Goal: Transaction & Acquisition: Subscribe to service/newsletter

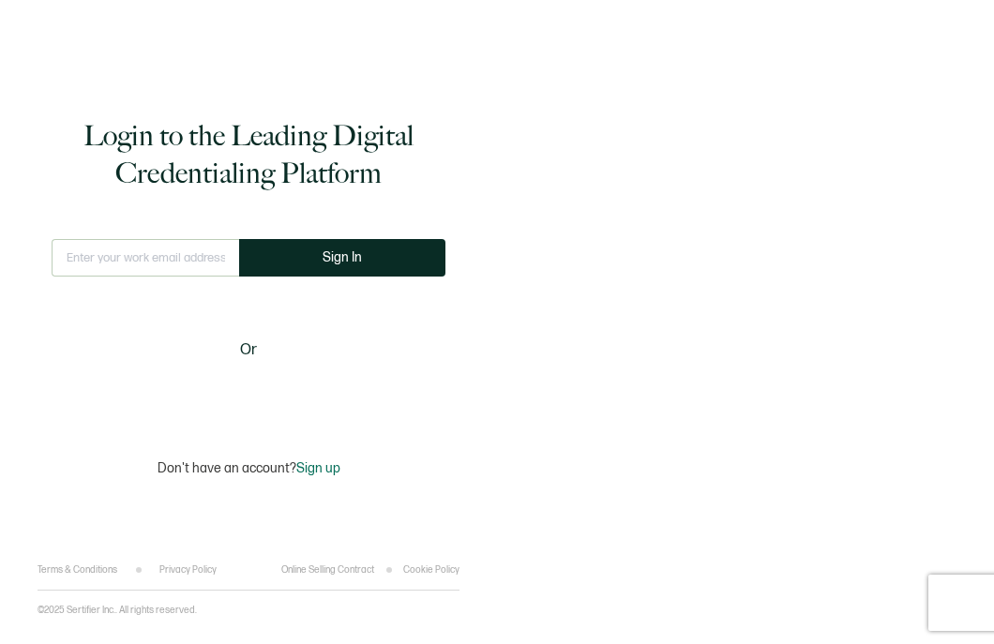
click at [122, 260] on input "text" at bounding box center [146, 258] width 188 height 38
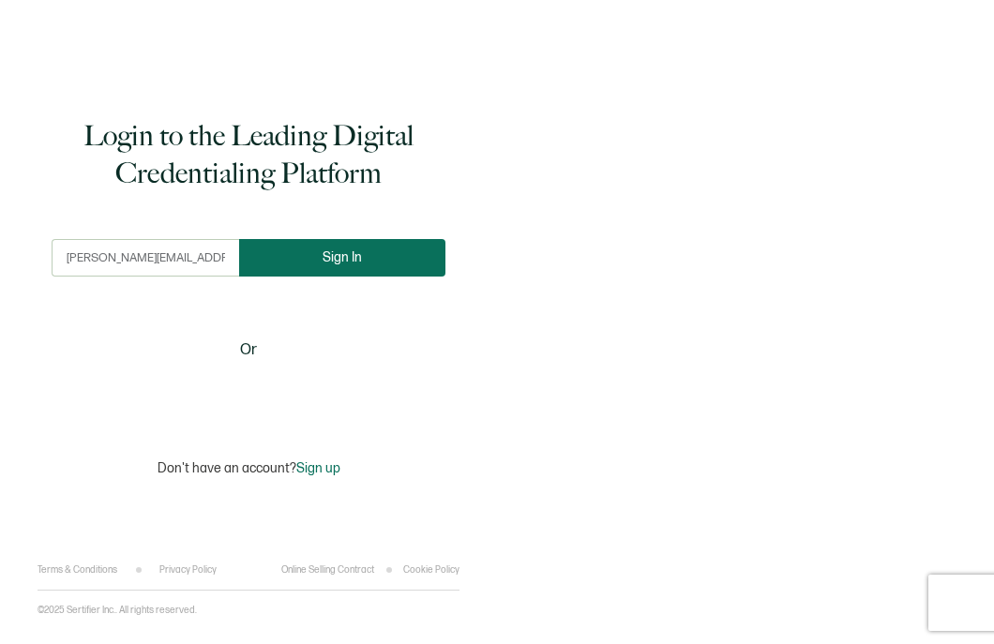
type input "[PERSON_NAME][EMAIL_ADDRESS][PERSON_NAME][DOMAIN_NAME]"
click at [316, 262] on button "Sign In" at bounding box center [342, 258] width 206 height 38
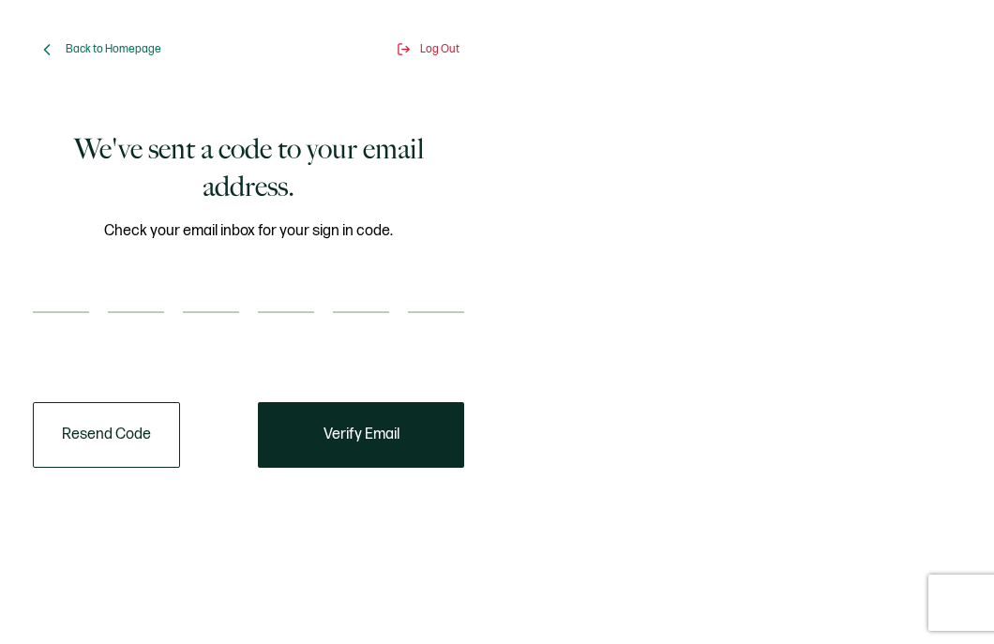
click at [66, 292] on input "number" at bounding box center [61, 295] width 56 height 38
paste input "1"
type input "1"
type input "4"
type input "7"
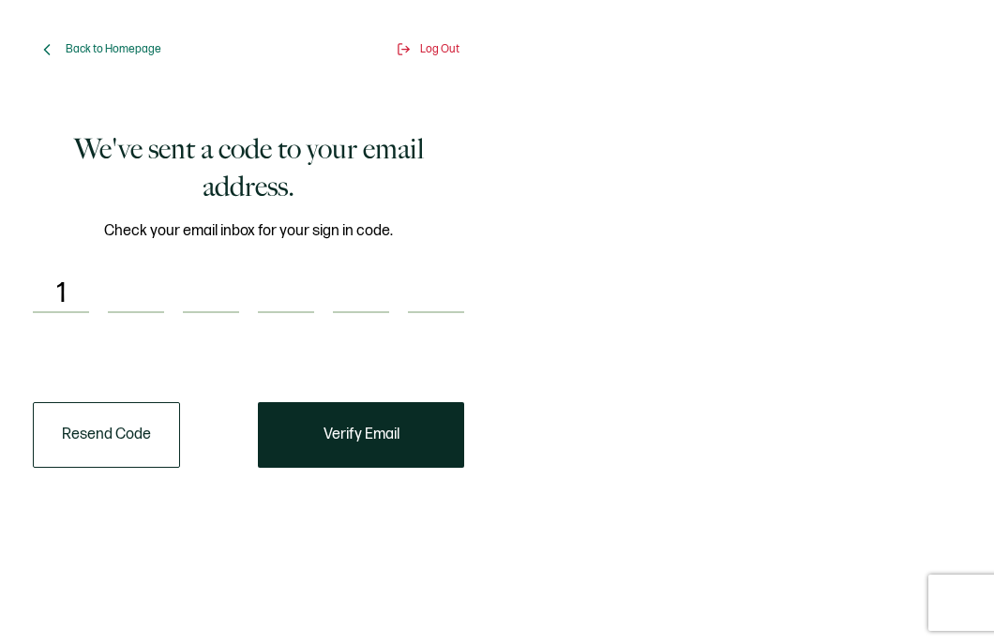
type input "0"
type input "6"
type input "7"
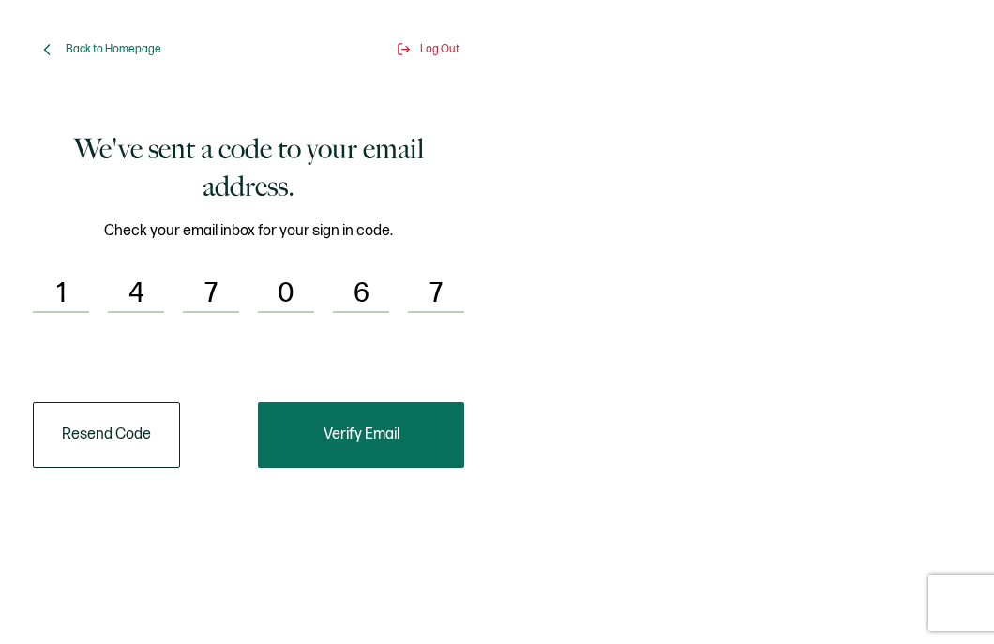
click at [365, 446] on button "Verify Email" at bounding box center [361, 435] width 206 height 66
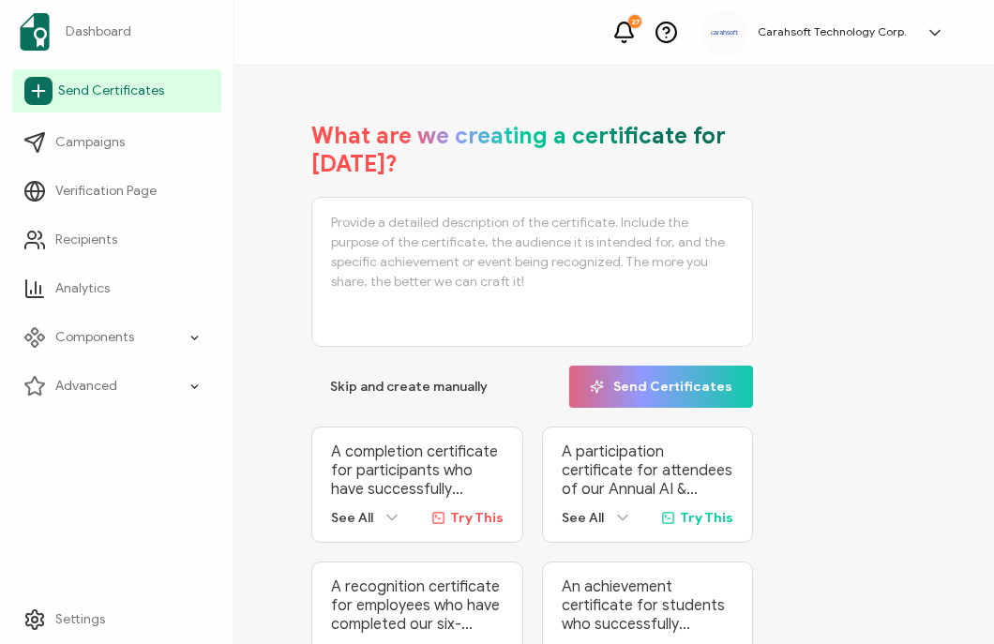
click at [83, 102] on link "Send Certificates" at bounding box center [116, 90] width 209 height 43
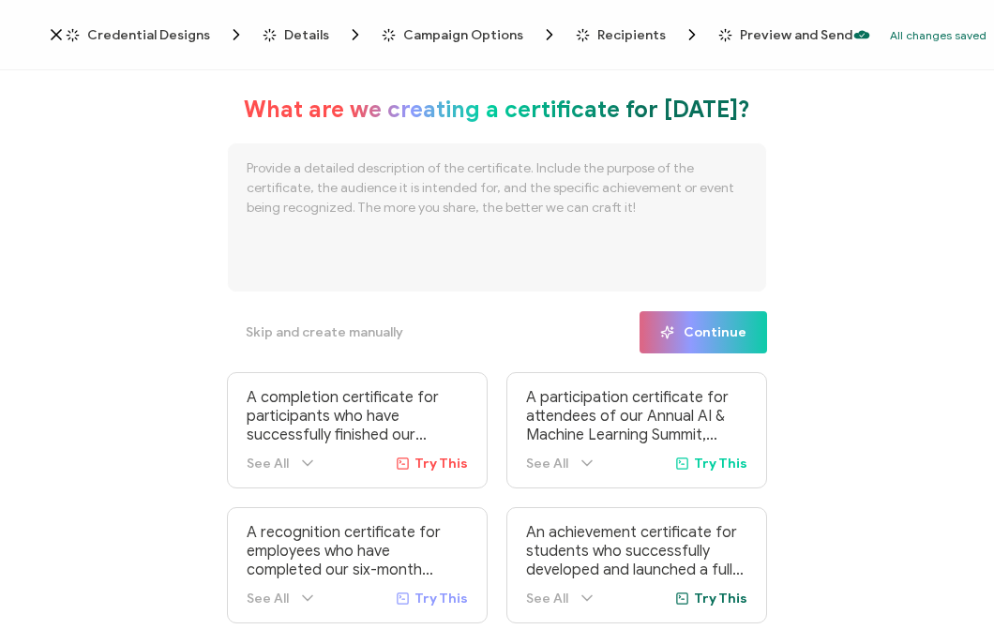
click at [126, 34] on span "Credential Designs" at bounding box center [148, 35] width 123 height 14
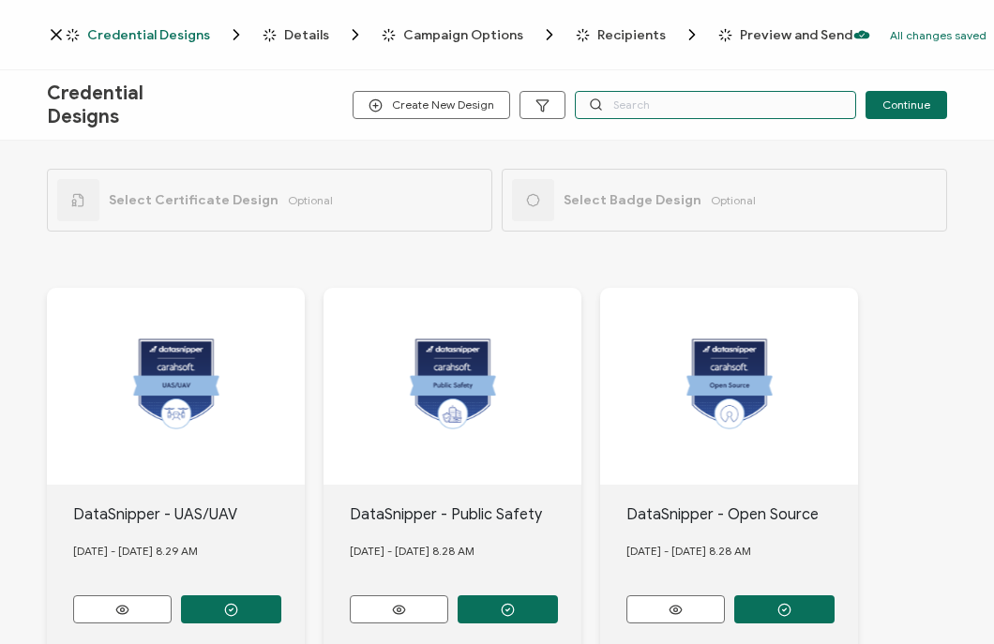
click at [623, 99] on input "text" at bounding box center [715, 105] width 281 height 28
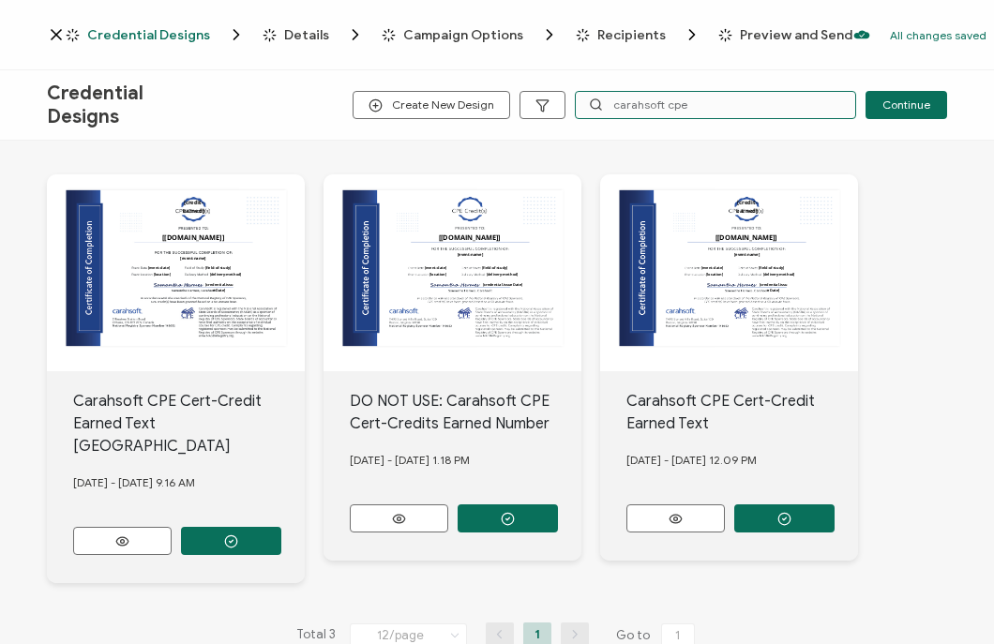
scroll to position [136, 0]
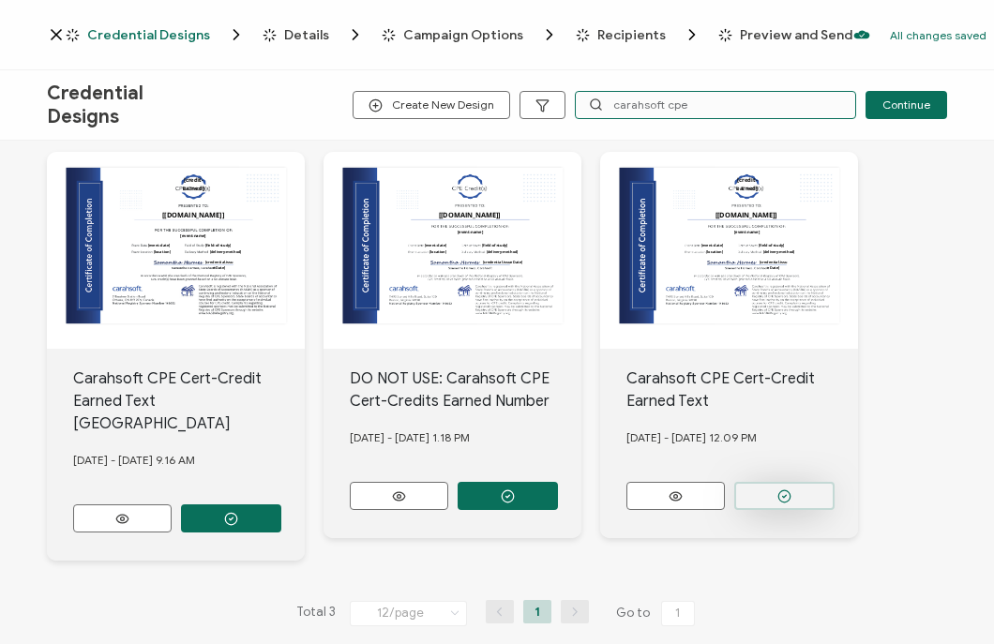
type input "carahsoft cpe"
click at [803, 499] on button "button" at bounding box center [784, 496] width 100 height 28
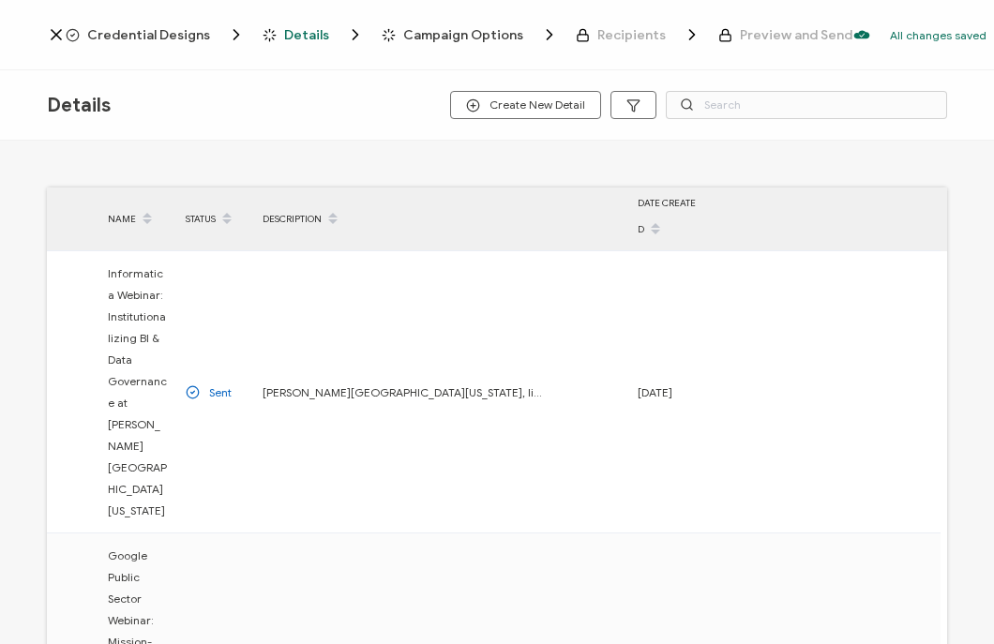
click at [188, 39] on span "Credential Designs" at bounding box center [148, 35] width 123 height 14
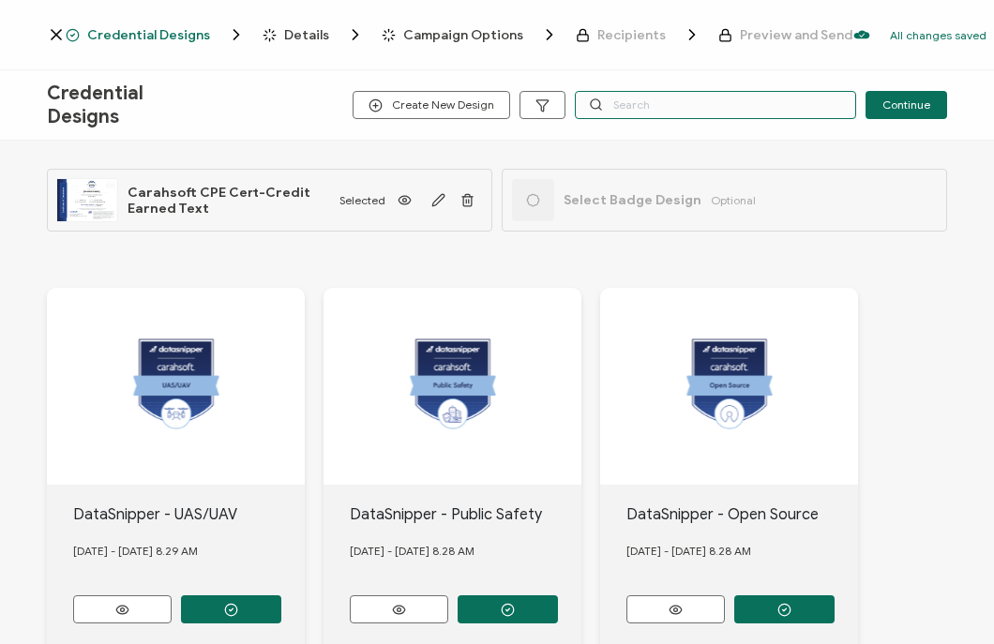
click at [642, 106] on input "text" at bounding box center [715, 105] width 281 height 28
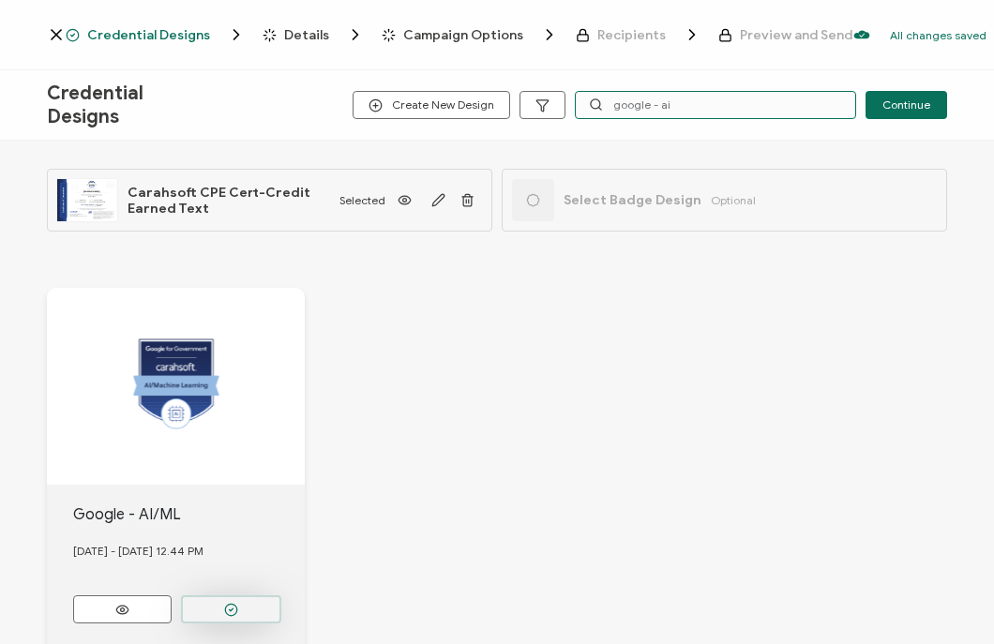
type input "google - ai"
click at [239, 606] on button "button" at bounding box center [231, 609] width 100 height 28
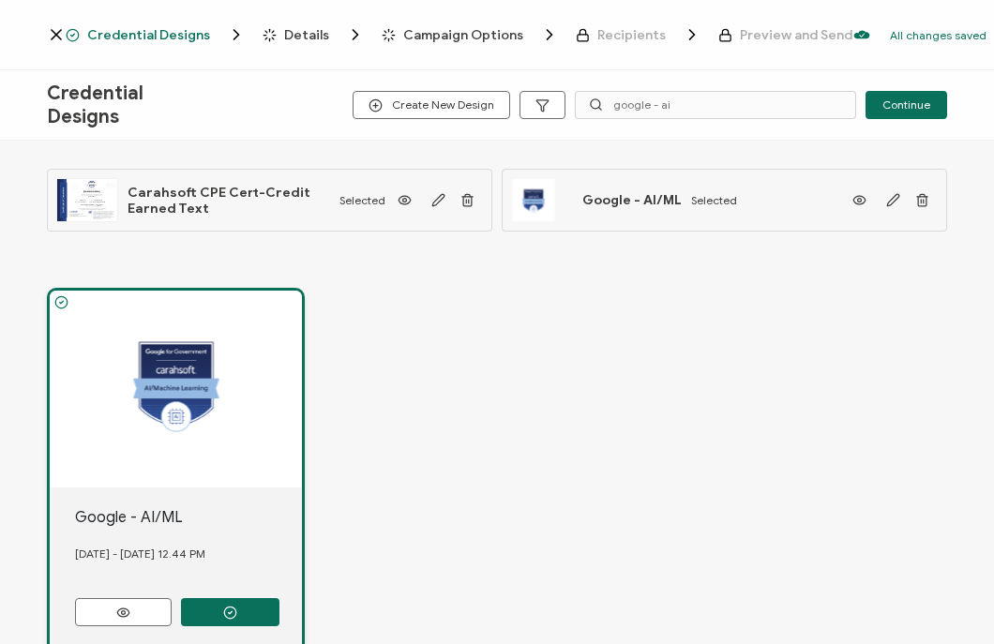
click at [309, 33] on span "Details" at bounding box center [306, 35] width 45 height 14
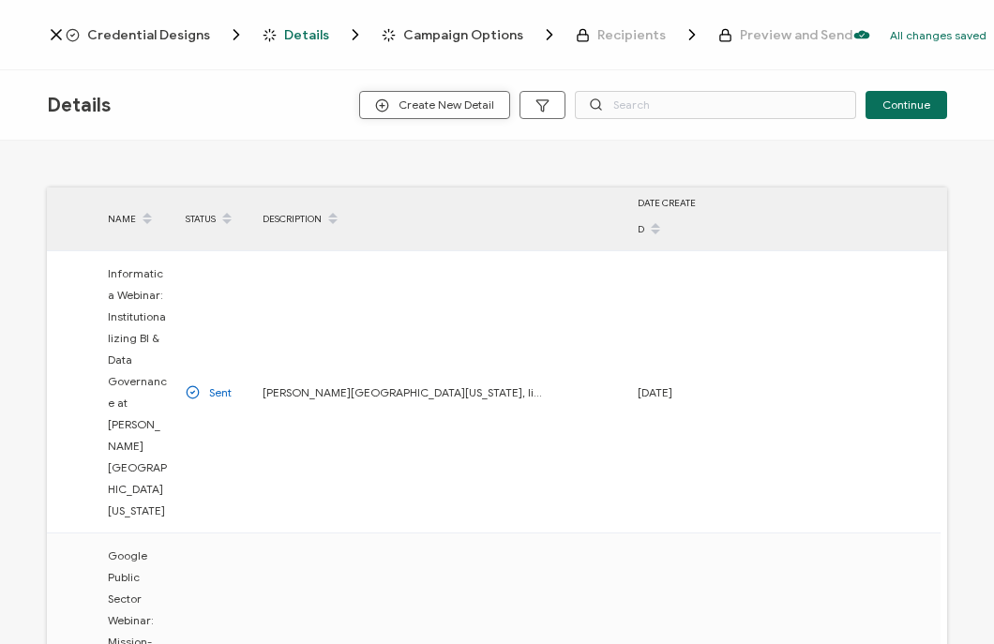
click at [430, 116] on button "Create New Detail" at bounding box center [434, 105] width 151 height 28
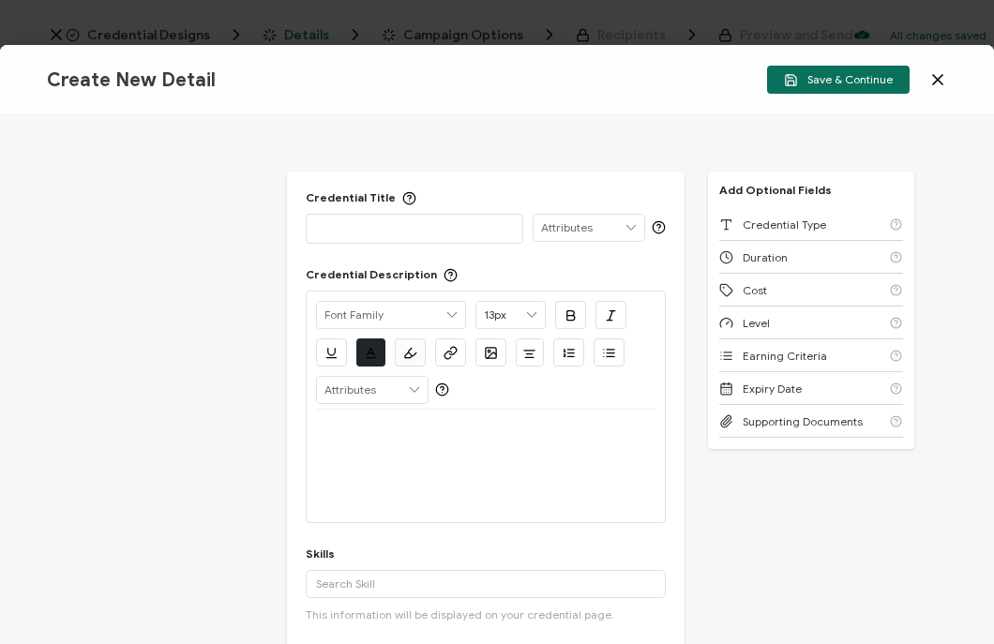
click at [484, 231] on p at bounding box center [414, 228] width 197 height 19
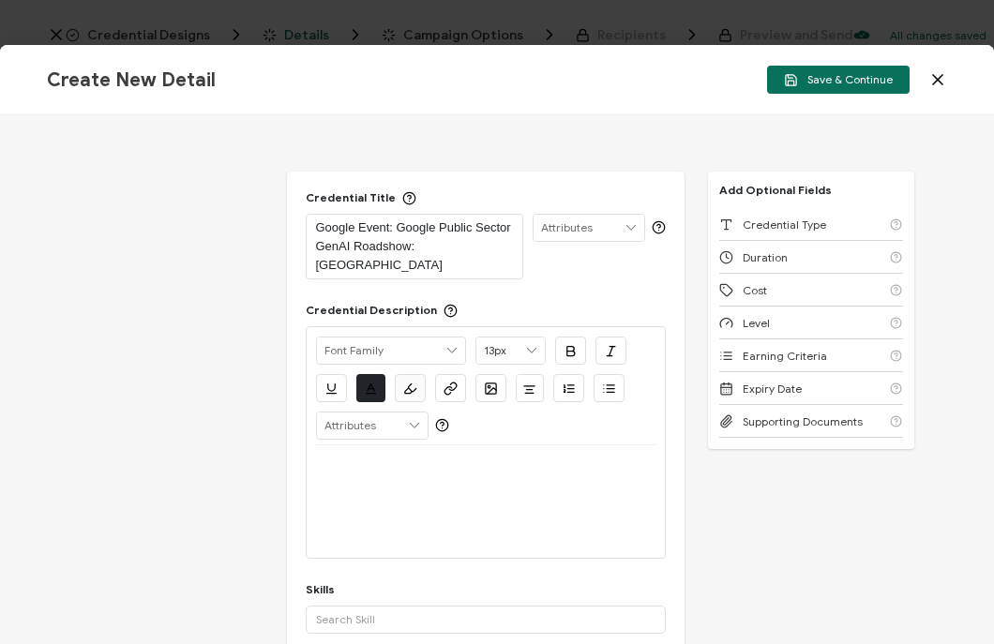
click at [367, 512] on div at bounding box center [485, 501] width 339 height 113
click at [358, 460] on p at bounding box center [485, 468] width 339 height 17
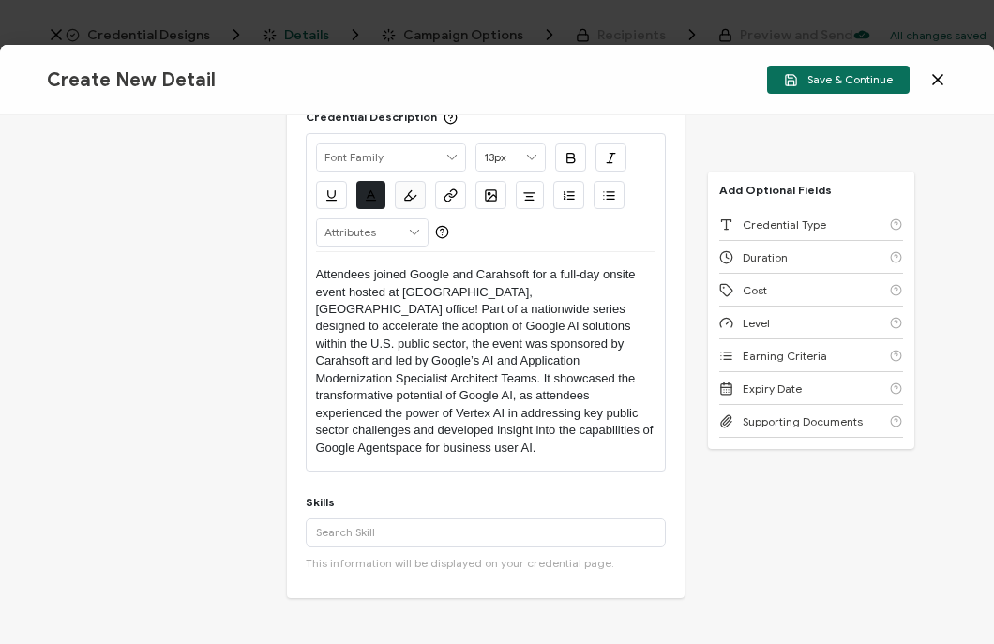
scroll to position [208, 0]
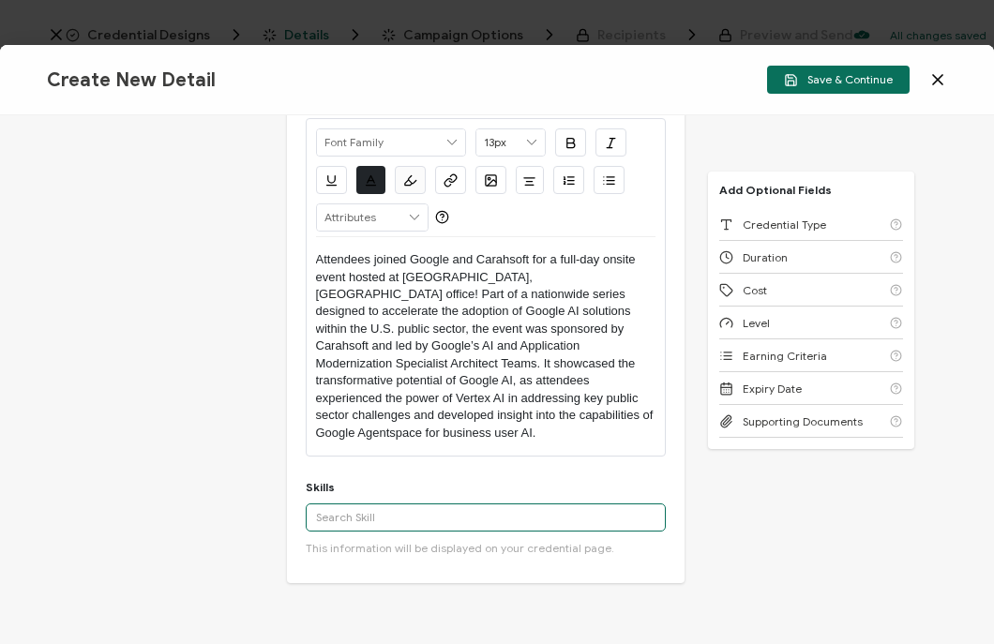
click at [431, 504] on input "text" at bounding box center [486, 518] width 360 height 28
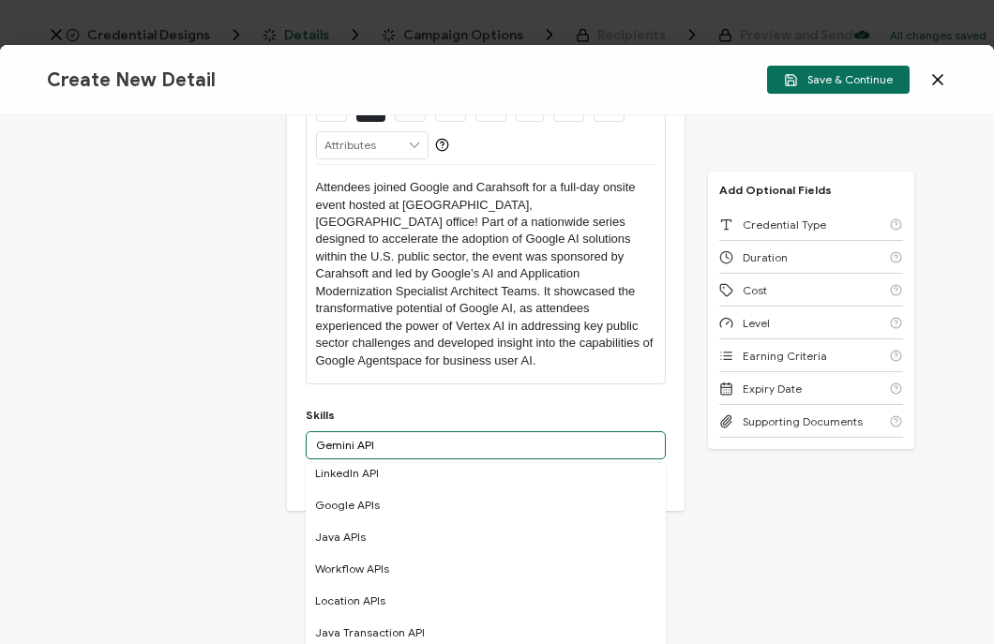
scroll to position [0, 0]
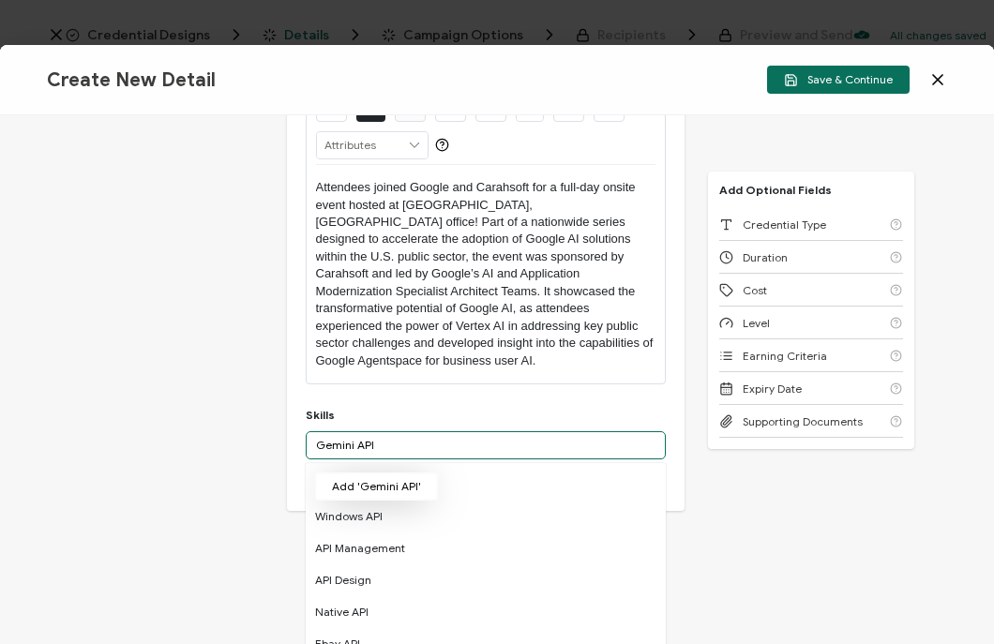
type input "Gemini API"
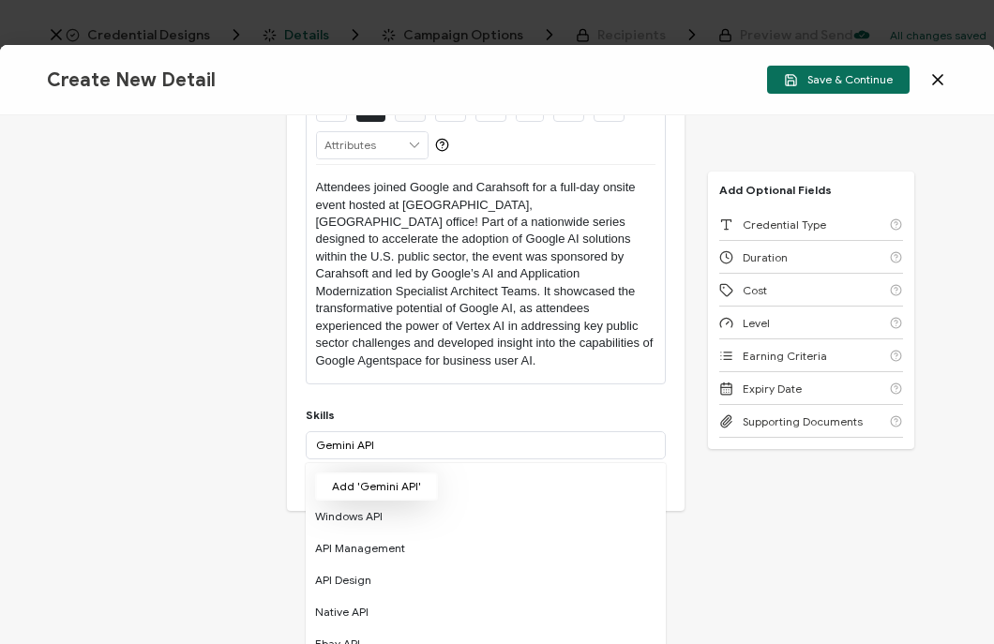
click at [370, 473] on button "Add 'Gemini API'" at bounding box center [376, 487] width 123 height 28
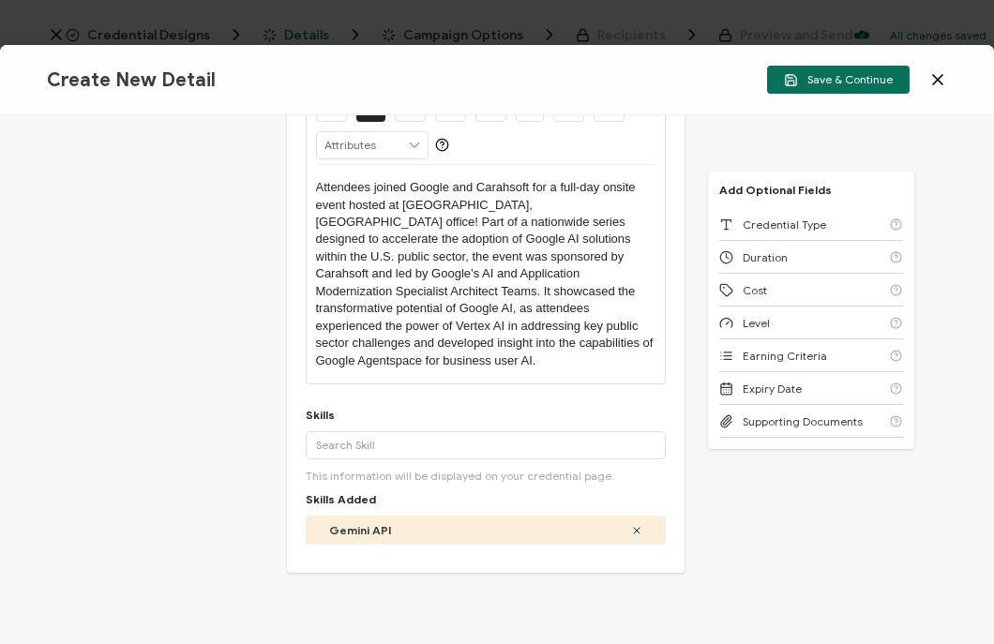
click at [230, 402] on div "Credential Title Google Event: Google Public Sector GenAI Roadshow: Madison ISS…" at bounding box center [497, 379] width 994 height 529
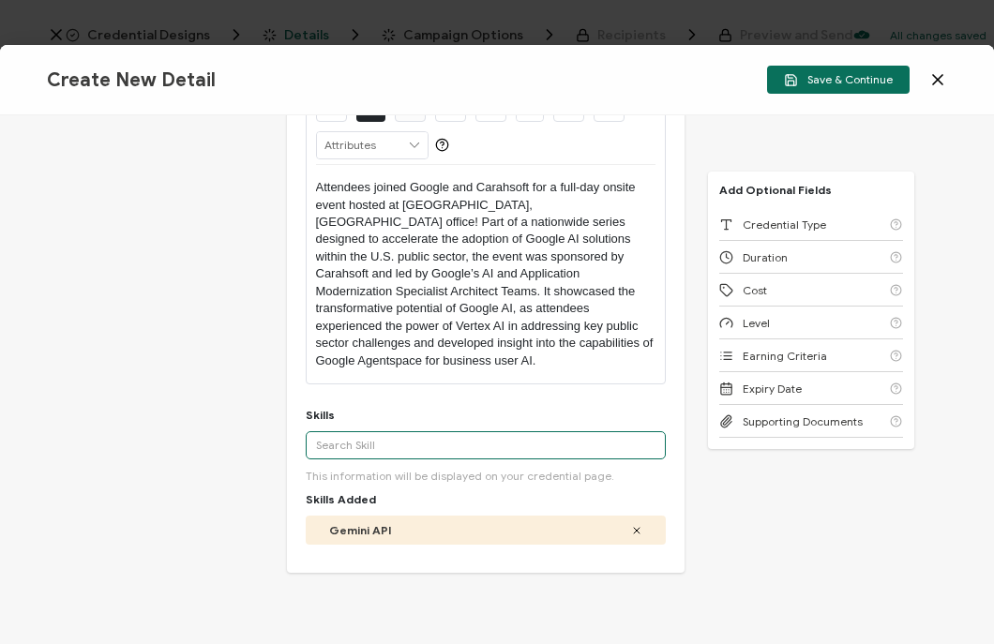
click at [389, 431] on input "text" at bounding box center [486, 445] width 360 height 28
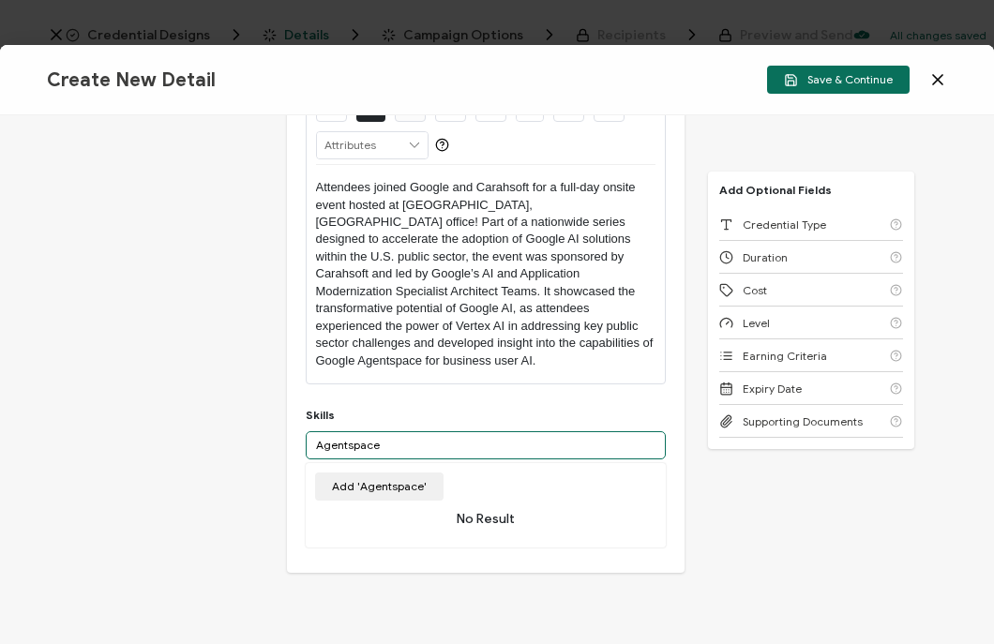
click at [309, 431] on input "Agentspace" at bounding box center [486, 445] width 360 height 28
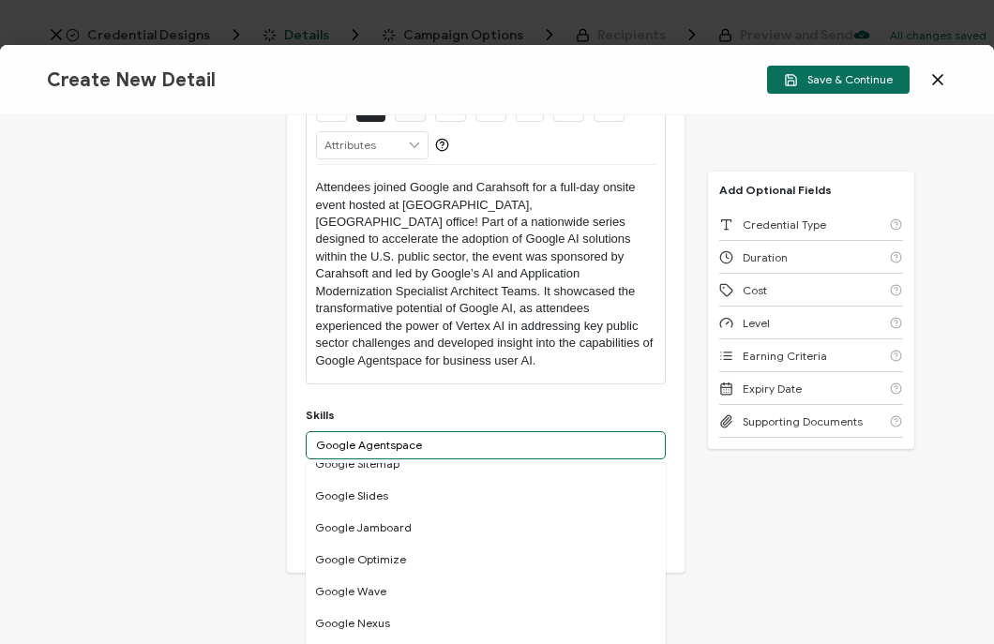
scroll to position [1169, 0]
type input "Google Agentspace"
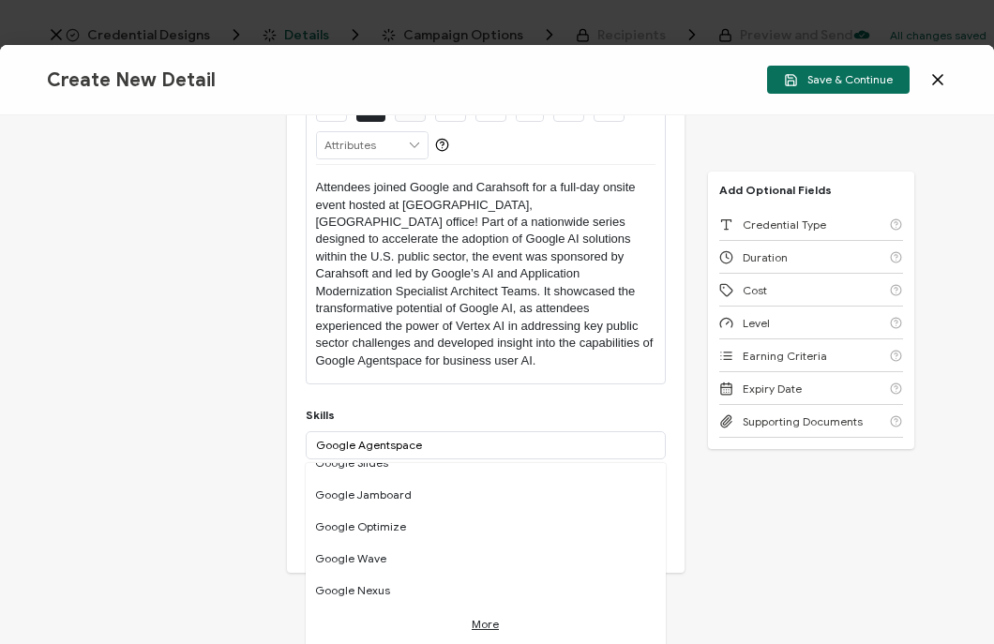
click at [480, 607] on link "More" at bounding box center [485, 620] width 27 height 26
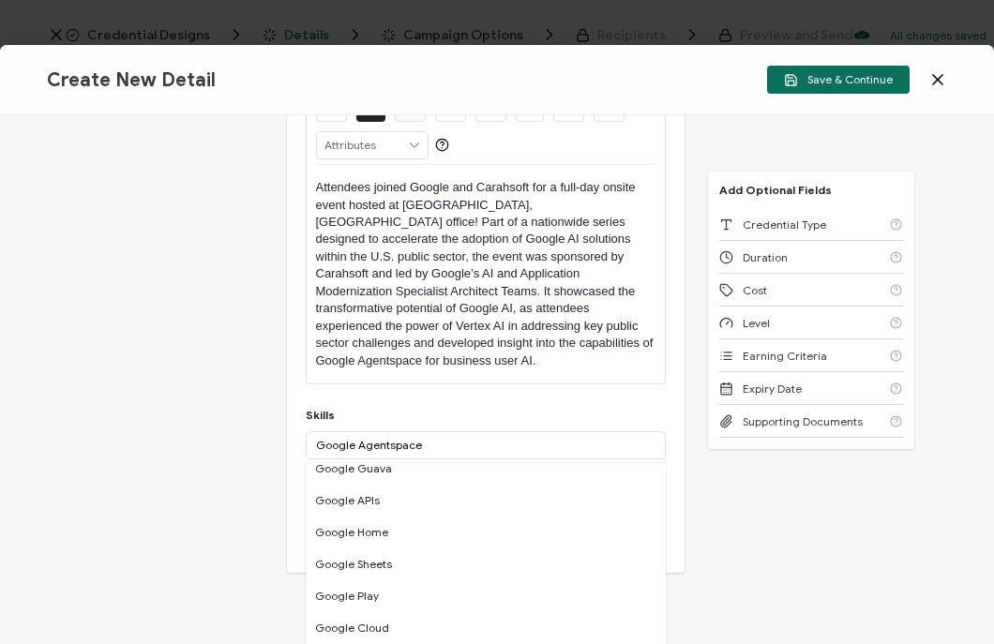
scroll to position [0, 0]
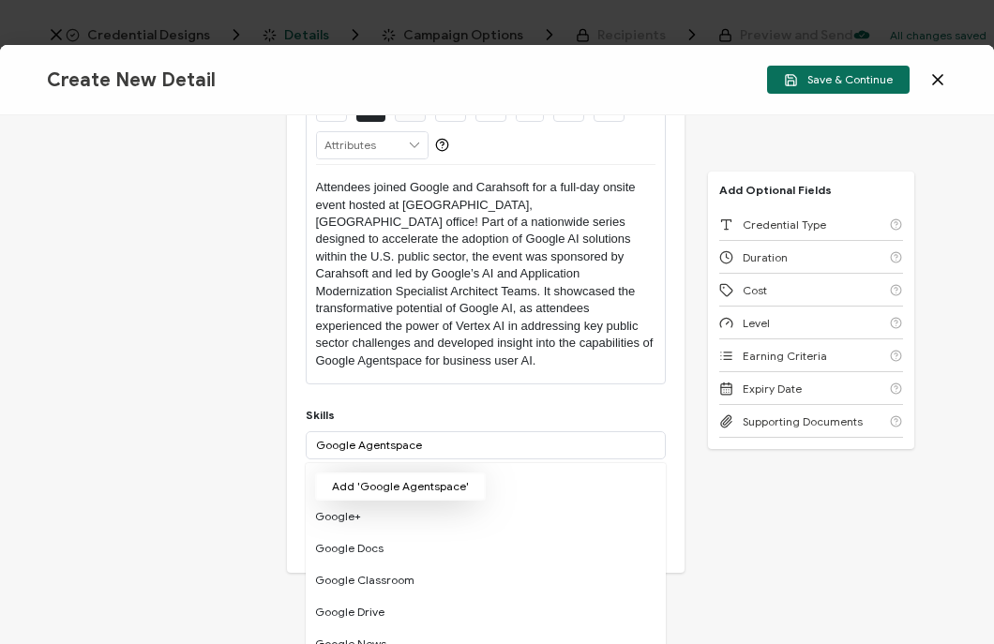
click at [425, 473] on button "Add 'Google Agentspace'" at bounding box center [400, 487] width 171 height 28
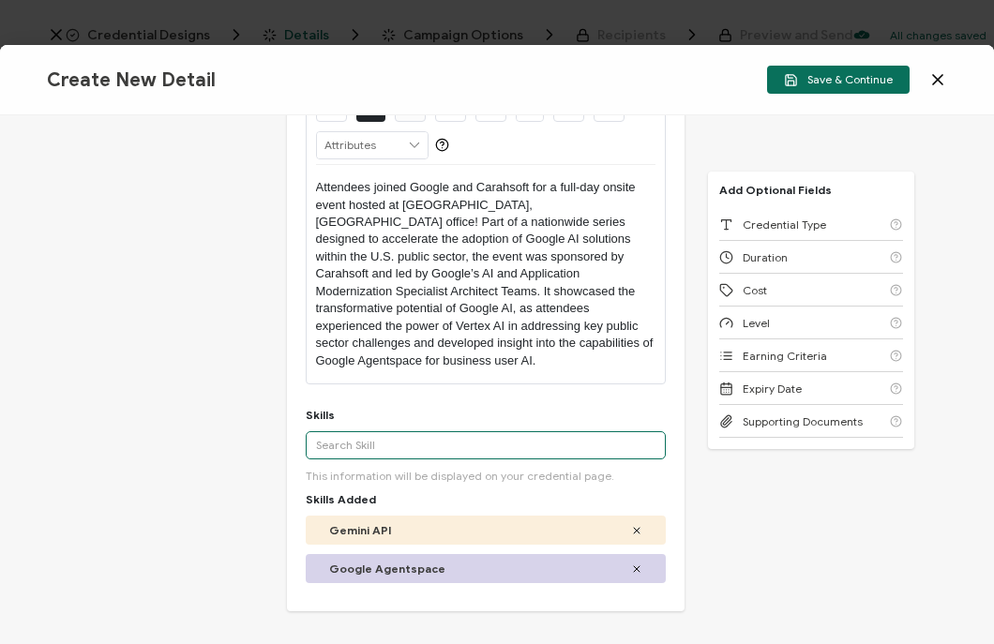
drag, startPoint x: 957, startPoint y: 359, endPoint x: 371, endPoint y: 406, distance: 587.1
click at [371, 431] on input "text" at bounding box center [486, 445] width 360 height 28
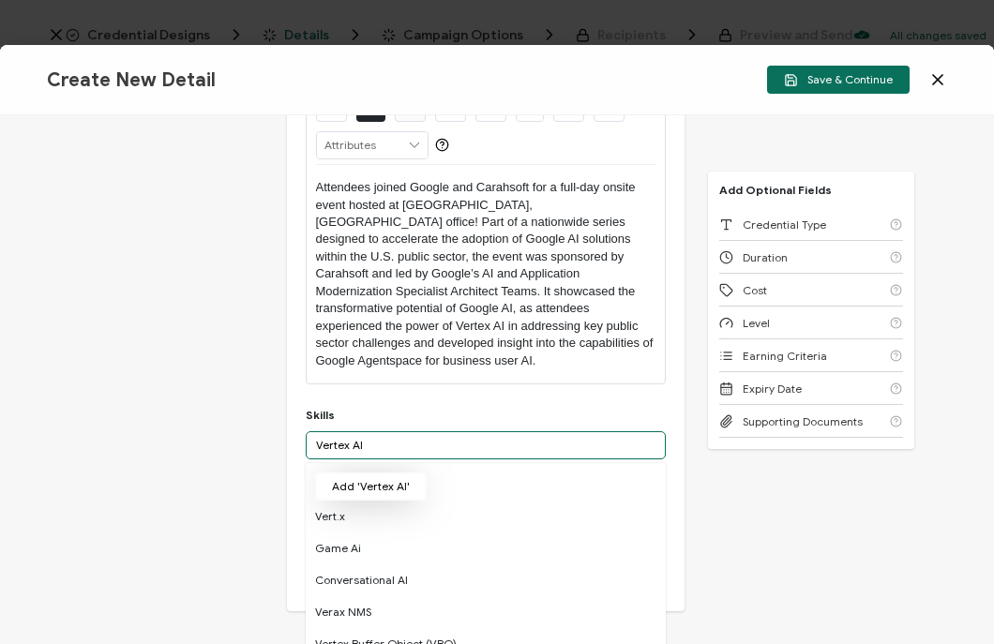
type input "Vertex AI"
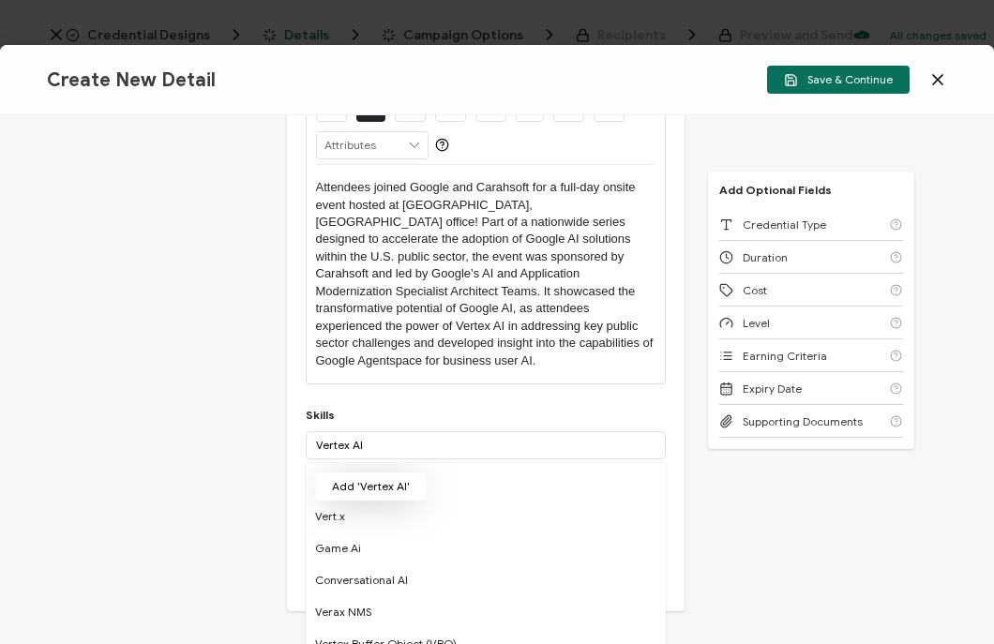
click at [394, 473] on button "Add 'Vertex AI'" at bounding box center [371, 487] width 112 height 28
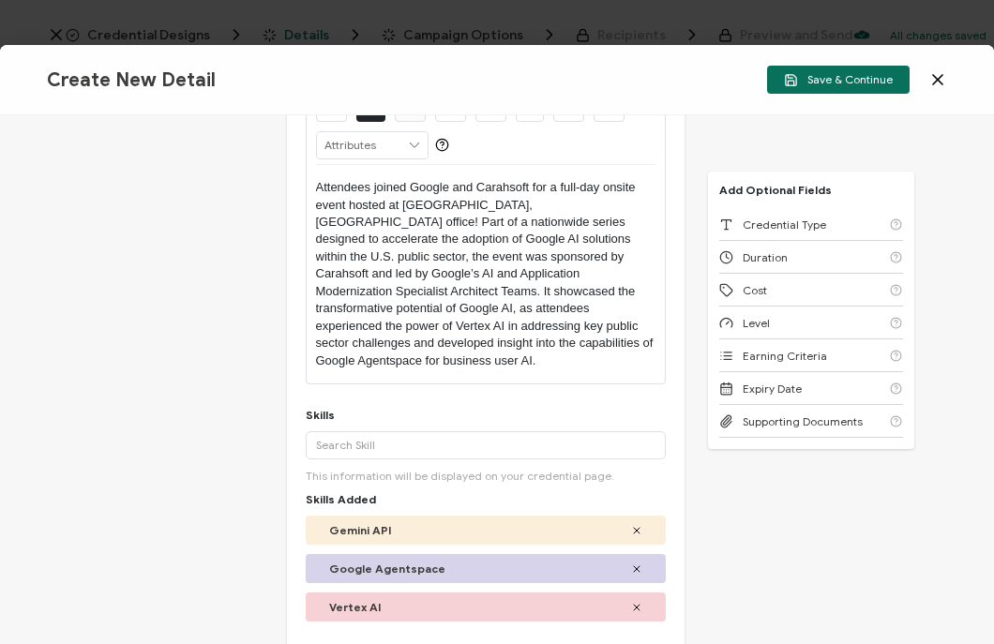
click at [770, 570] on div "Credential Title Google Event: Google Public Sector GenAI Roadshow: Madison ISS…" at bounding box center [497, 379] width 994 height 529
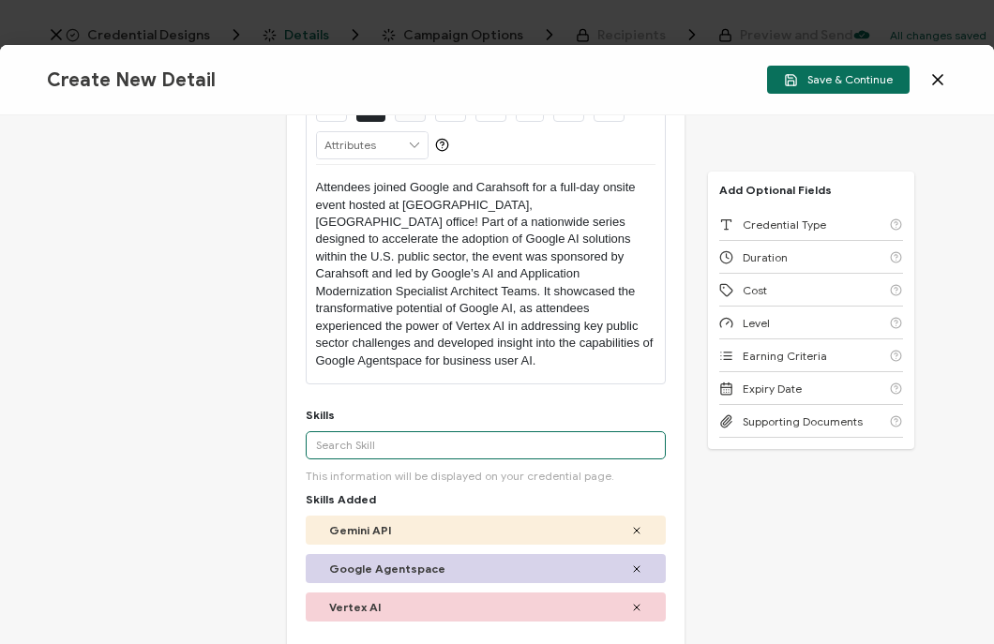
click at [372, 431] on input "text" at bounding box center [486, 445] width 360 height 28
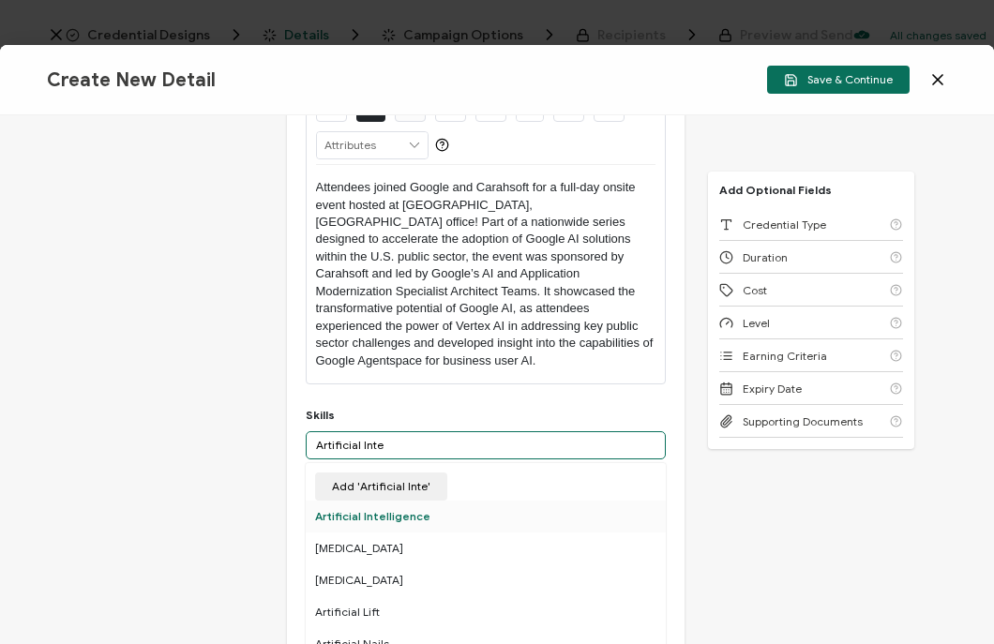
type input "Artificial Inte"
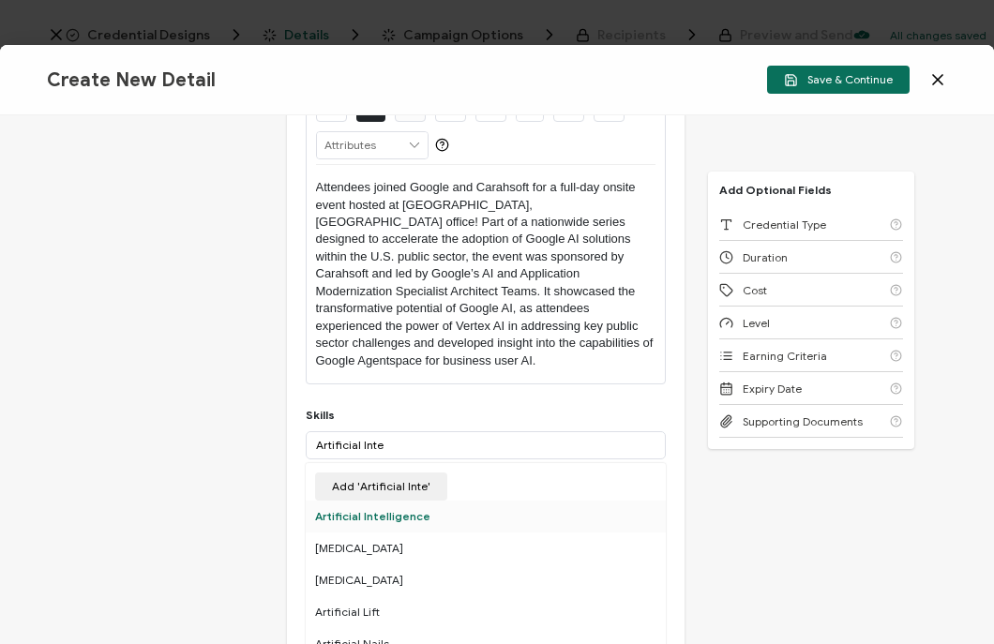
click at [366, 501] on div "Artificial Intelligence" at bounding box center [486, 517] width 360 height 32
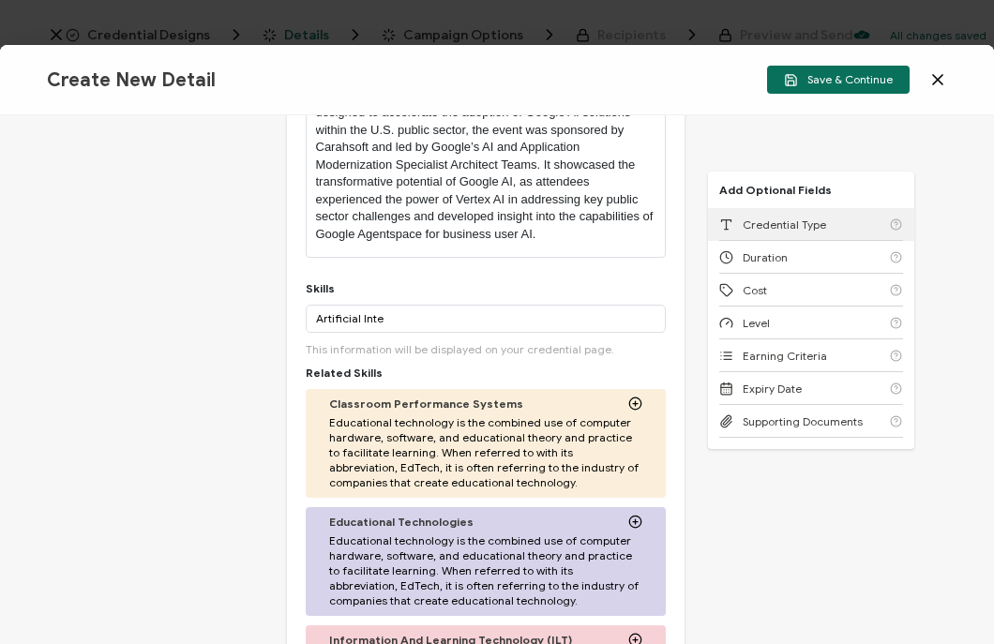
click at [858, 232] on div "Credential Type" at bounding box center [811, 224] width 184 height 33
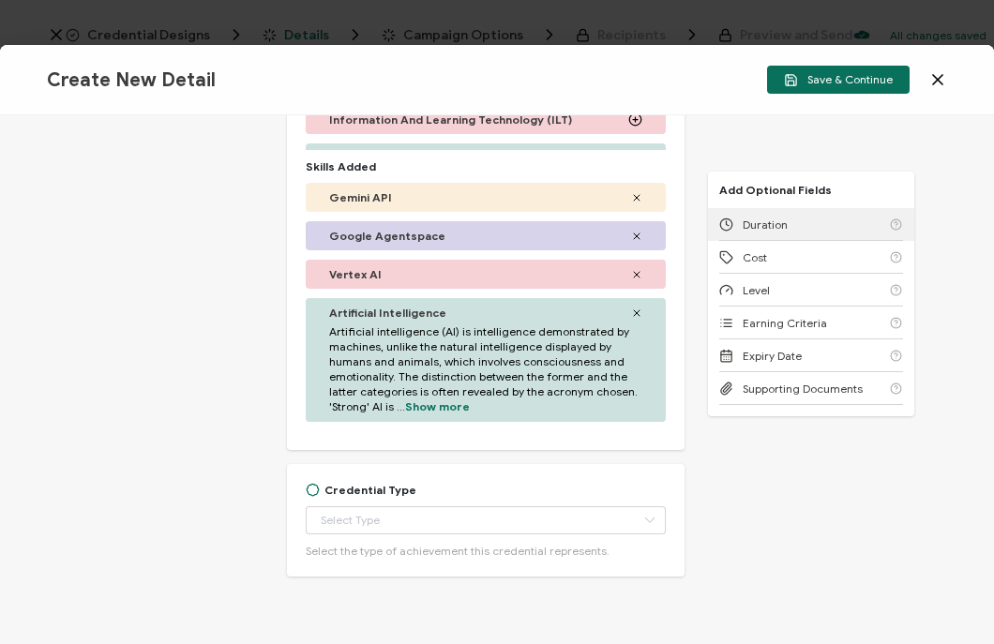
click at [858, 232] on div "Duration" at bounding box center [811, 224] width 184 height 33
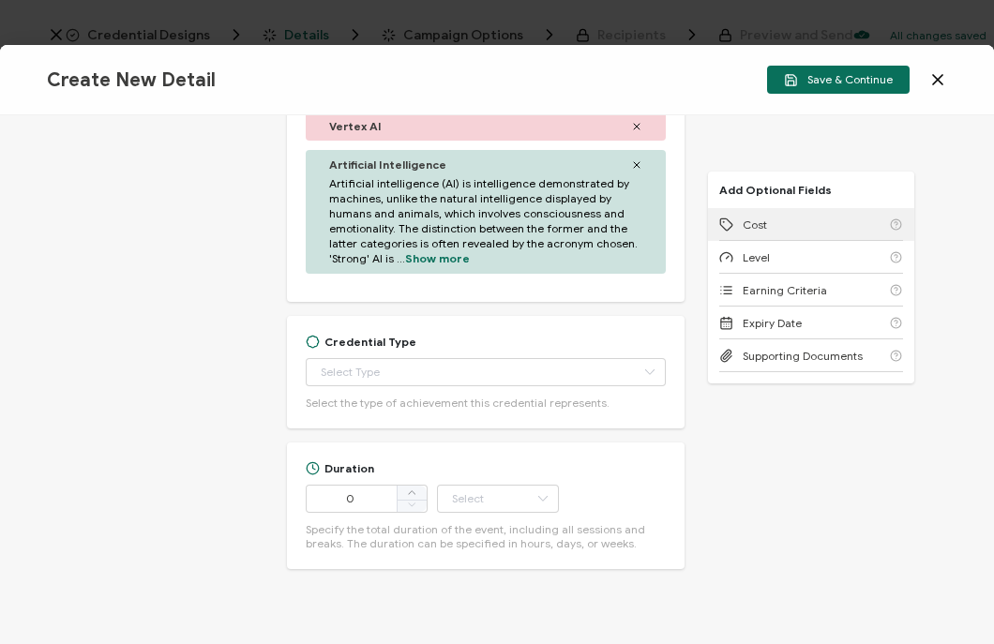
click at [858, 232] on div "Cost" at bounding box center [811, 224] width 184 height 33
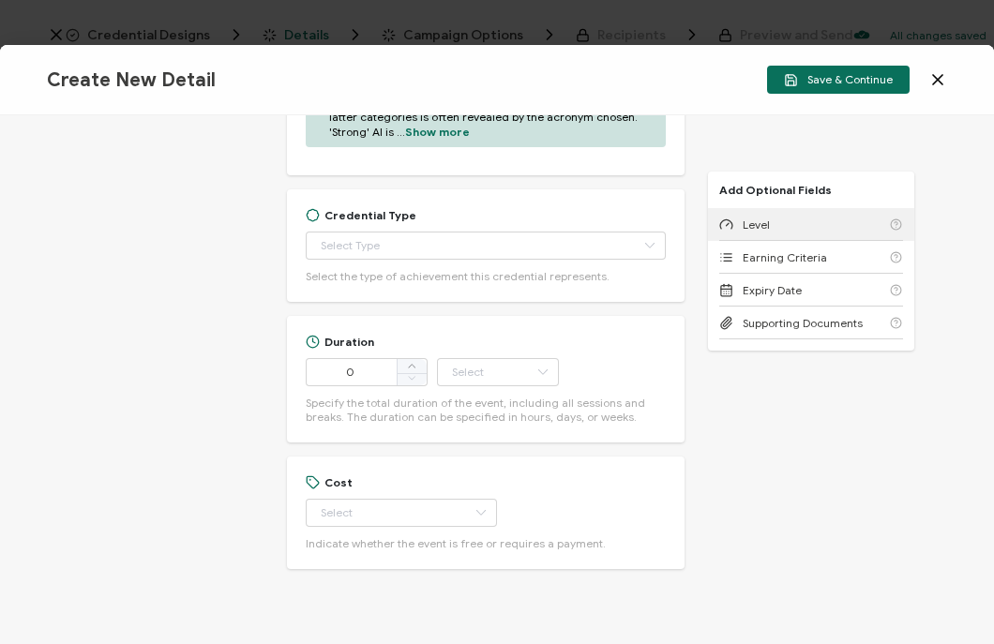
click at [858, 232] on div "Level" at bounding box center [811, 224] width 184 height 33
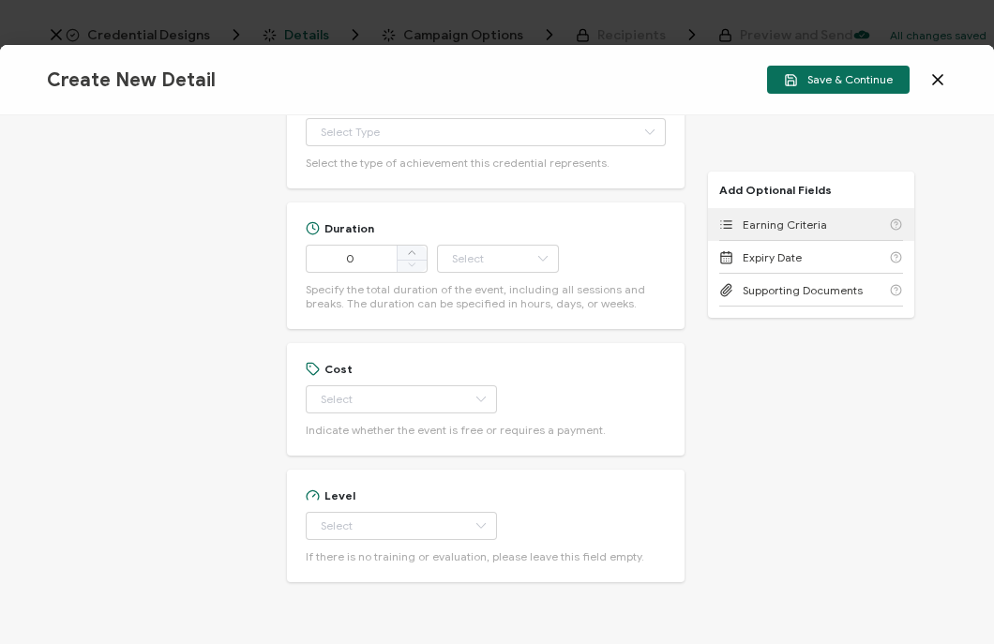
scroll to position [1329, 0]
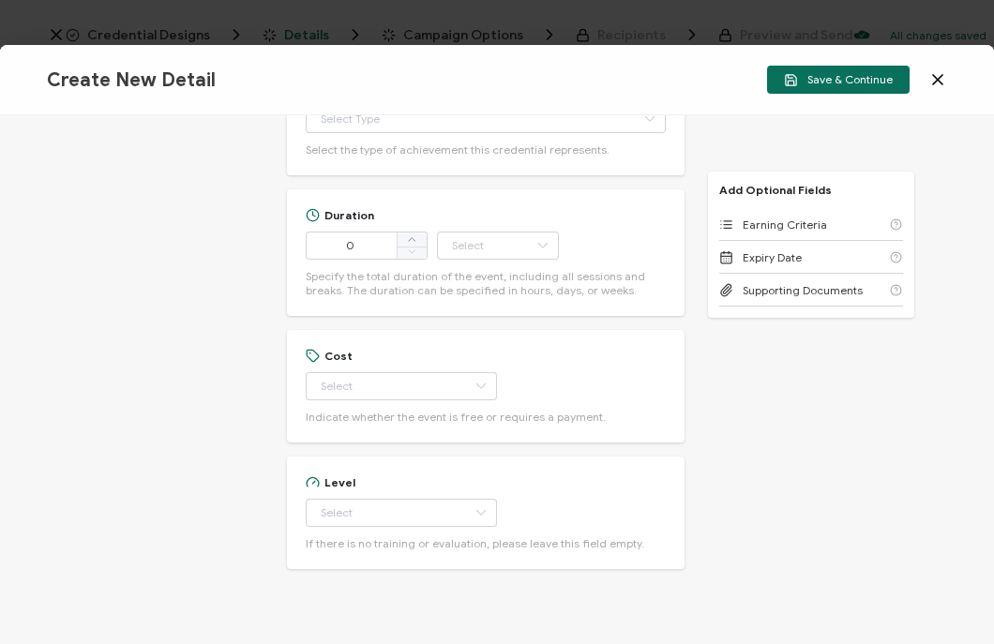
drag, startPoint x: 858, startPoint y: 232, endPoint x: 750, endPoint y: 379, distance: 182.5
click at [750, 379] on div "Credential Title Google Event: Google Public Sector GenAI Roadshow: Madison ISS…" at bounding box center [497, 379] width 994 height 529
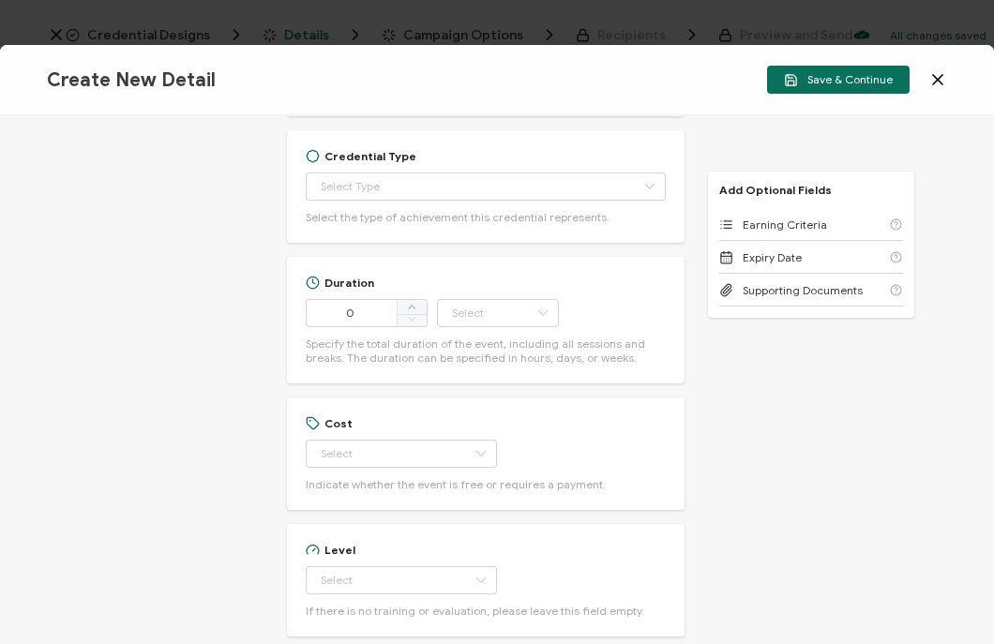
click at [188, 316] on div "Credential Title Google Event: Google Public Sector GenAI Roadshow: Madison ISS…" at bounding box center [497, 379] width 994 height 529
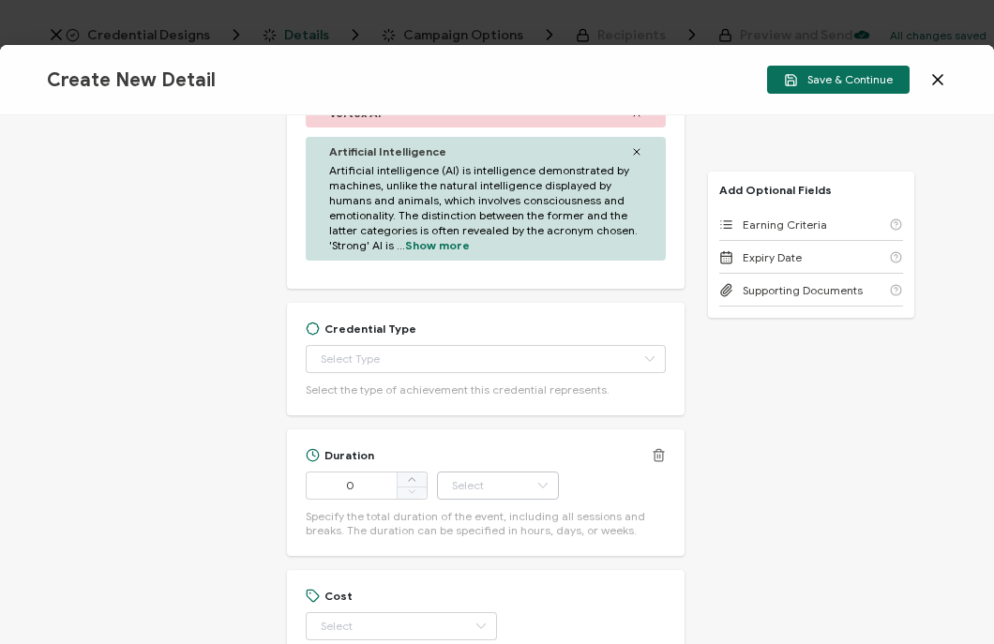
scroll to position [1079, 0]
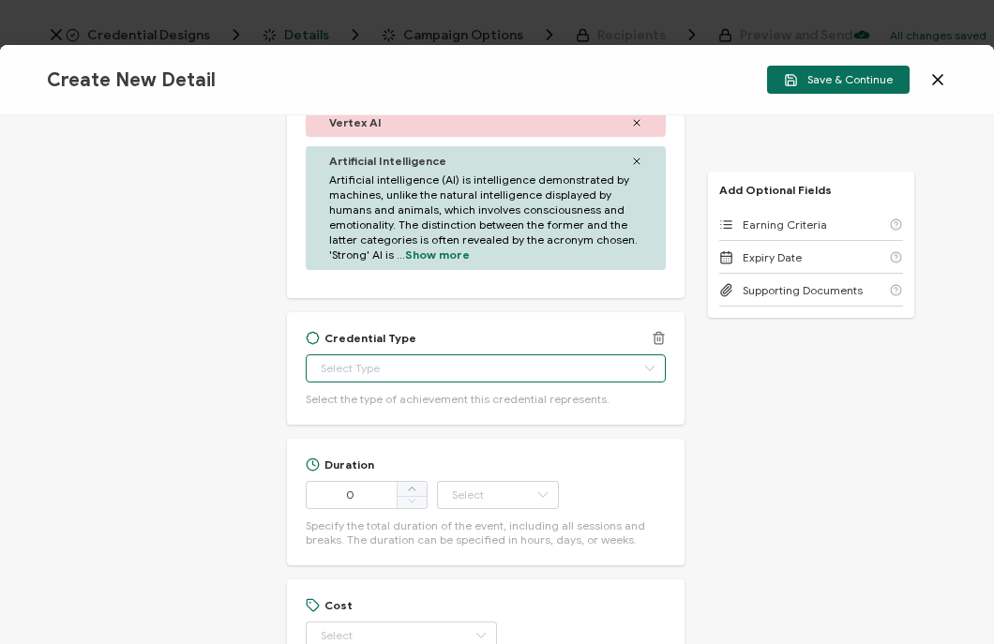
click at [378, 354] on input "text" at bounding box center [486, 368] width 360 height 28
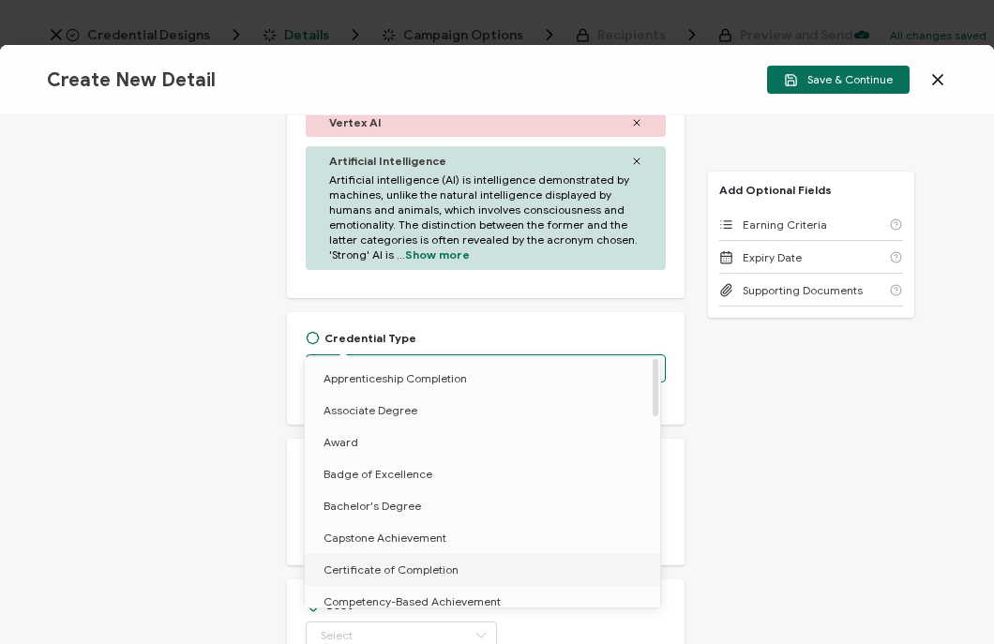
click at [370, 567] on span "Certificate of Completion" at bounding box center [391, 570] width 135 height 14
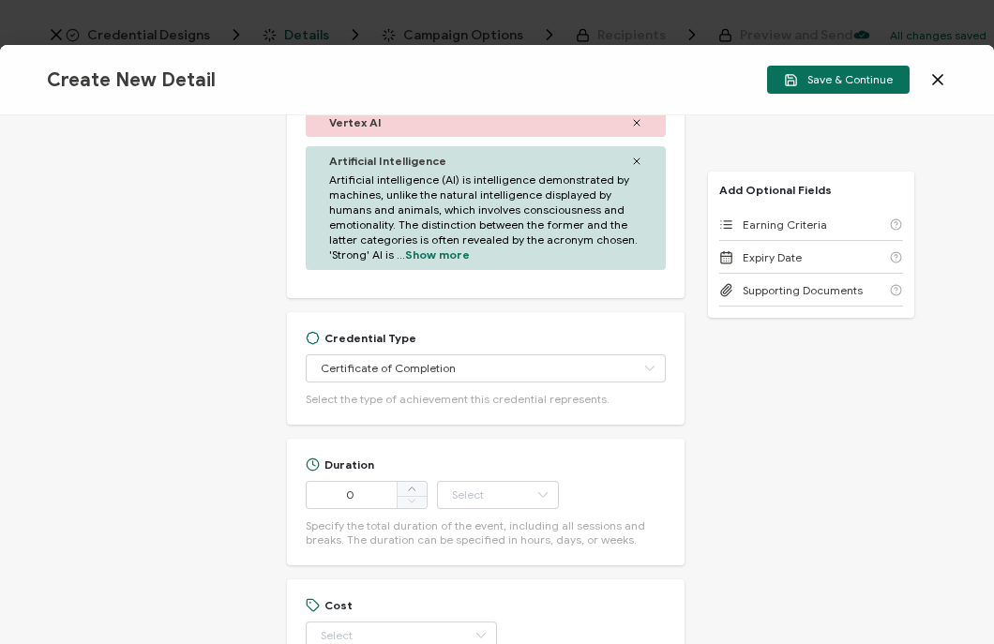
type input "Certificate of Completion"
drag, startPoint x: 221, startPoint y: 424, endPoint x: 417, endPoint y: 453, distance: 198.1
click at [417, 482] on span at bounding box center [412, 489] width 30 height 15
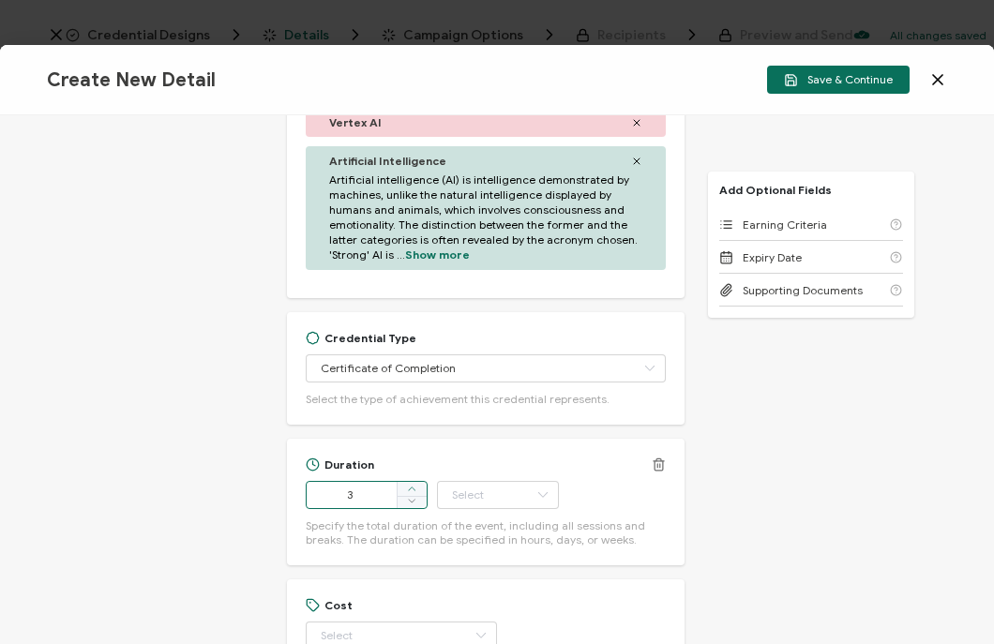
click at [417, 482] on span at bounding box center [412, 489] width 30 height 15
type input "6"
click at [533, 481] on icon at bounding box center [542, 495] width 23 height 28
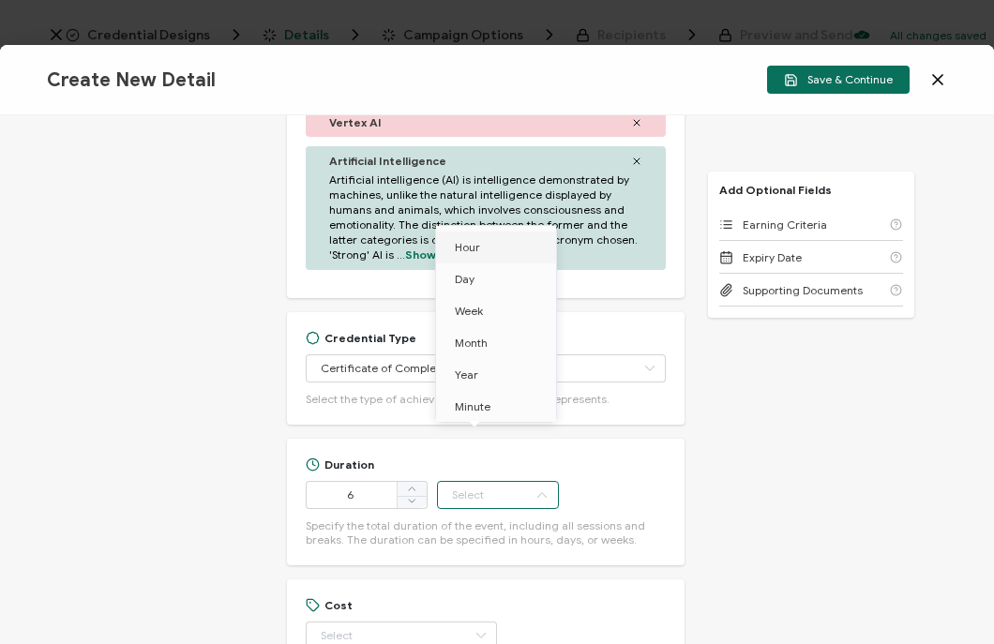
click at [488, 254] on li "Hour" at bounding box center [499, 248] width 127 height 32
type input "Hour"
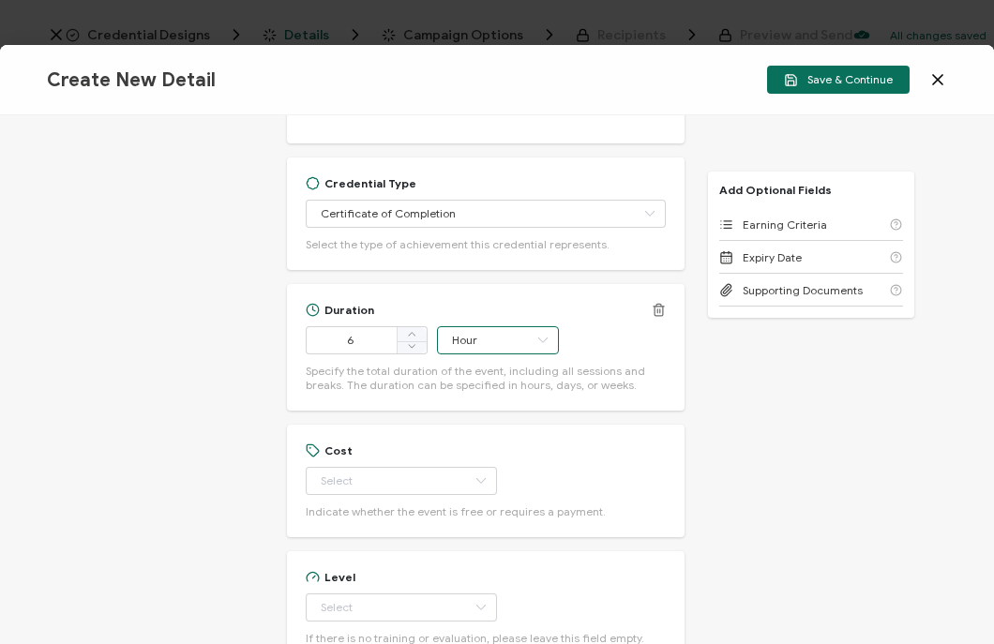
scroll to position [1276, 0]
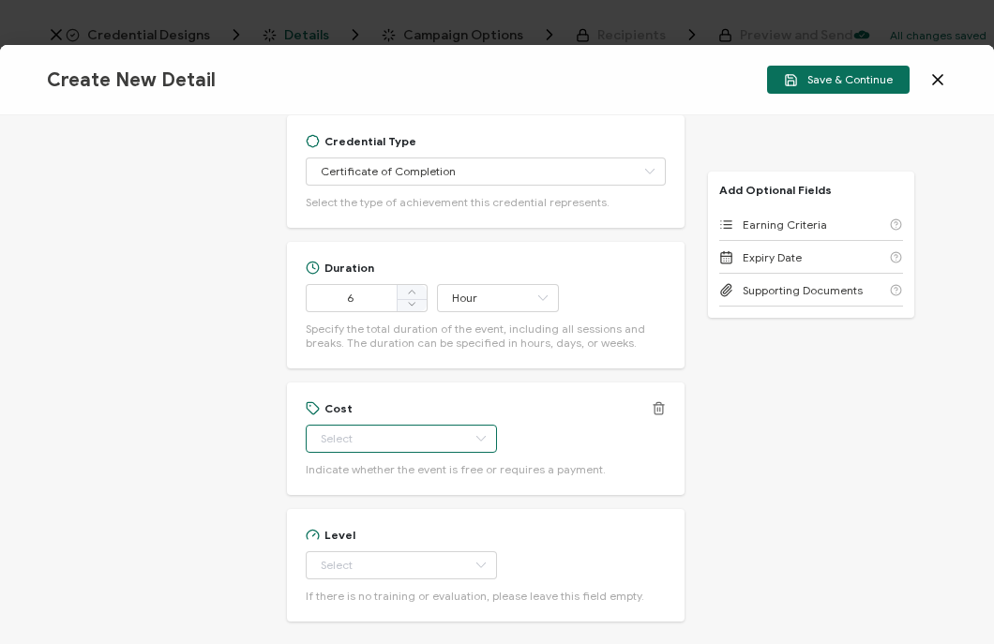
click at [393, 425] on input "text" at bounding box center [401, 439] width 191 height 28
click at [354, 447] on li "Free" at bounding box center [392, 449] width 174 height 32
type input "Free"
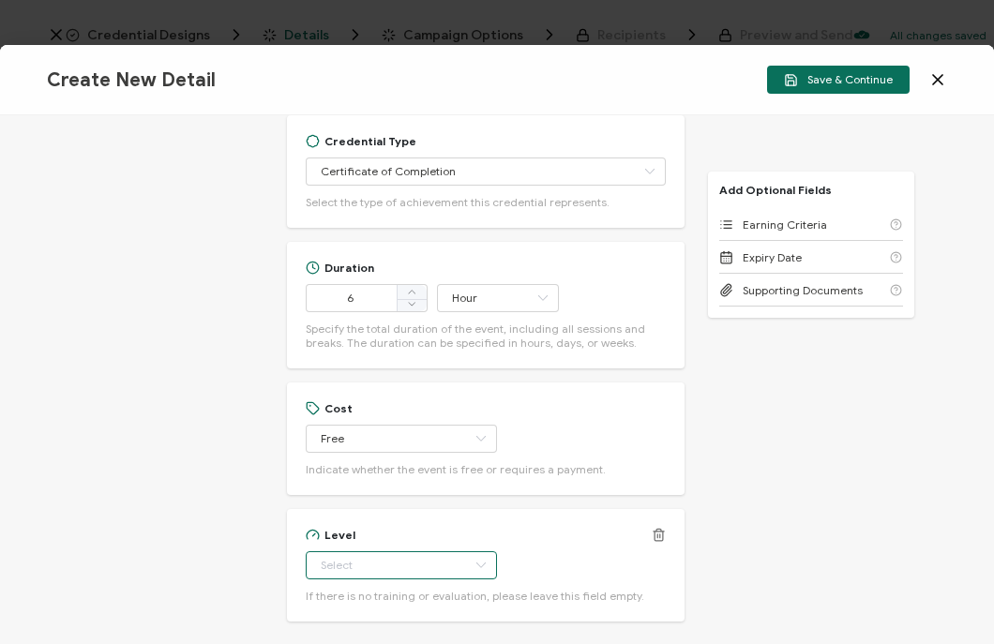
click at [395, 551] on input "text" at bounding box center [401, 565] width 191 height 28
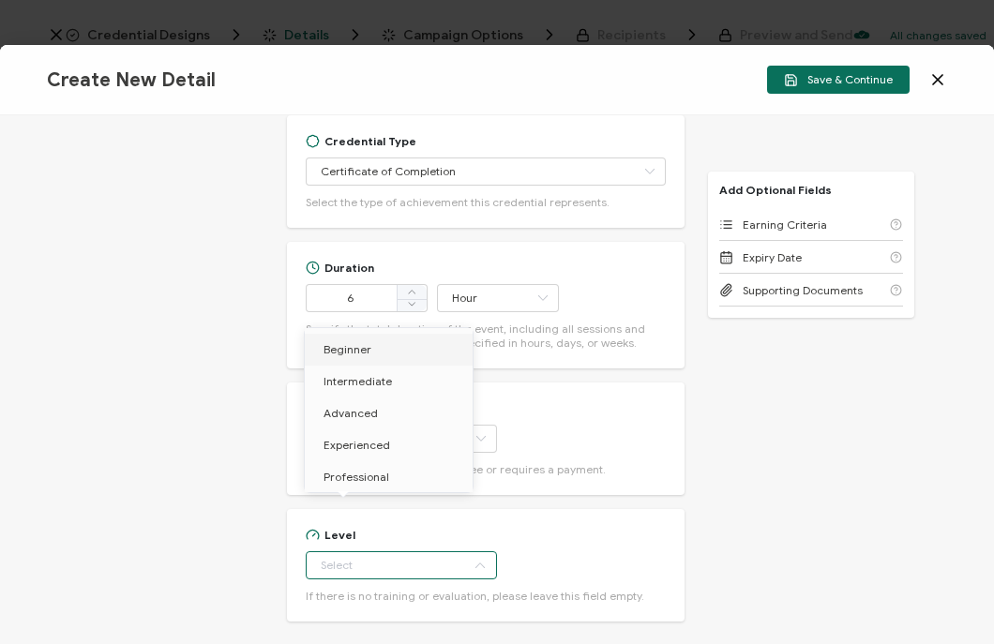
click at [348, 346] on span "Beginner" at bounding box center [348, 349] width 48 height 14
type input "Beginner"
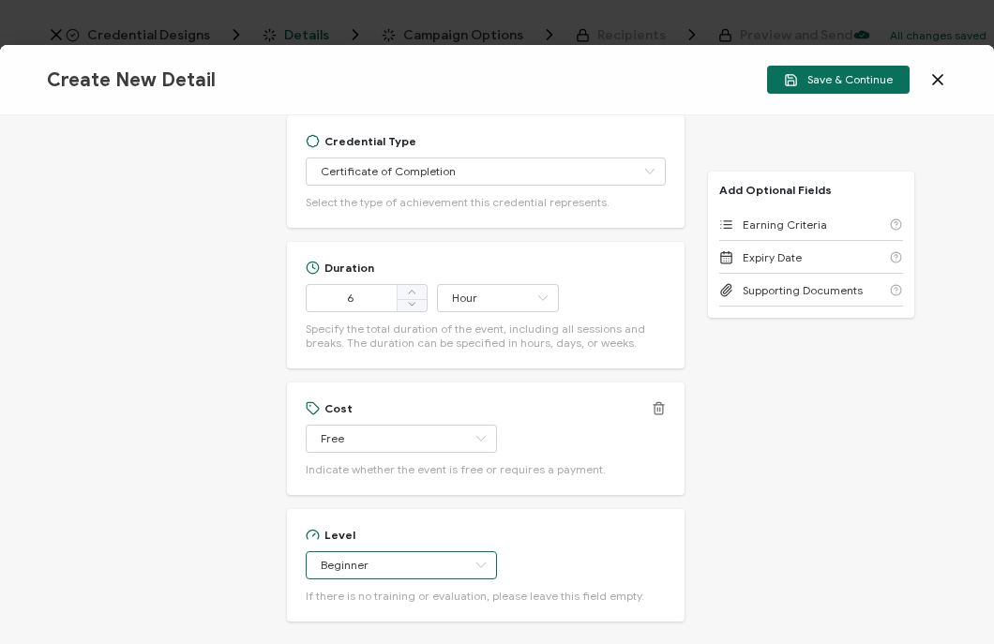
scroll to position [1441, 0]
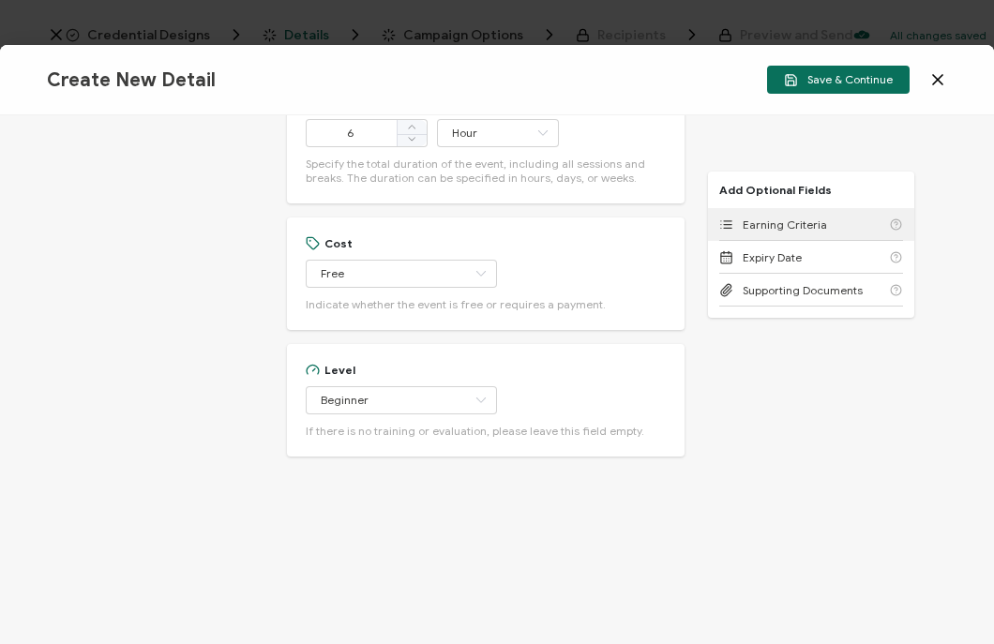
click at [778, 226] on span "Earning Criteria" at bounding box center [785, 225] width 84 height 14
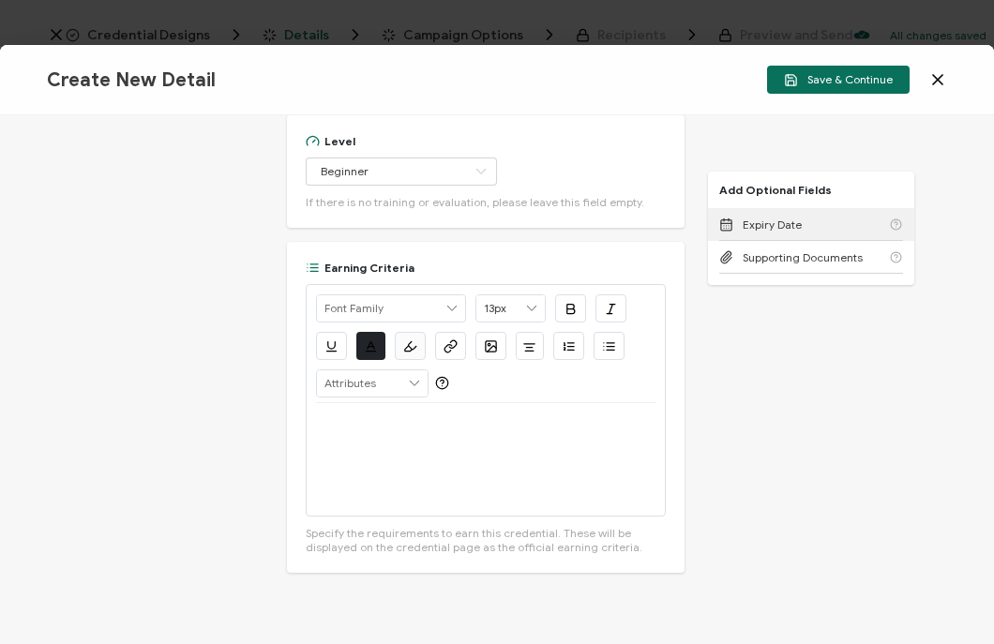
scroll to position [1673, 0]
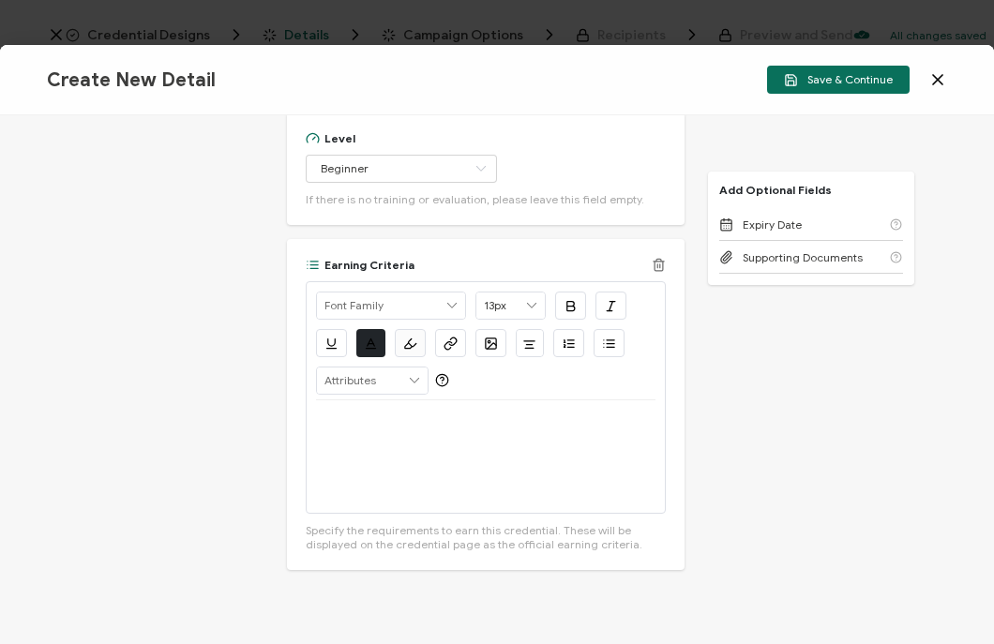
click at [659, 264] on line at bounding box center [659, 266] width 0 height 4
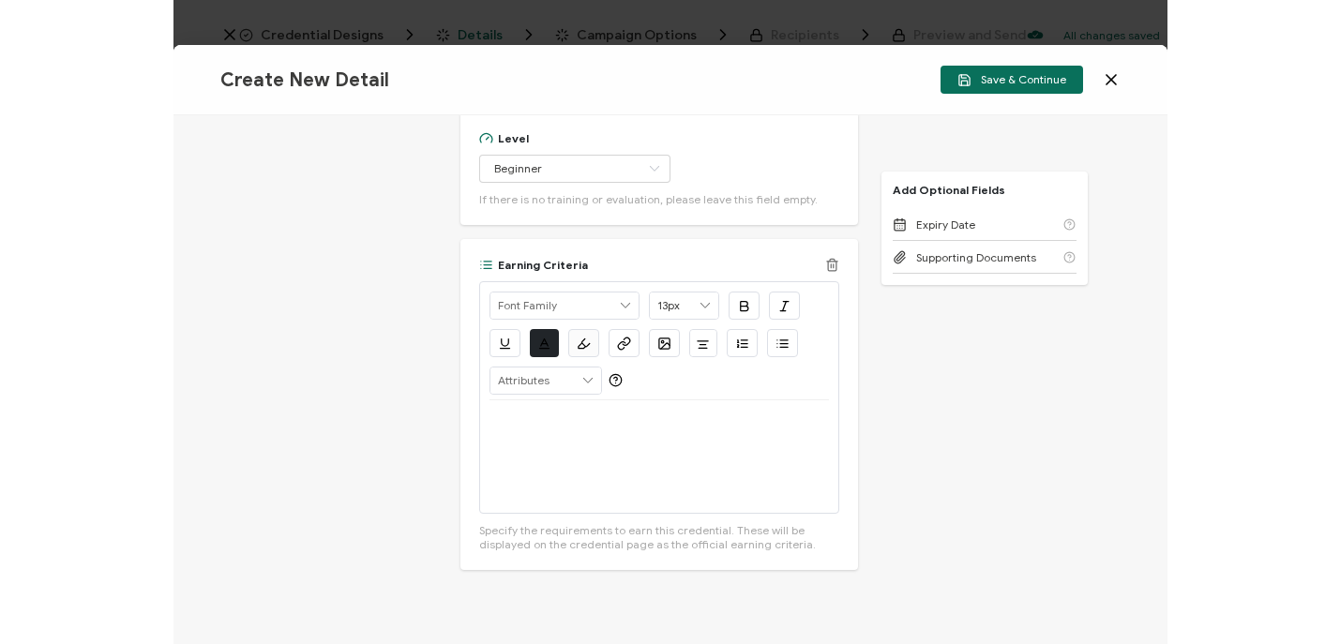
scroll to position [1441, 0]
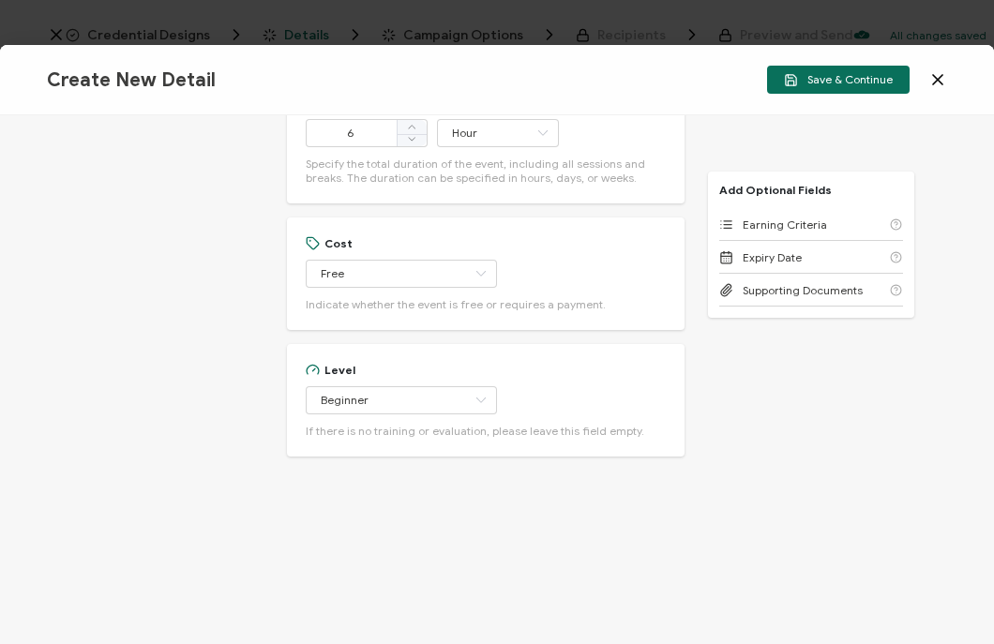
drag, startPoint x: 792, startPoint y: 83, endPoint x: 766, endPoint y: 84, distance: 26.3
drag, startPoint x: 766, startPoint y: 84, endPoint x: 821, endPoint y: 84, distance: 54.4
drag, startPoint x: 821, startPoint y: 84, endPoint x: 779, endPoint y: 70, distance: 43.6
click at [779, 77] on button "Save & Continue" at bounding box center [838, 80] width 143 height 28
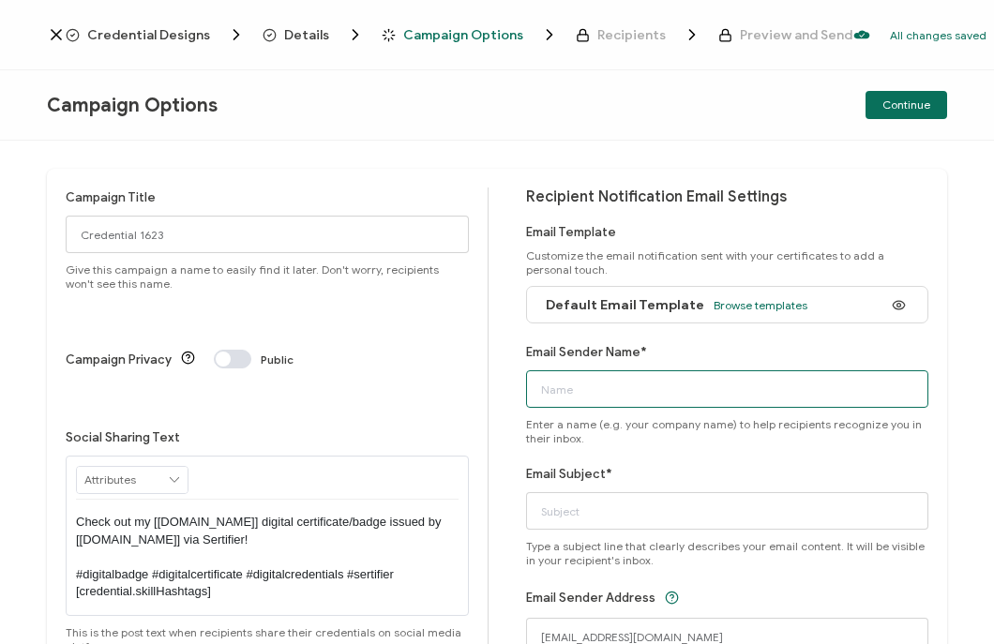
click at [677, 384] on input "Email Sender Name*" at bounding box center [727, 389] width 403 height 38
type input "CPE Team"
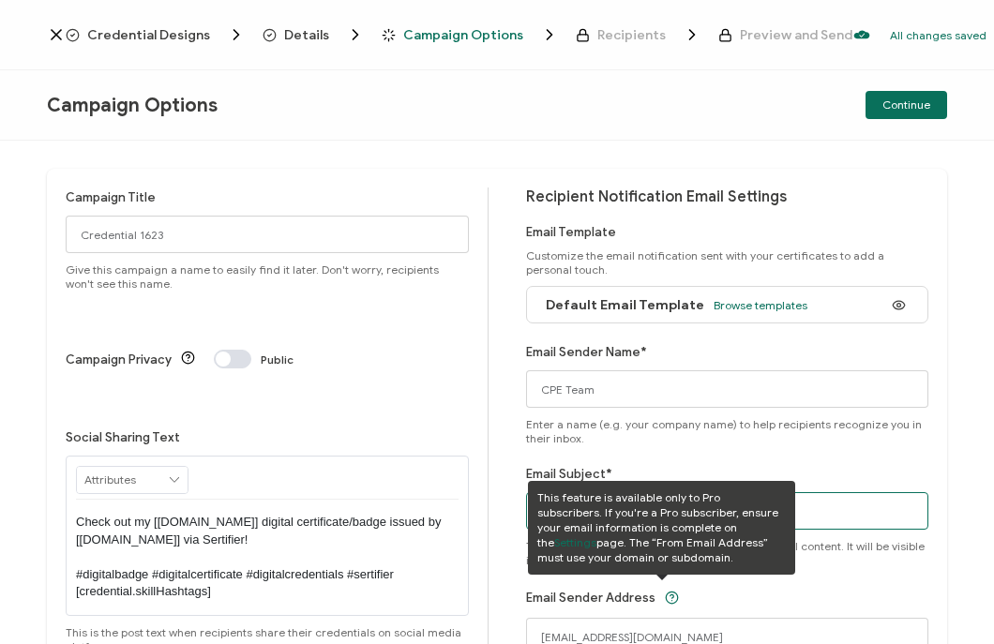
paste input "Google Event: Google Public Sector GenAI Roadshow: [GEOGRAPHIC_DATA]"
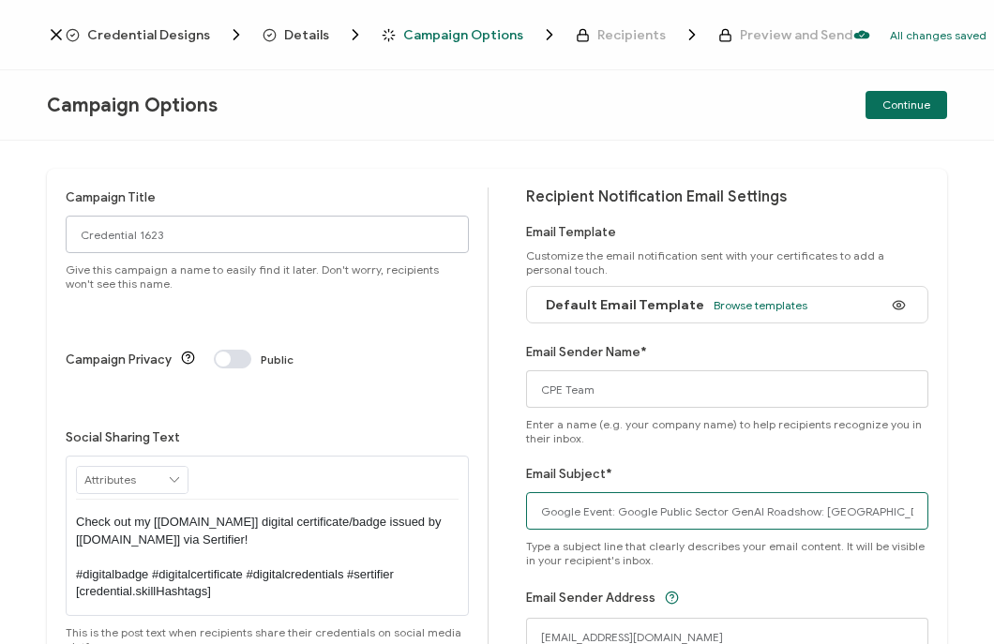
type input "Google Event: Google Public Sector GenAI Roadshow: [GEOGRAPHIC_DATA]"
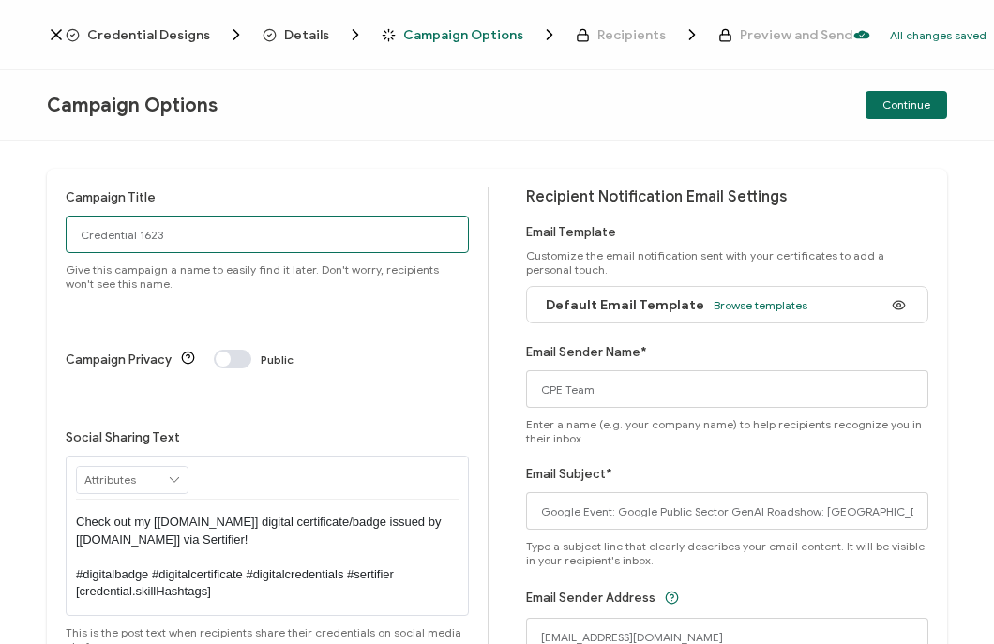
click at [187, 239] on input "Credential 1623" at bounding box center [267, 235] width 403 height 38
click at [389, 234] on input "Credential 1623" at bounding box center [267, 235] width 403 height 38
paste input "10-7-25_71877_Google Event"
type input "10-7-25_71877_Google Event"
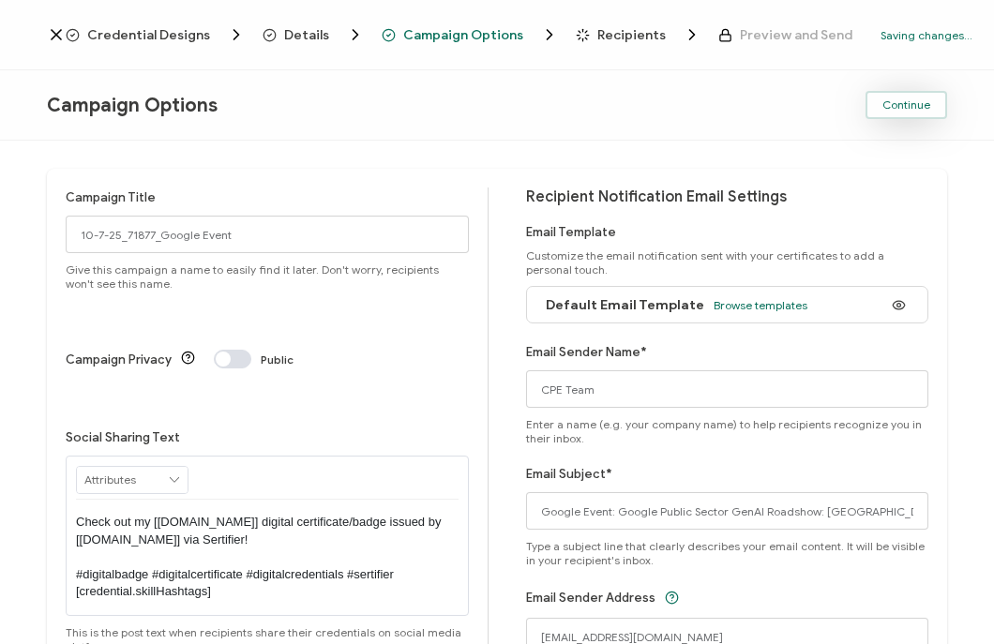
click at [909, 110] on span "Continue" at bounding box center [906, 104] width 48 height 11
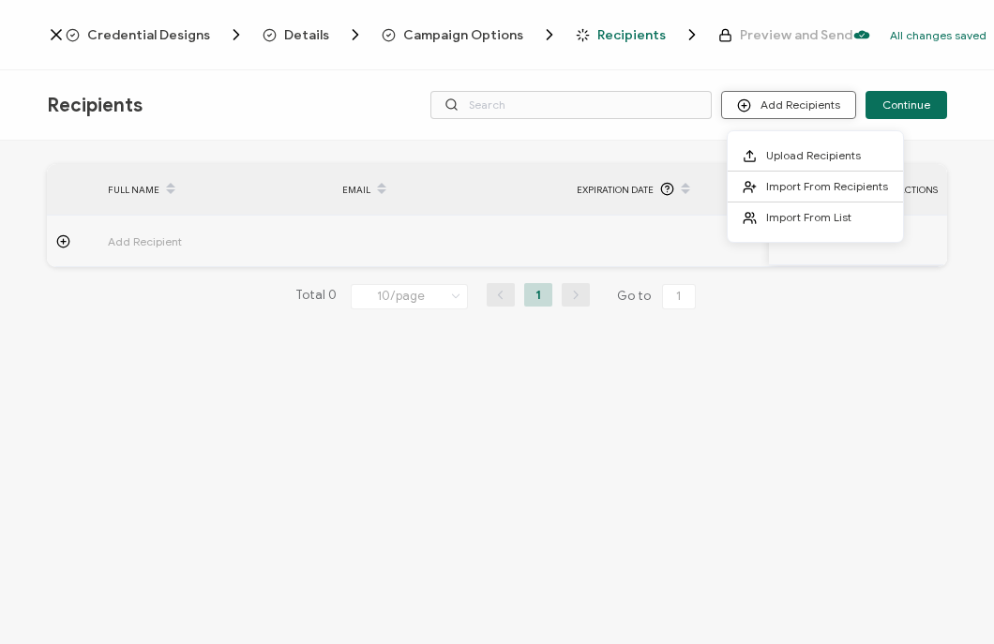
click at [807, 109] on button "Add Recipients" at bounding box center [788, 105] width 135 height 28
click at [794, 210] on span "Import From List" at bounding box center [808, 217] width 85 height 14
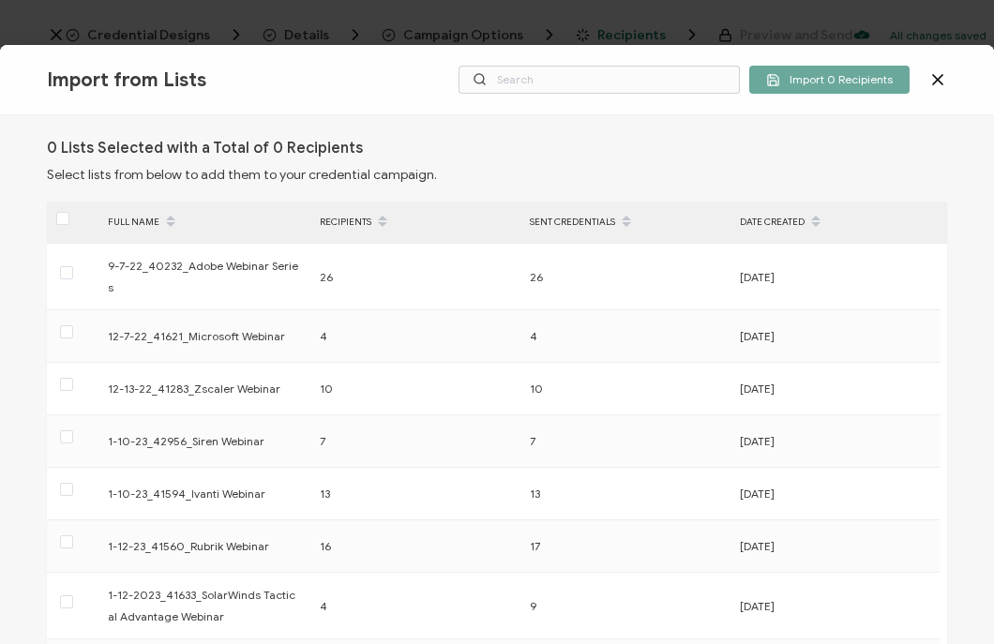
click at [539, 96] on div "Import from Lists Import 0 Recipients" at bounding box center [497, 80] width 994 height 70
click at [511, 75] on input "text" at bounding box center [599, 80] width 281 height 28
paste input "10-7-25_71877_Google Event"
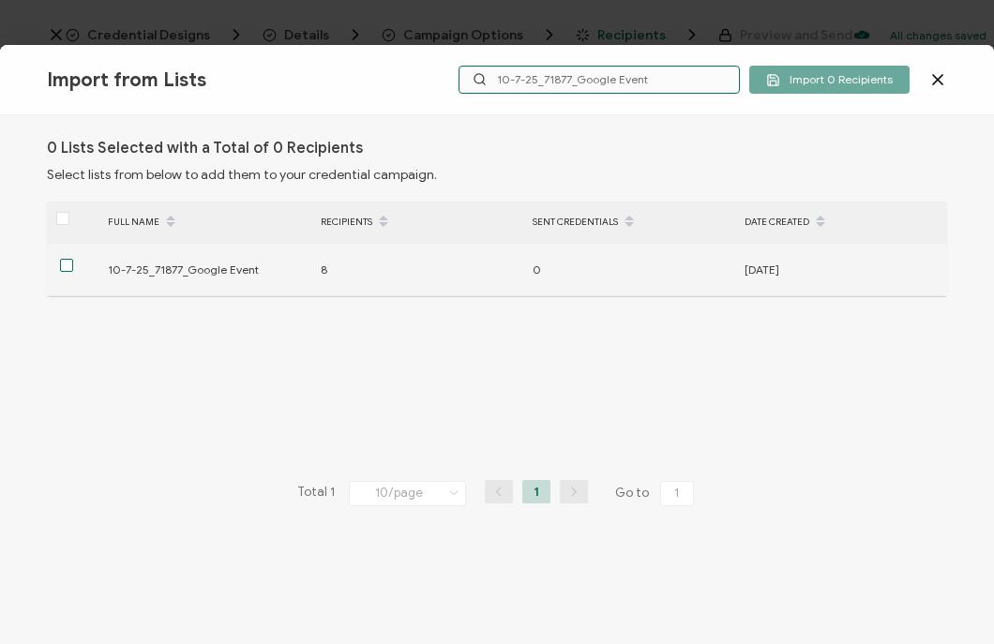
type input "10-7-25_71877_Google Event"
click at [64, 264] on span at bounding box center [66, 265] width 13 height 13
click at [73, 259] on input "checkbox" at bounding box center [73, 259] width 0 height 0
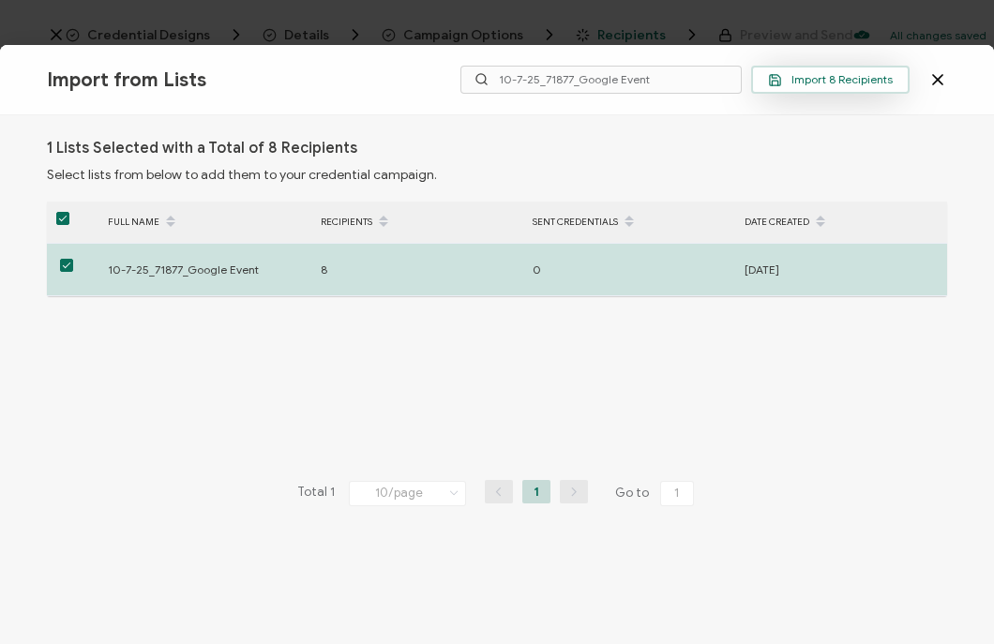
click at [811, 77] on span "Import 8 Recipients" at bounding box center [830, 80] width 125 height 14
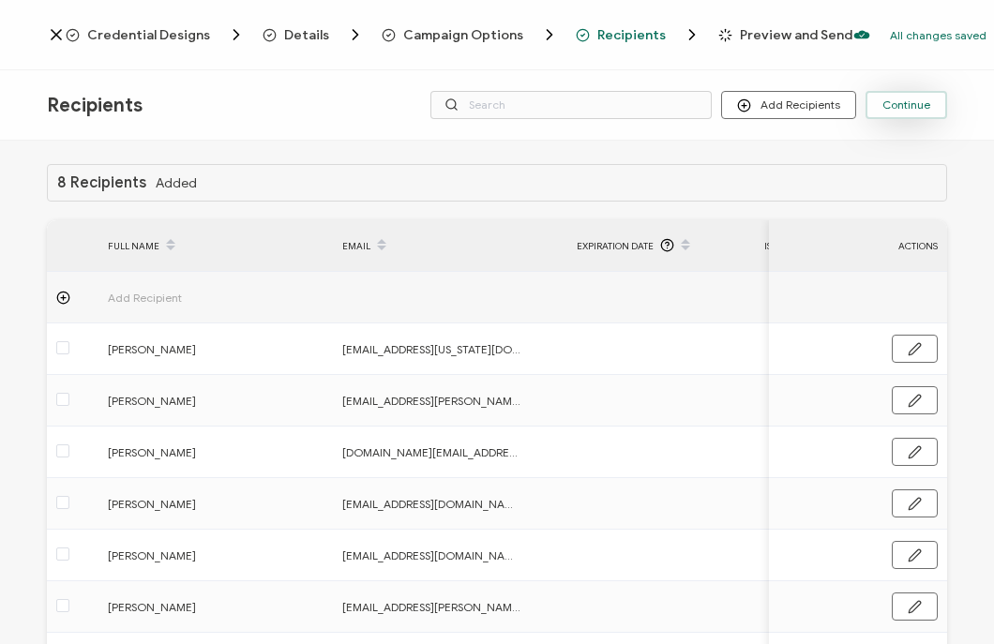
click at [916, 114] on button "Continue" at bounding box center [907, 105] width 82 height 28
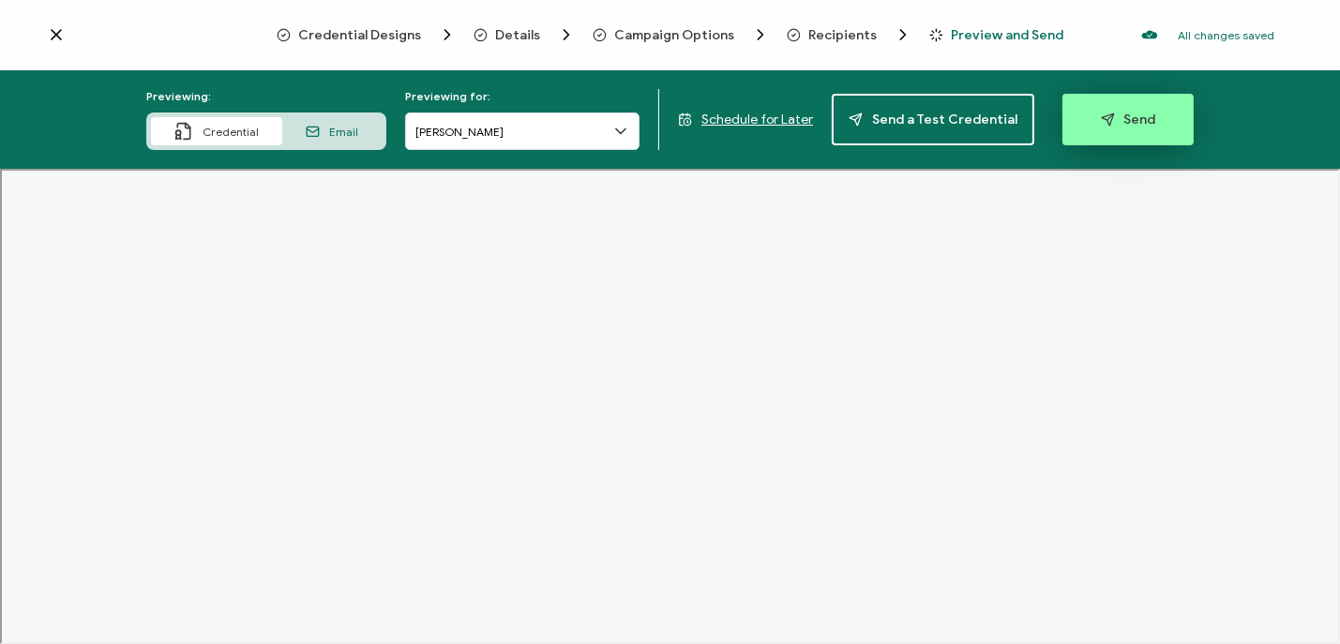
click at [993, 100] on button "Send" at bounding box center [1128, 120] width 131 height 52
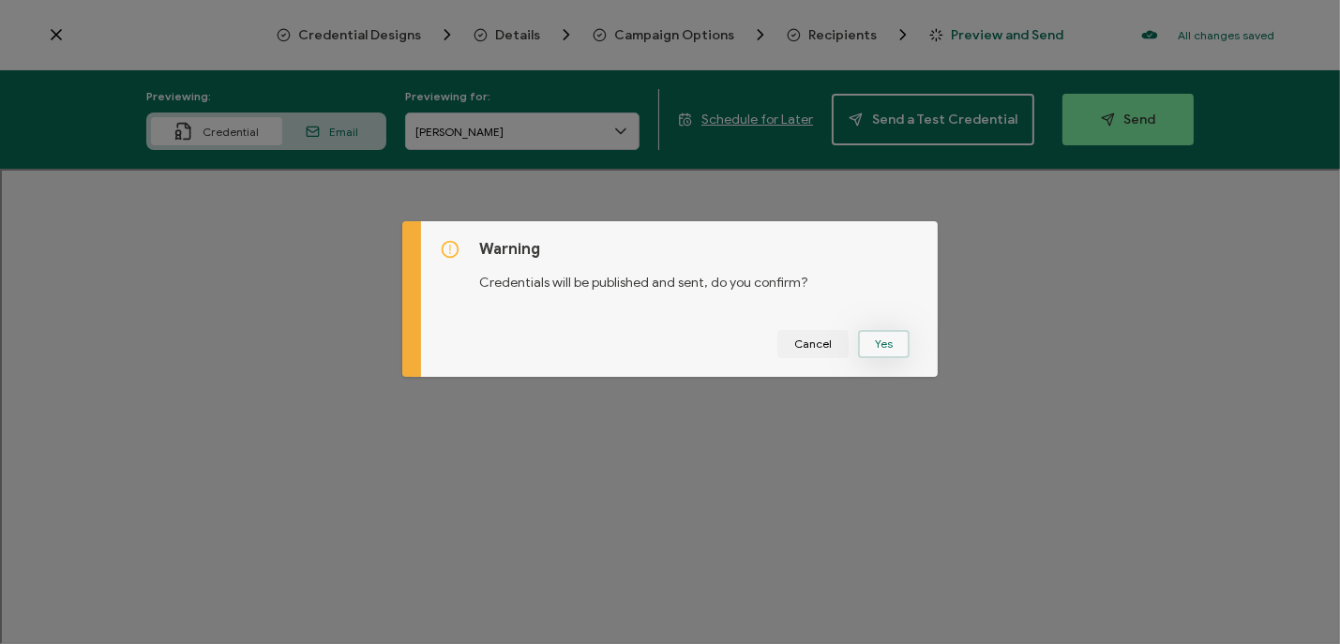
click at [886, 339] on button "Yes" at bounding box center [884, 344] width 52 height 28
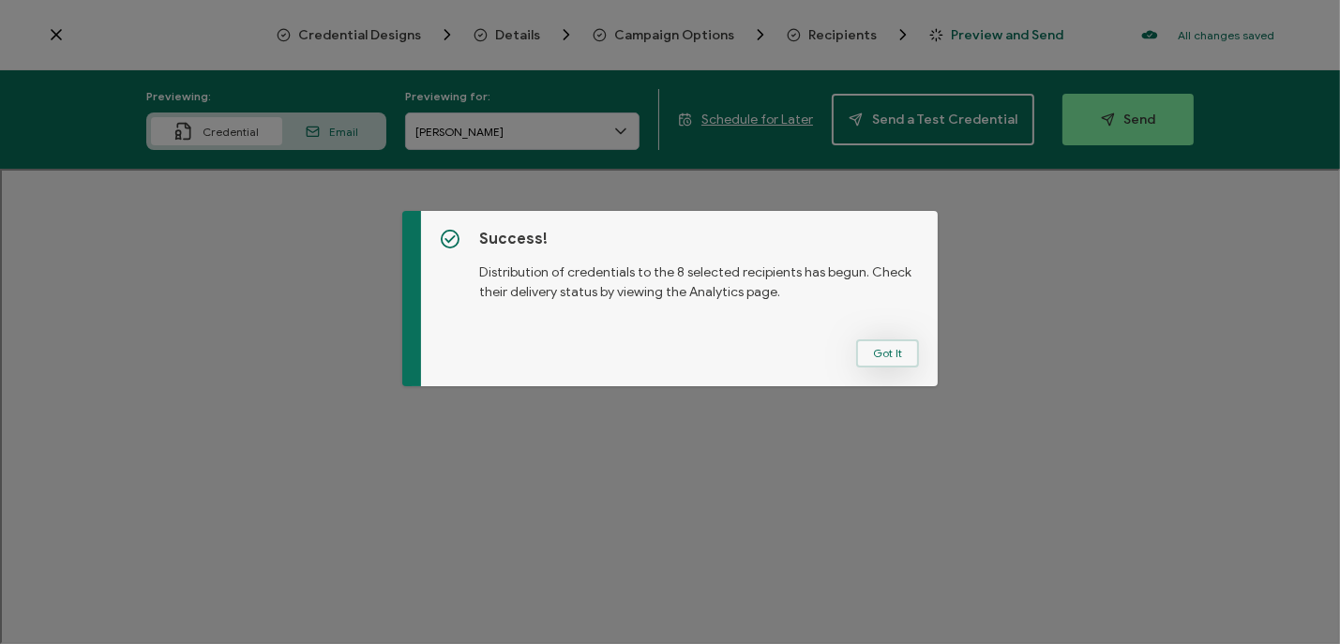
click at [879, 352] on button "Got It" at bounding box center [887, 353] width 63 height 28
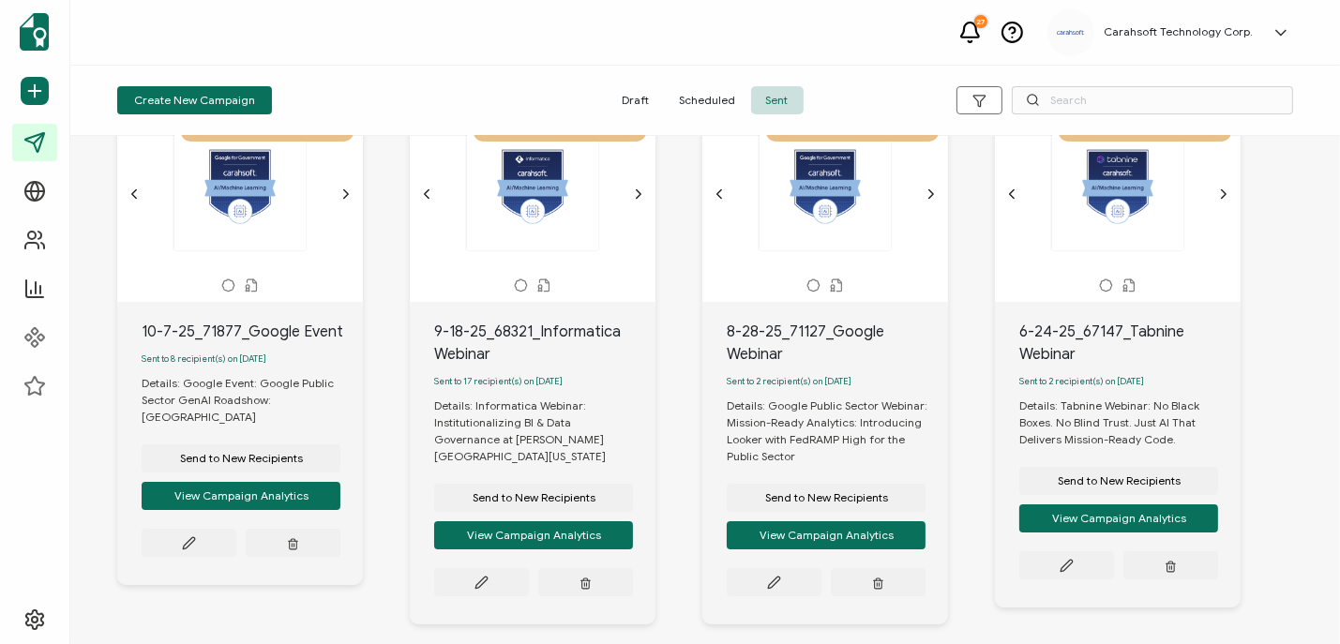
scroll to position [90, 0]
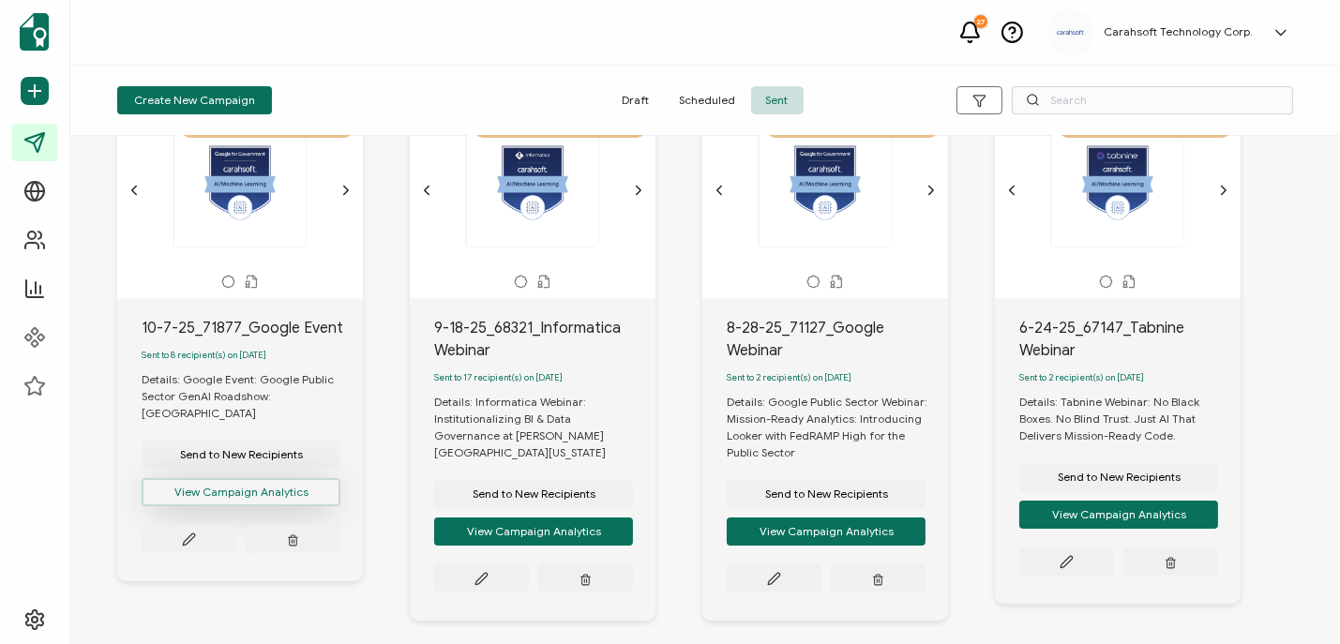
click at [201, 484] on button "View Campaign Analytics" at bounding box center [241, 492] width 199 height 28
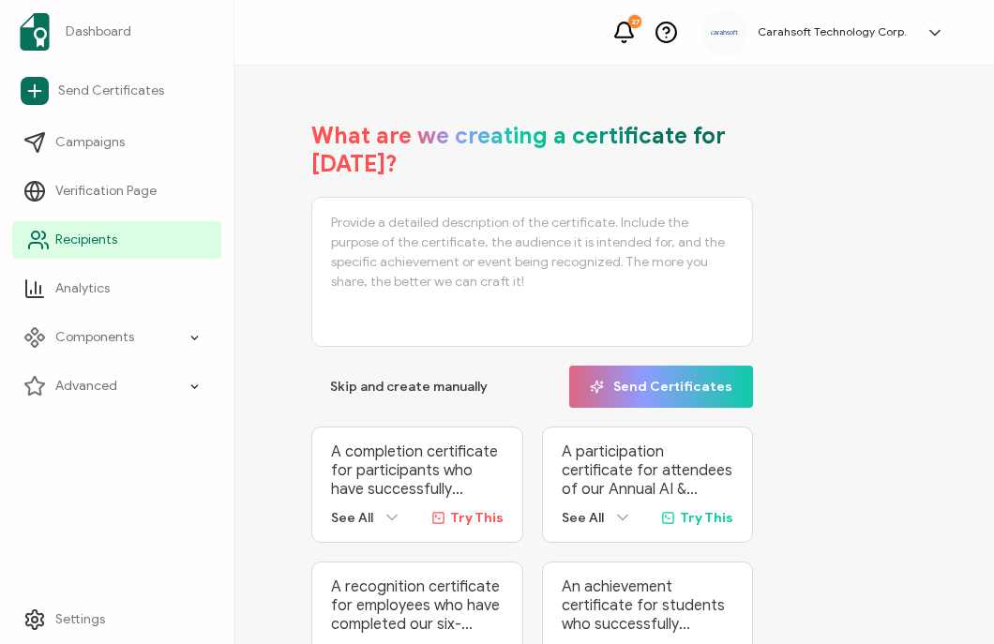
click at [48, 243] on icon at bounding box center [38, 240] width 23 height 23
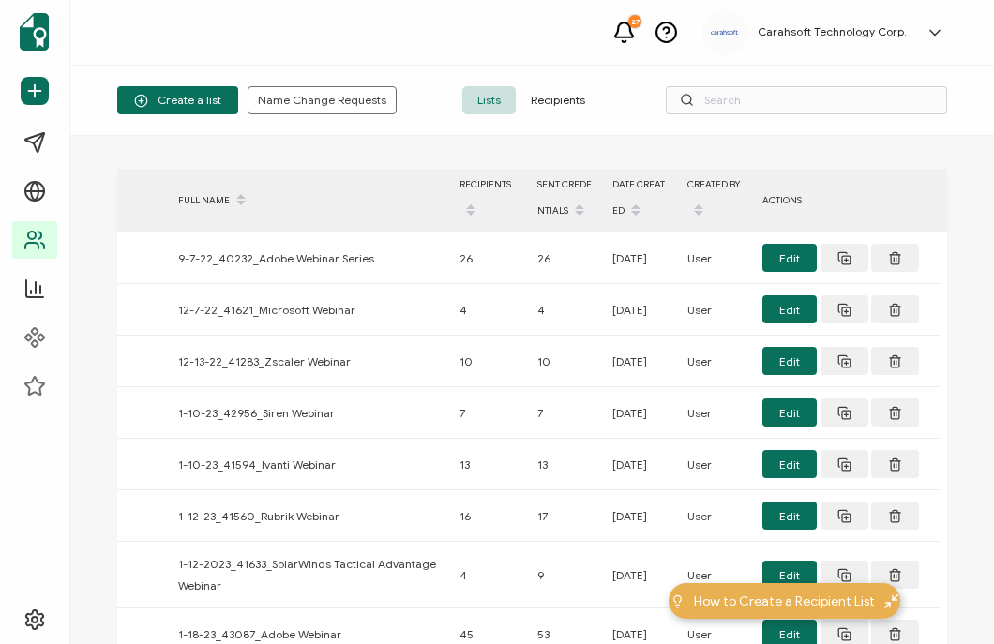
drag, startPoint x: 204, startPoint y: 100, endPoint x: 183, endPoint y: 94, distance: 22.5
click at [183, 94] on span "Create a list" at bounding box center [177, 101] width 87 height 14
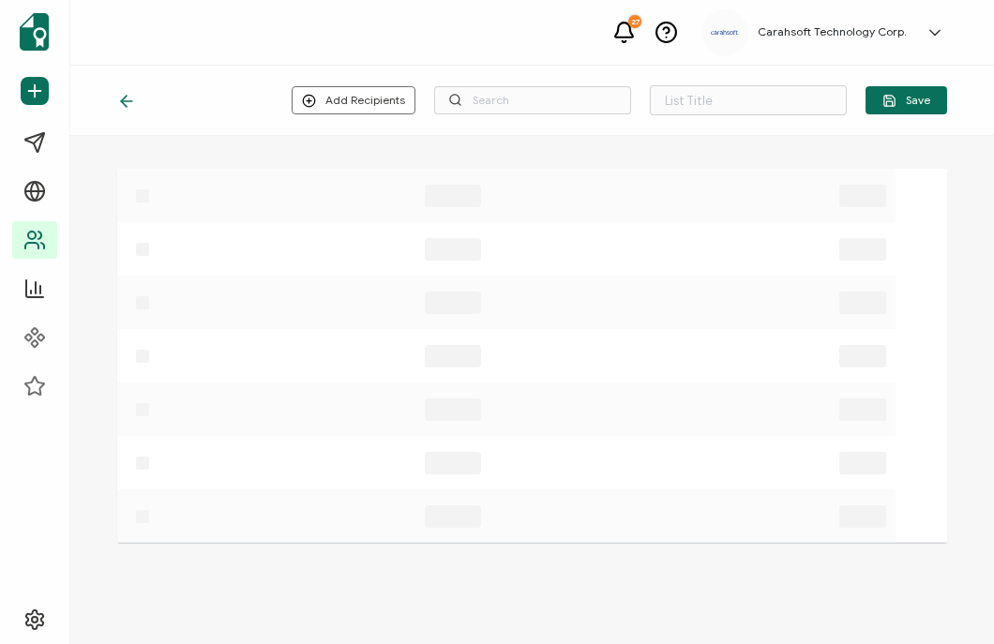
type input "List 1678"
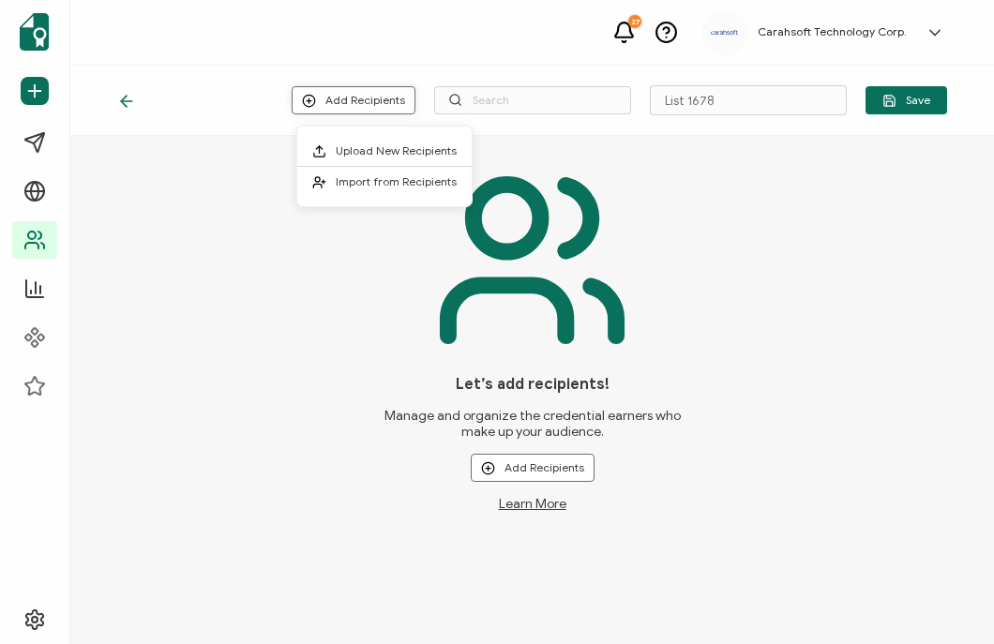
click at [350, 93] on button "Add Recipients" at bounding box center [354, 100] width 124 height 28
click at [399, 156] on span "Upload New Recipients" at bounding box center [396, 150] width 121 height 14
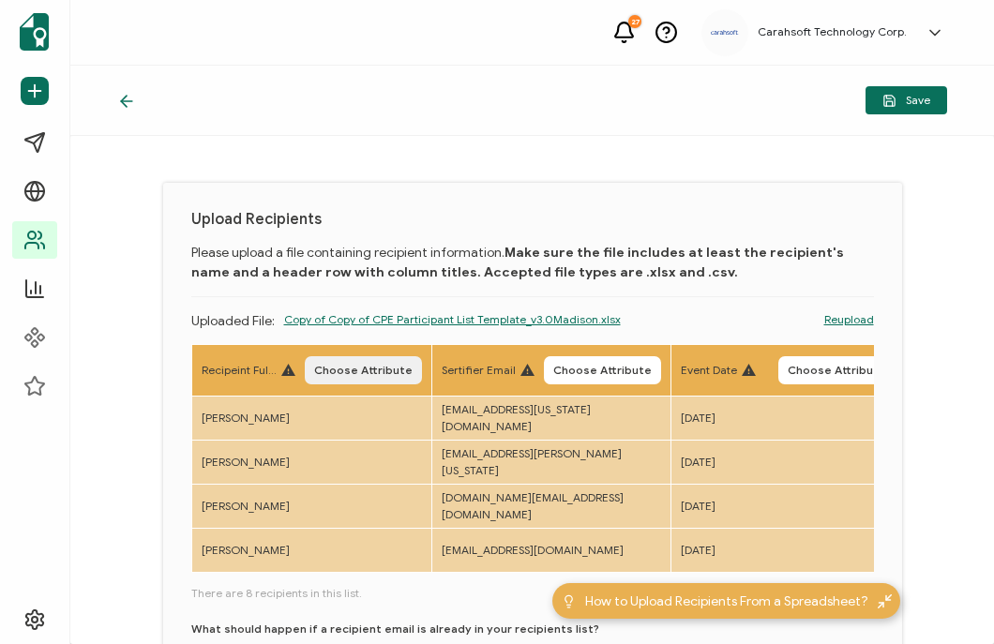
click at [372, 375] on span "Choose Attribute" at bounding box center [363, 370] width 98 height 11
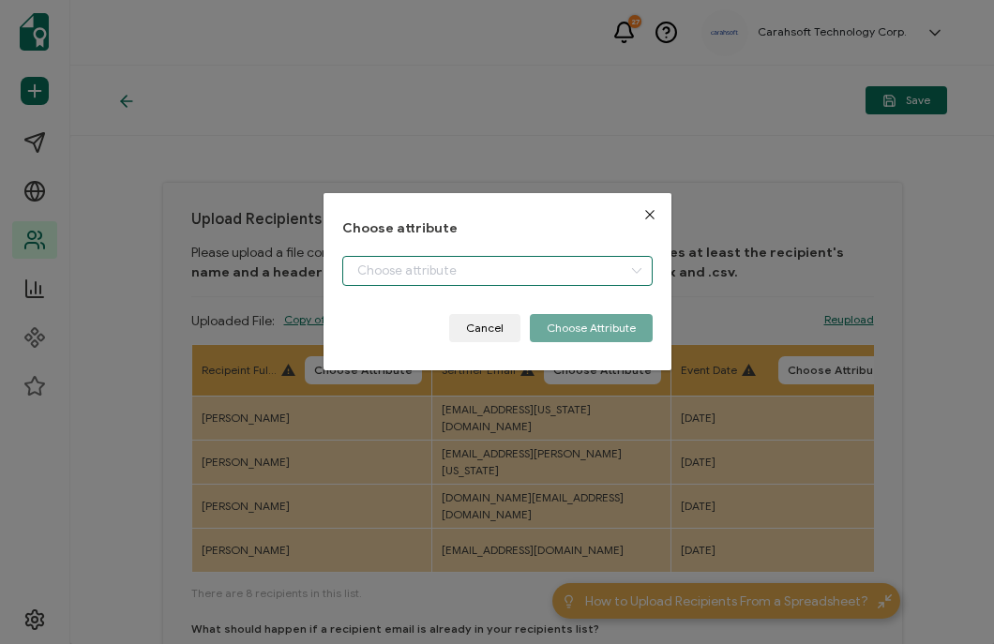
click at [462, 267] on input "dialog" at bounding box center [497, 271] width 310 height 30
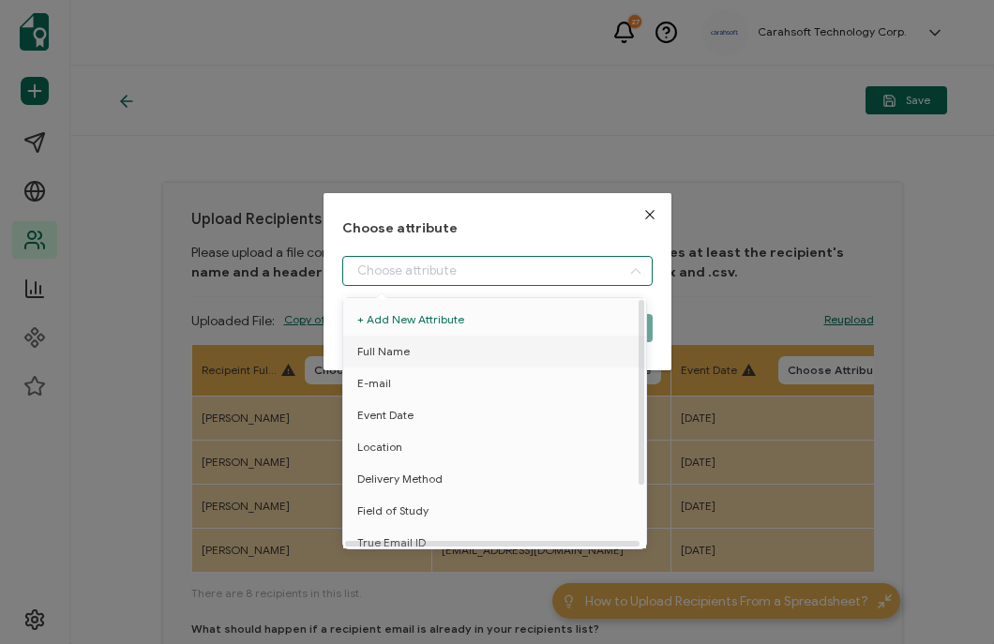
click at [489, 350] on li "Full Name" at bounding box center [498, 352] width 319 height 32
type input "Full Name"
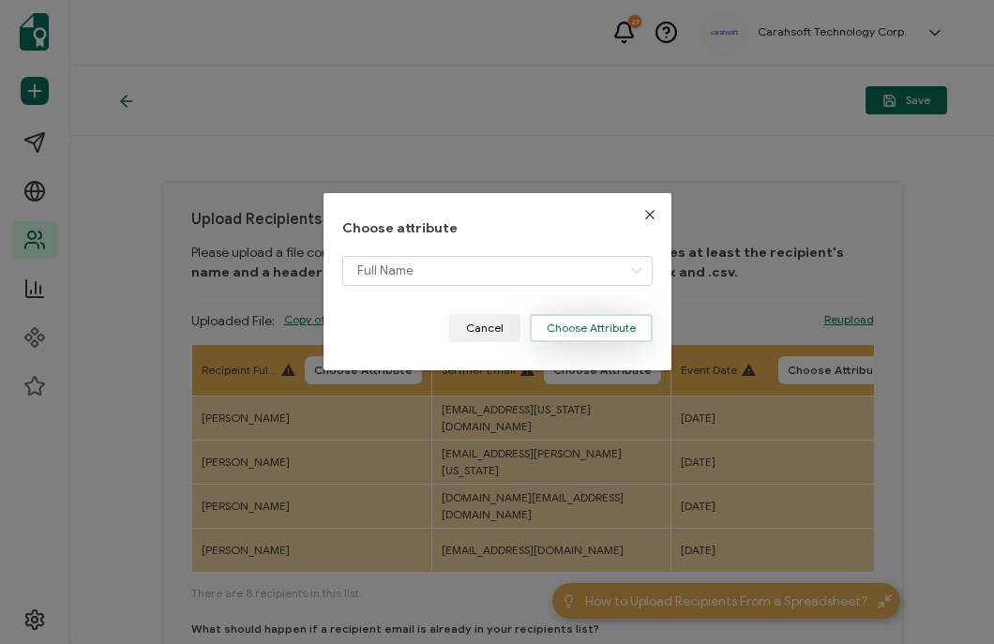
click at [567, 332] on button "Choose Attribute" at bounding box center [591, 328] width 123 height 28
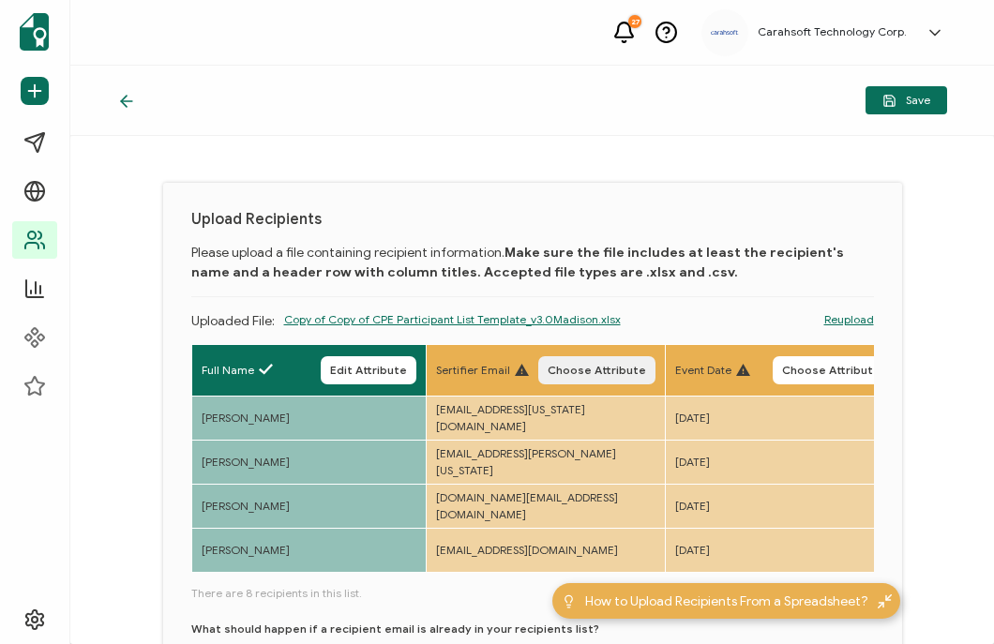
click at [619, 365] on span "Choose Attribute" at bounding box center [597, 370] width 98 height 11
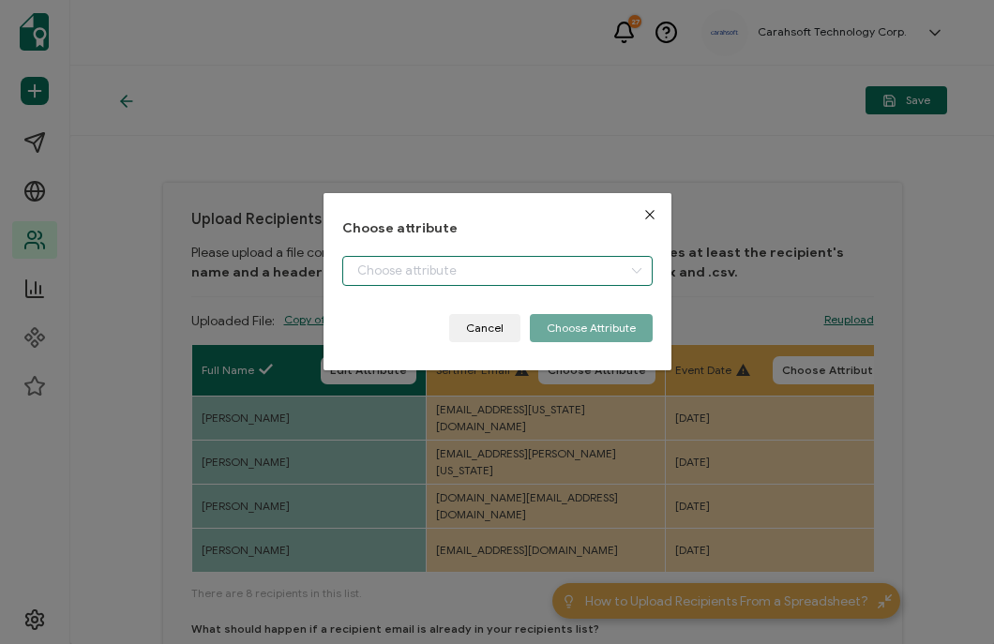
click at [502, 277] on input "dialog" at bounding box center [497, 271] width 310 height 30
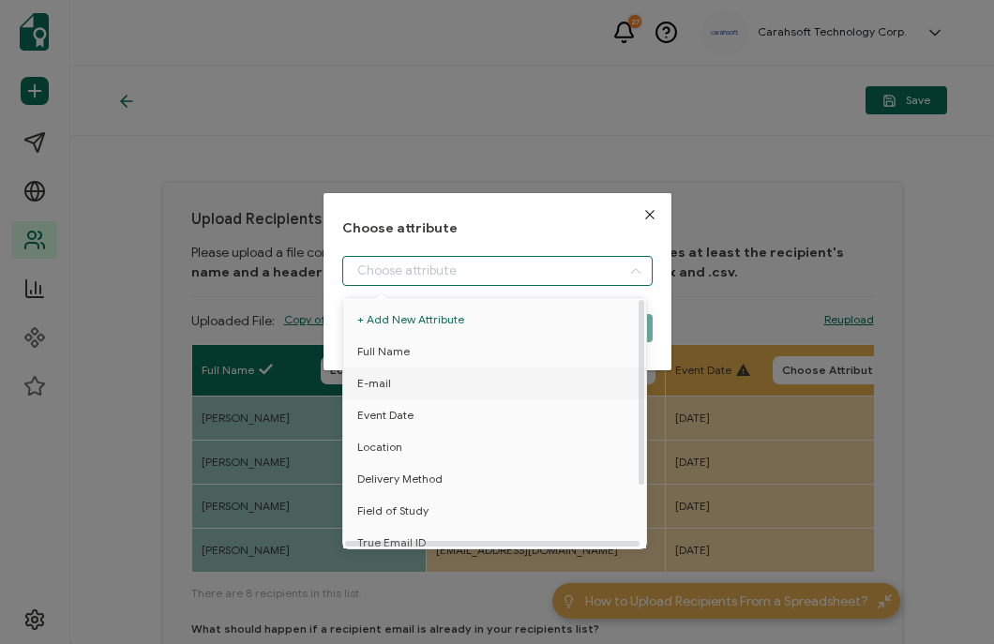
click at [419, 376] on li "E-mail" at bounding box center [498, 384] width 319 height 32
type input "E-mail"
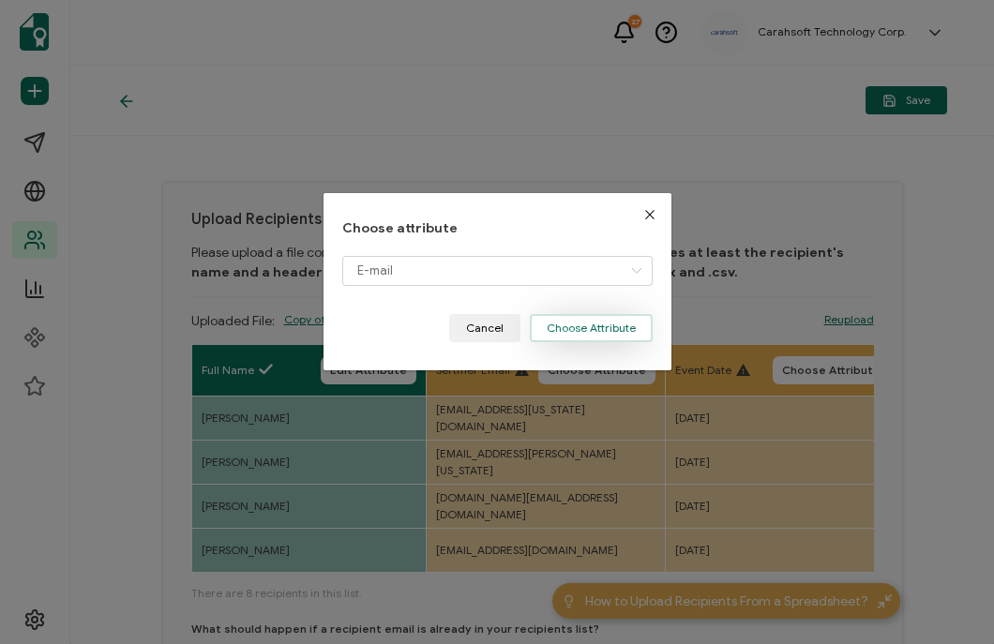
click at [558, 339] on button "Choose Attribute" at bounding box center [591, 328] width 123 height 28
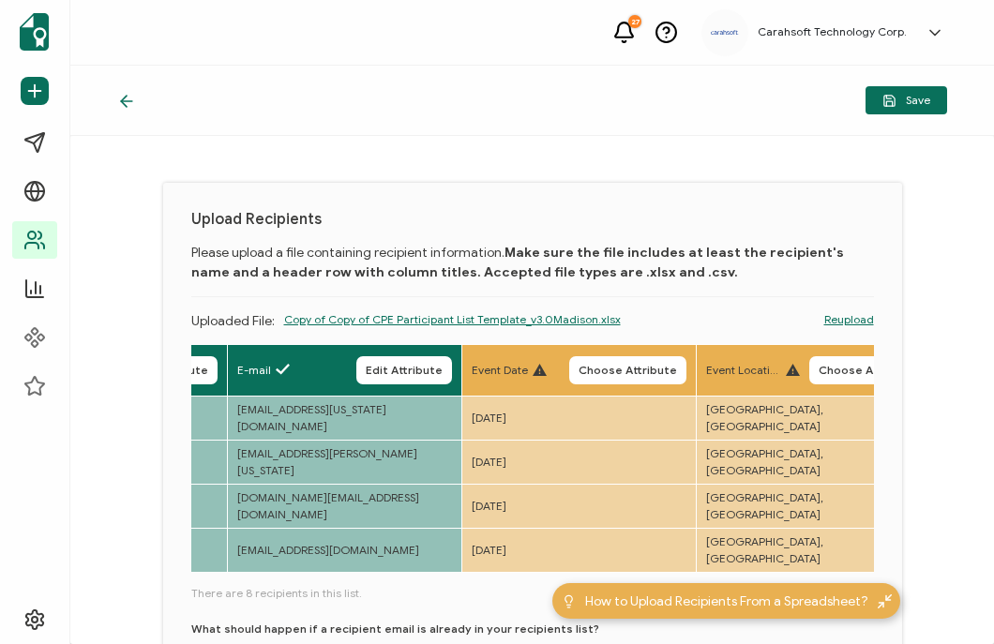
scroll to position [0, 222]
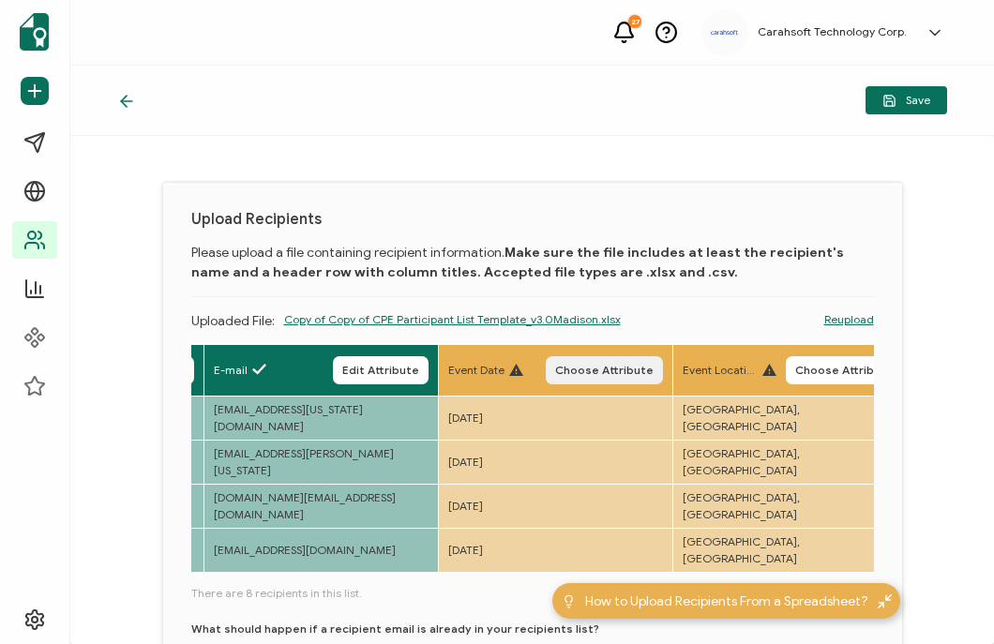
click at [615, 367] on span "Choose Attribute" at bounding box center [604, 370] width 98 height 11
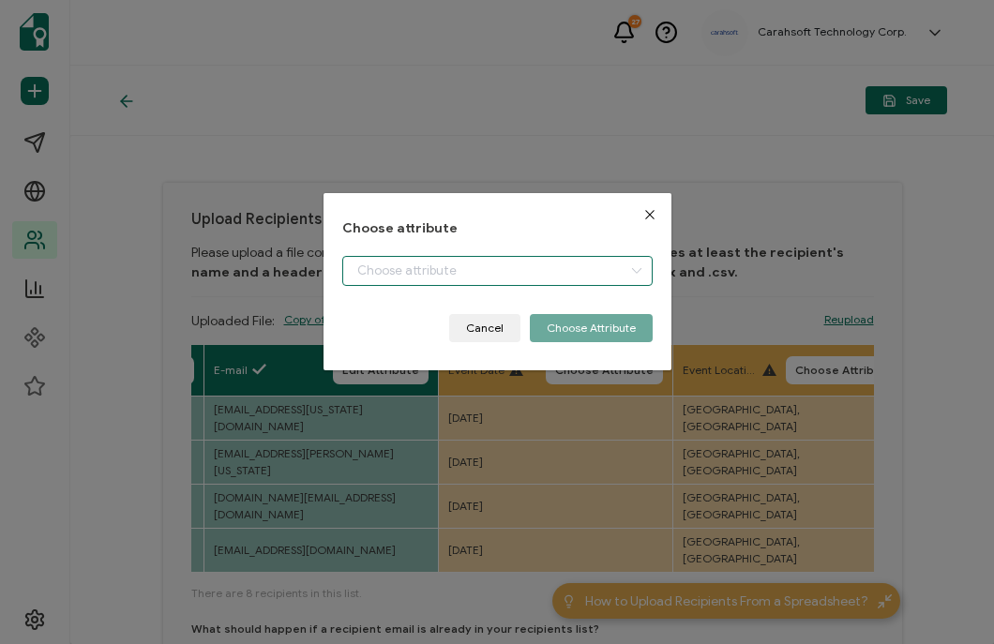
click at [490, 262] on input "dialog" at bounding box center [497, 271] width 310 height 30
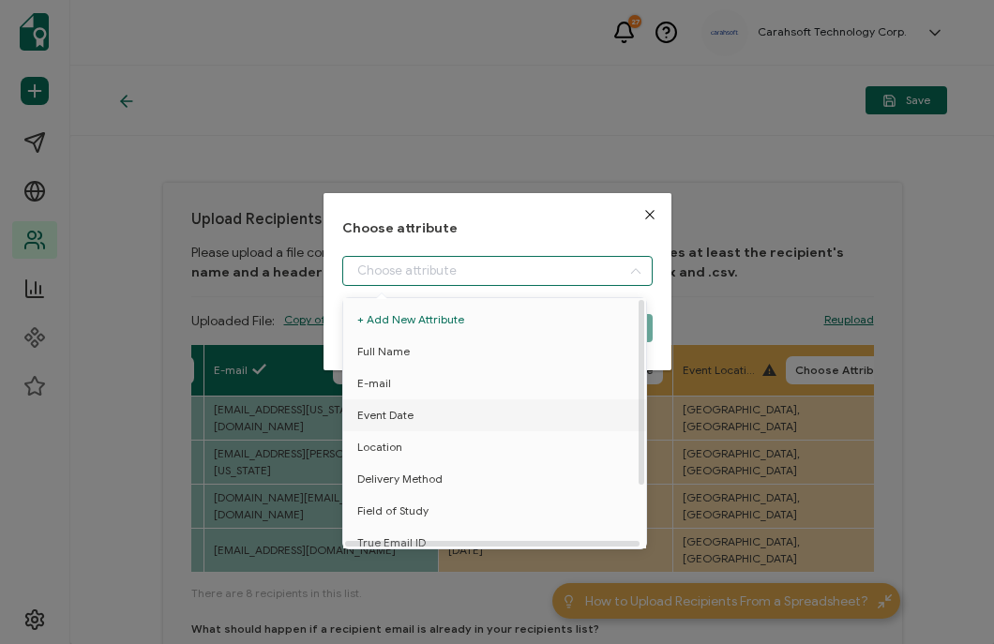
click at [383, 408] on span "Event Date" at bounding box center [385, 415] width 56 height 32
type input "Event Date"
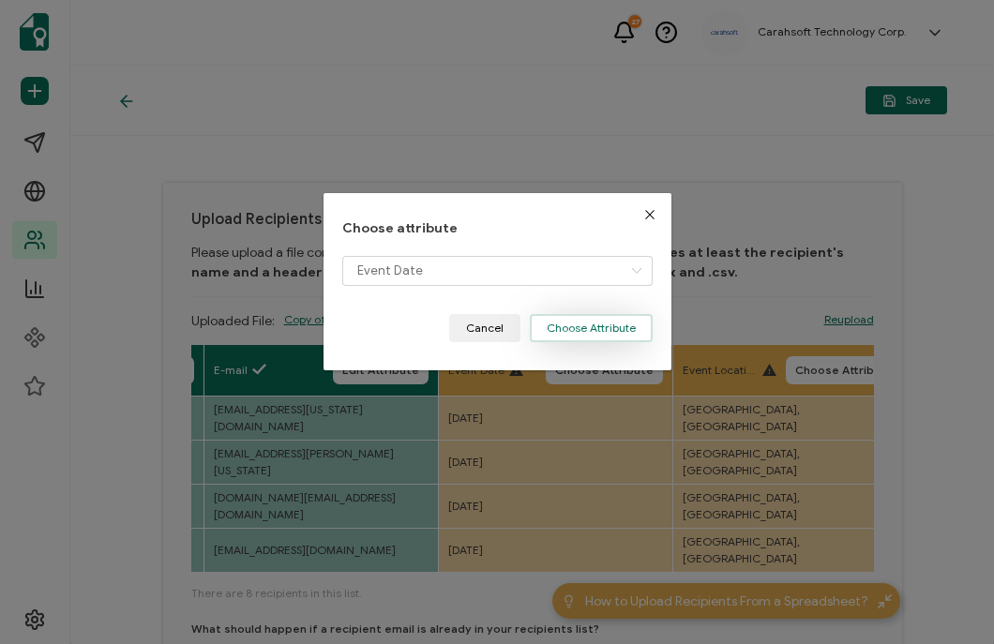
click at [582, 330] on button "Choose Attribute" at bounding box center [591, 328] width 123 height 28
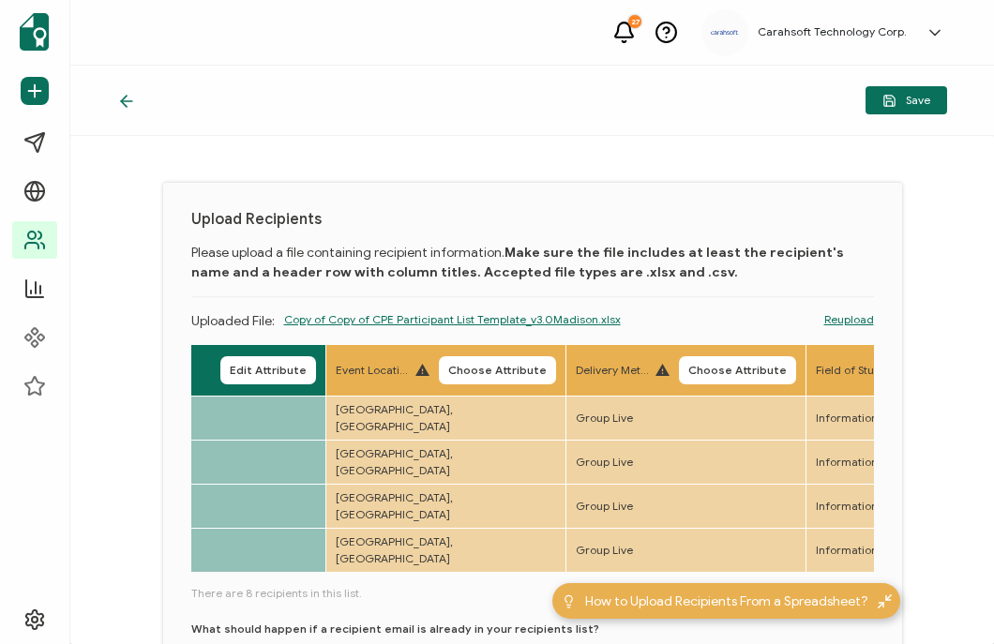
scroll to position [0, 581]
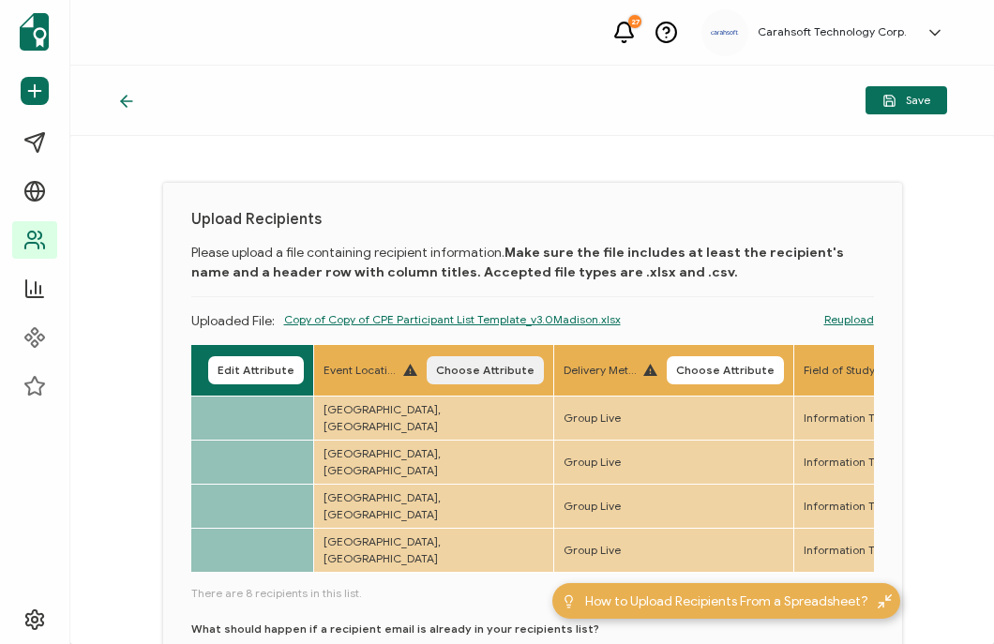
click at [493, 373] on span "Choose Attribute" at bounding box center [485, 370] width 98 height 11
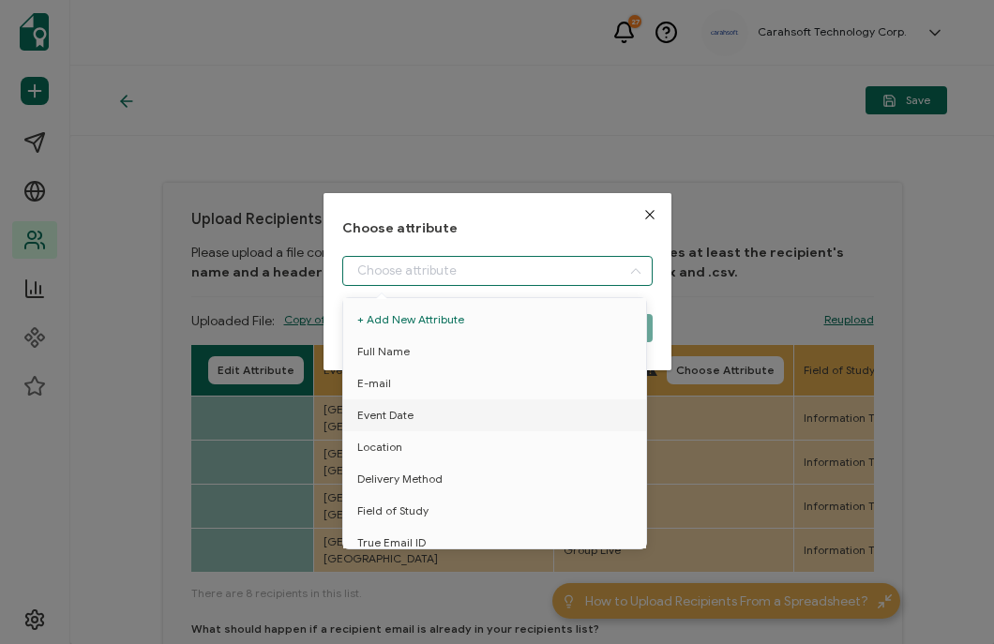
click at [387, 273] on input "dialog" at bounding box center [497, 271] width 310 height 30
click at [370, 437] on span "Location" at bounding box center [379, 447] width 45 height 32
type input "Location"
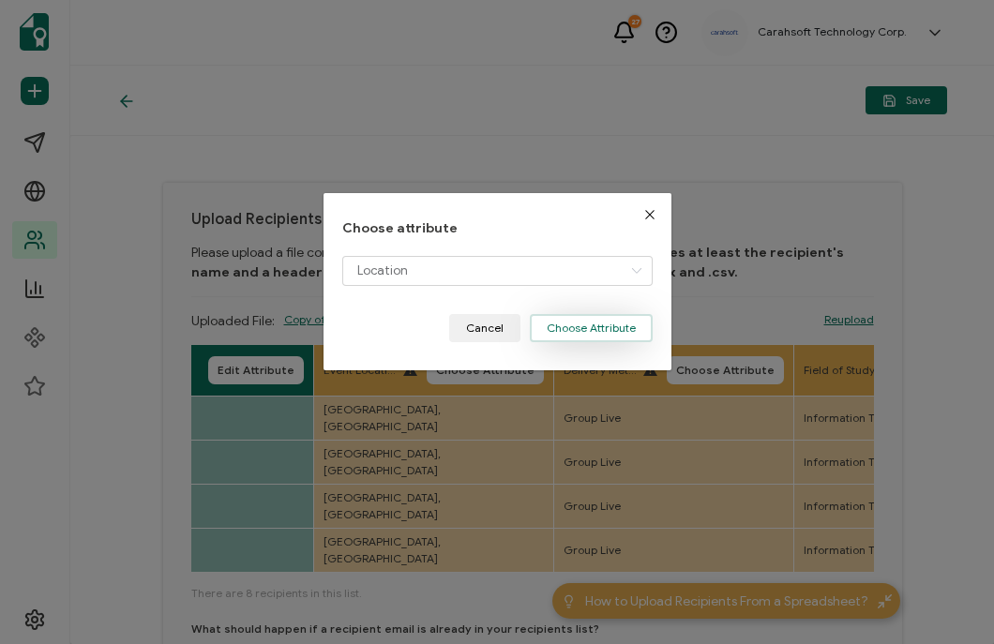
click at [561, 337] on button "Choose Attribute" at bounding box center [591, 328] width 123 height 28
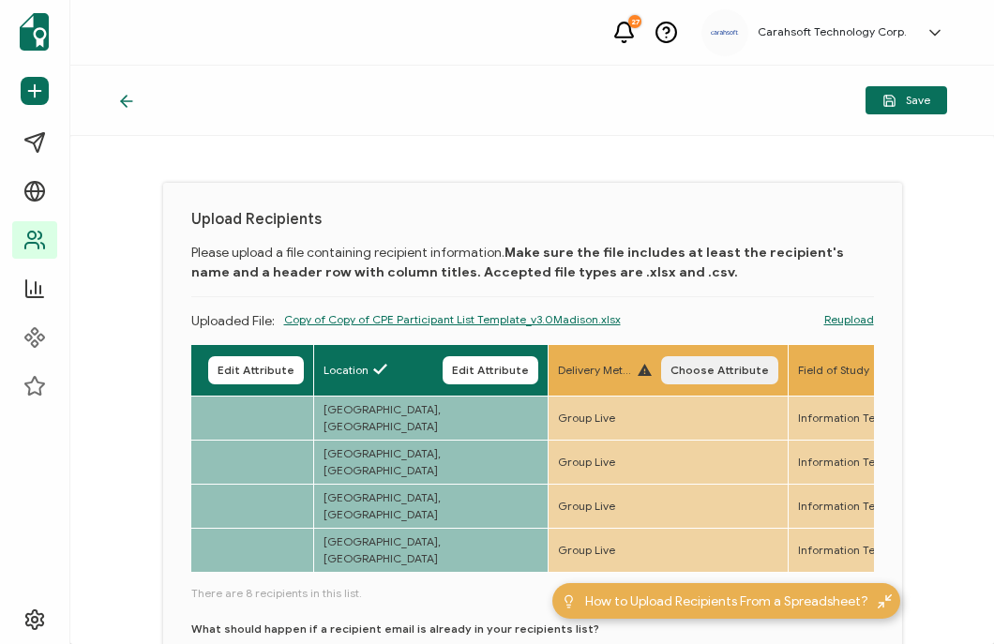
click at [731, 374] on span "Choose Attribute" at bounding box center [720, 370] width 98 height 11
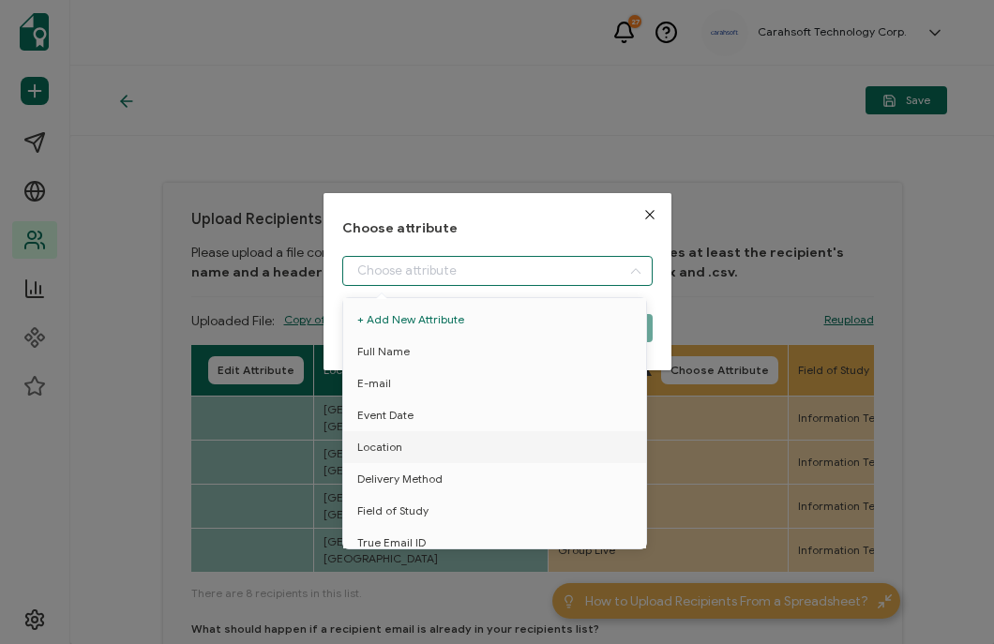
click at [438, 275] on input "dialog" at bounding box center [497, 271] width 310 height 30
click at [403, 473] on span "Delivery Method" at bounding box center [399, 479] width 85 height 32
type input "Delivery Method"
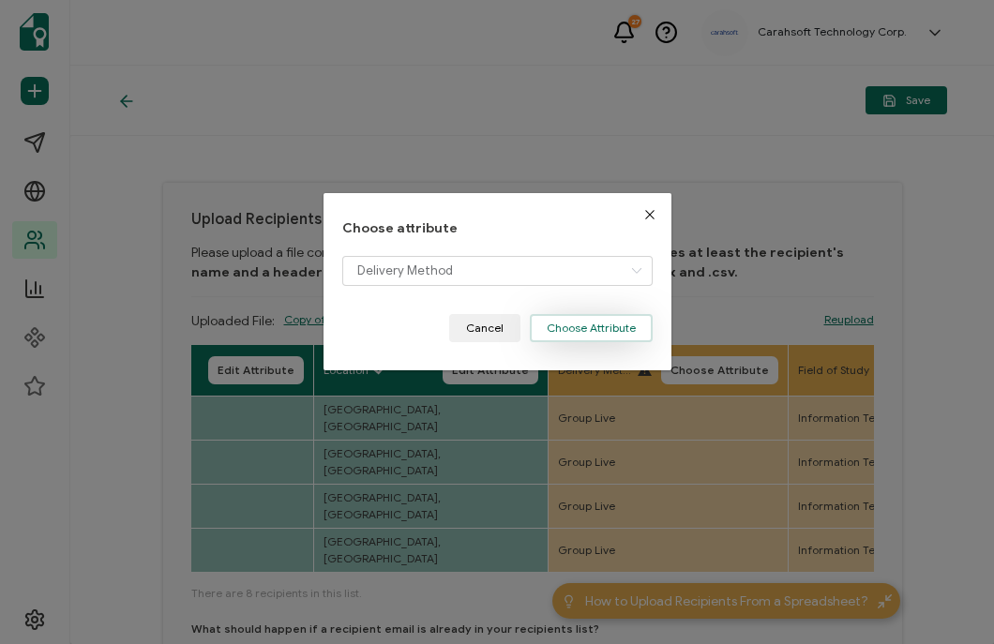
click at [570, 339] on button "Choose Attribute" at bounding box center [591, 328] width 123 height 28
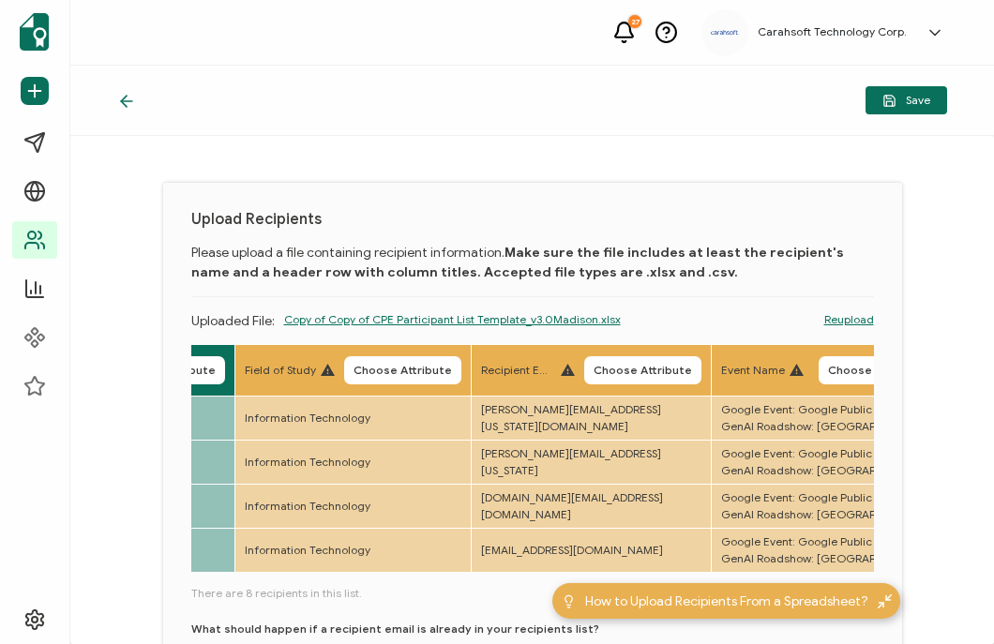
scroll to position [0, 1130]
click at [434, 371] on span "Choose Attribute" at bounding box center [402, 370] width 98 height 11
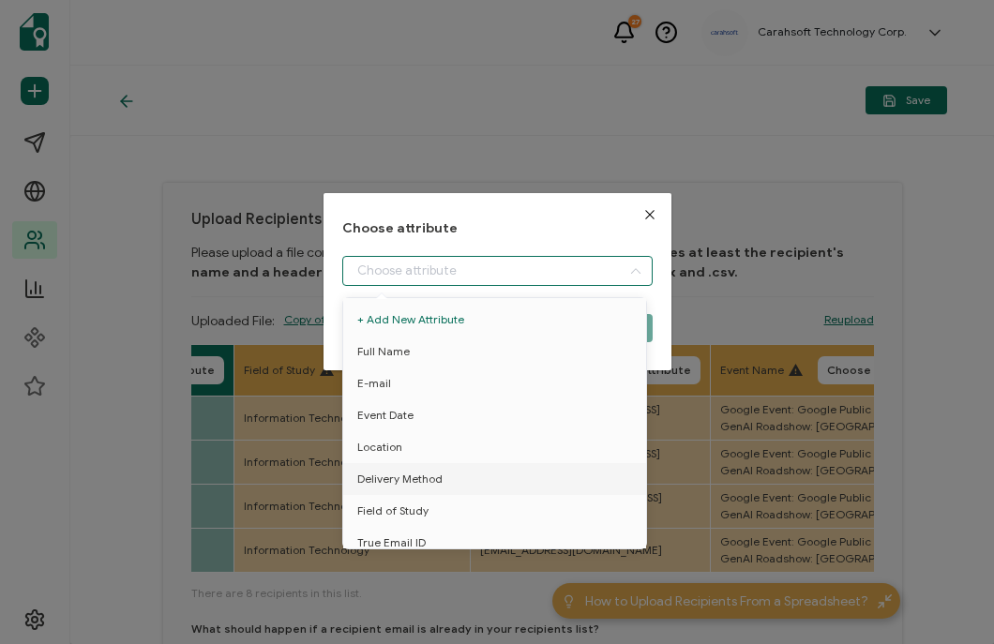
click at [427, 281] on input "dialog" at bounding box center [497, 271] width 310 height 30
click at [399, 507] on span "Field of Study" at bounding box center [392, 511] width 71 height 32
type input "Field of Study"
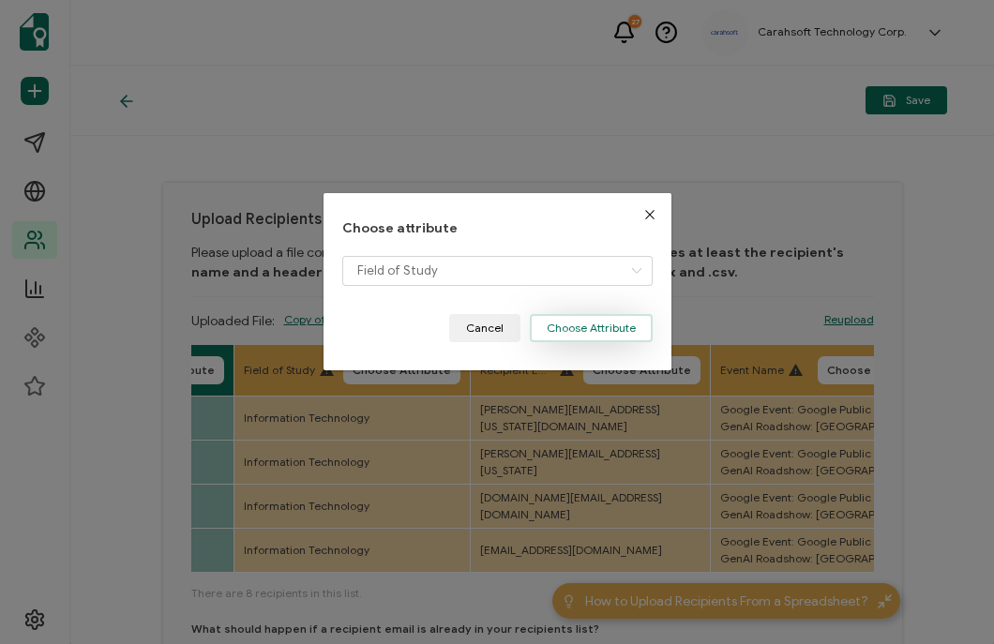
click at [598, 331] on button "Choose Attribute" at bounding box center [591, 328] width 123 height 28
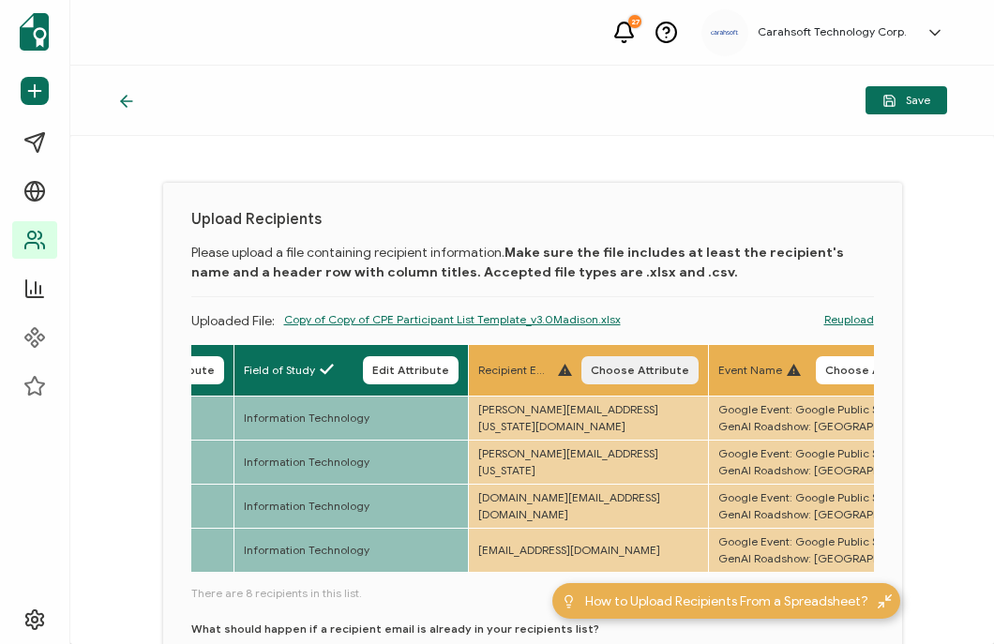
click at [686, 369] on span "Choose Attribute" at bounding box center [640, 370] width 98 height 11
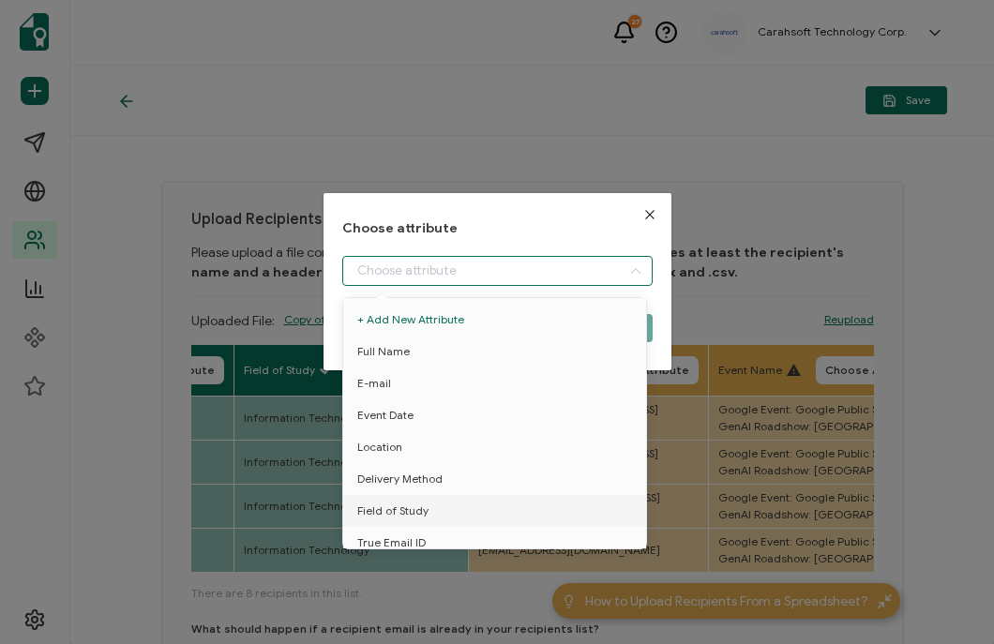
click at [492, 269] on input "dialog" at bounding box center [497, 271] width 310 height 30
click at [409, 535] on span "True Email ID" at bounding box center [391, 543] width 68 height 32
type input "True Email ID"
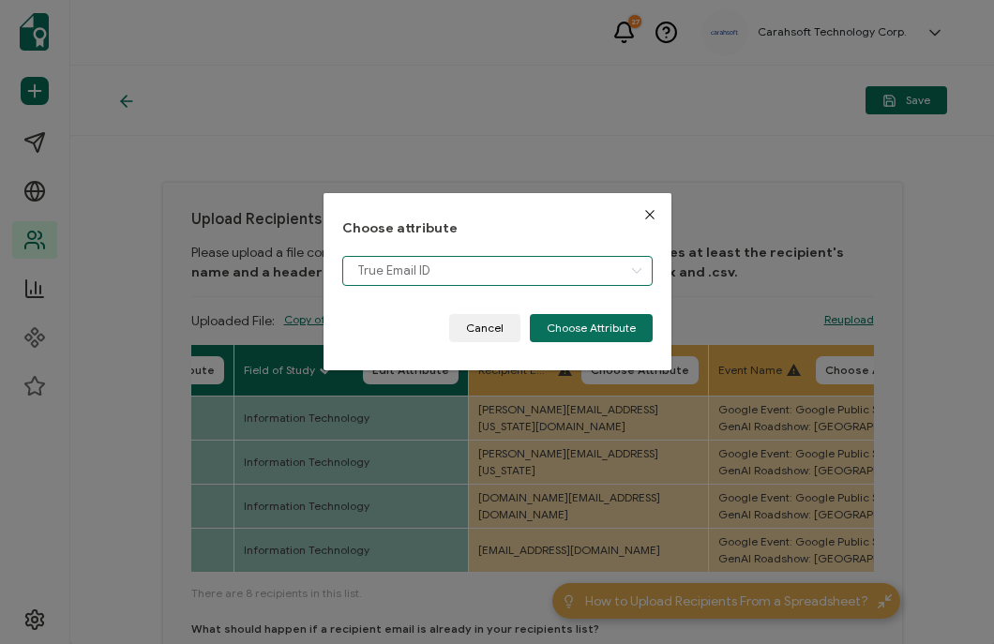
scroll to position [13, 0]
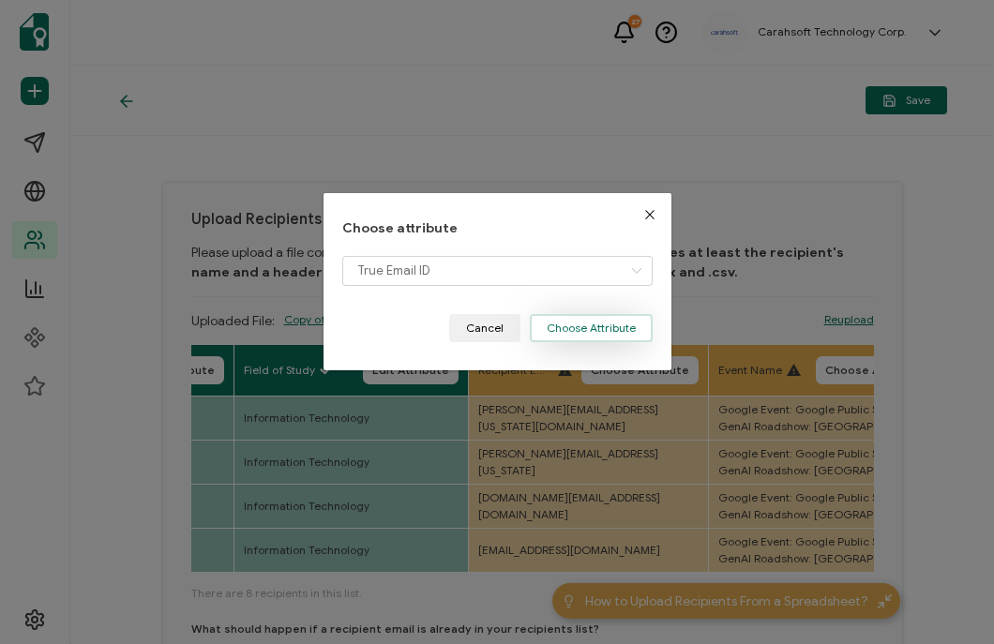
click at [595, 328] on button "Choose Attribute" at bounding box center [591, 328] width 123 height 28
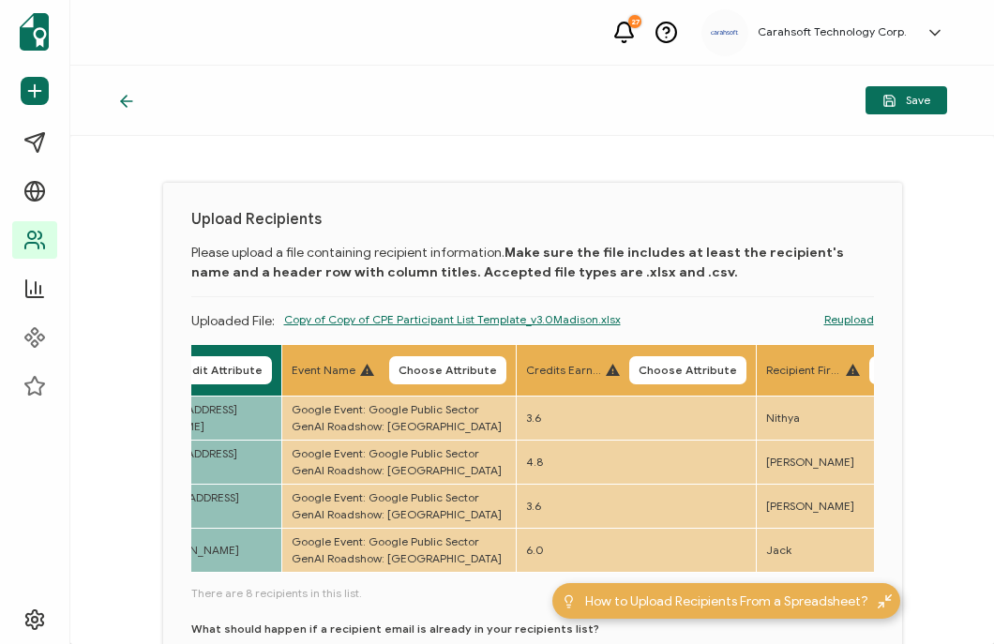
scroll to position [0, 1554]
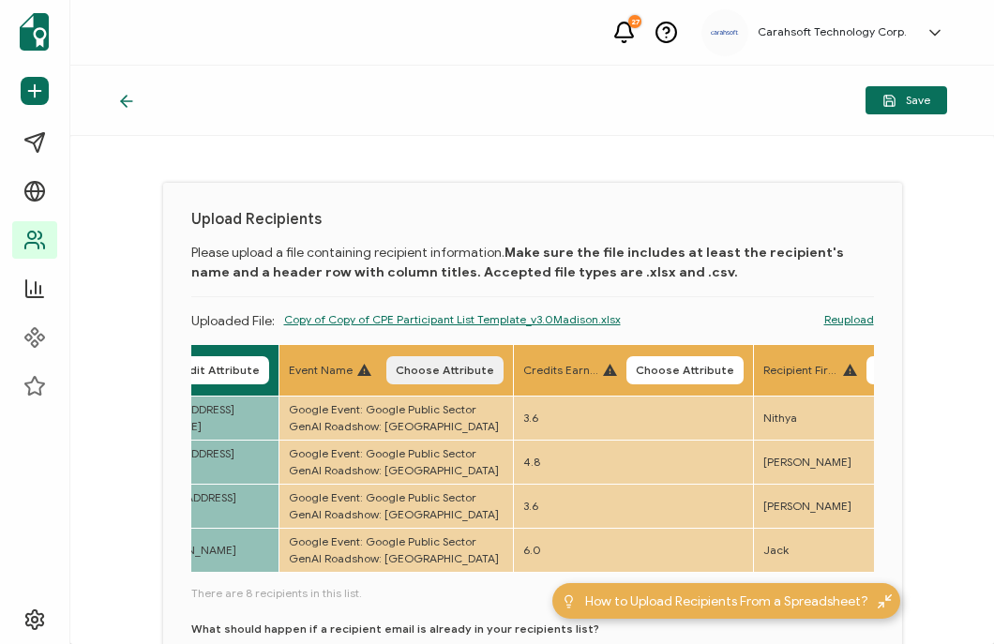
click at [458, 376] on span "Choose Attribute" at bounding box center [445, 370] width 98 height 11
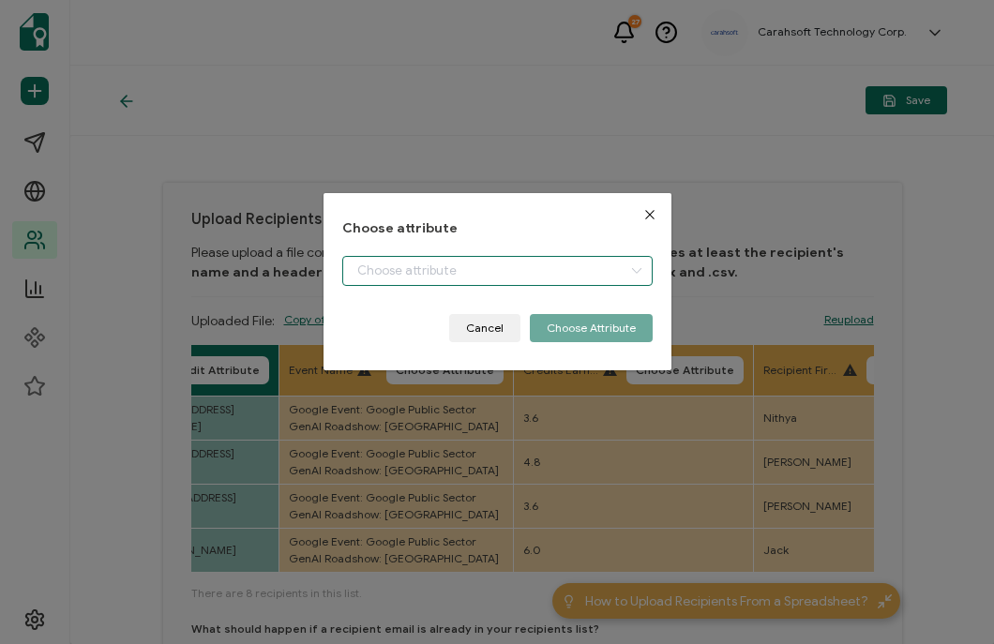
click at [369, 264] on input "dialog" at bounding box center [497, 271] width 310 height 30
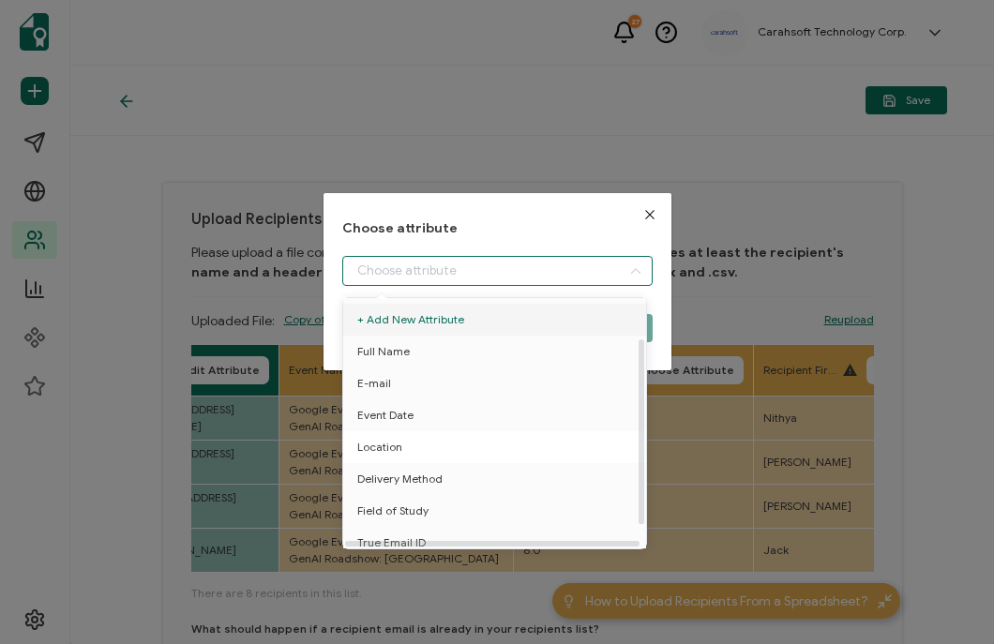
scroll to position [82, 0]
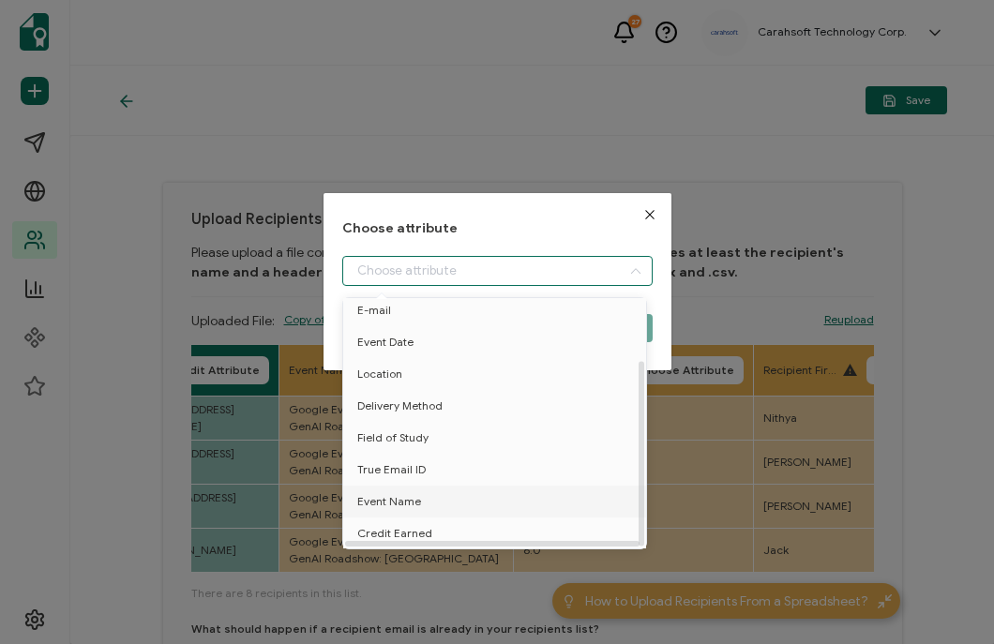
click at [395, 490] on span "Event Name" at bounding box center [389, 502] width 64 height 32
type input "Event Name"
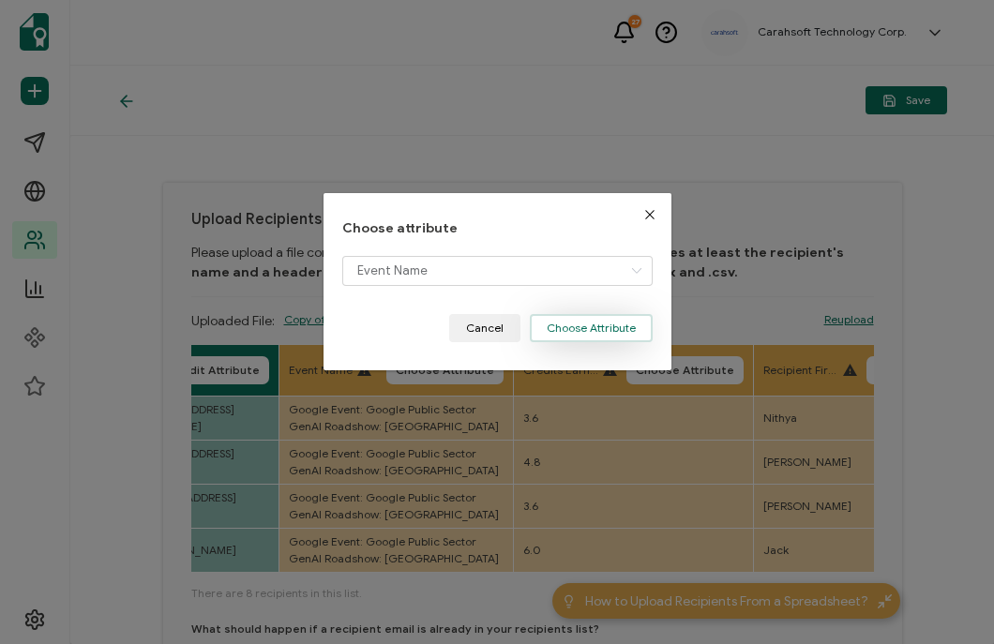
click at [583, 324] on button "Choose Attribute" at bounding box center [591, 328] width 123 height 28
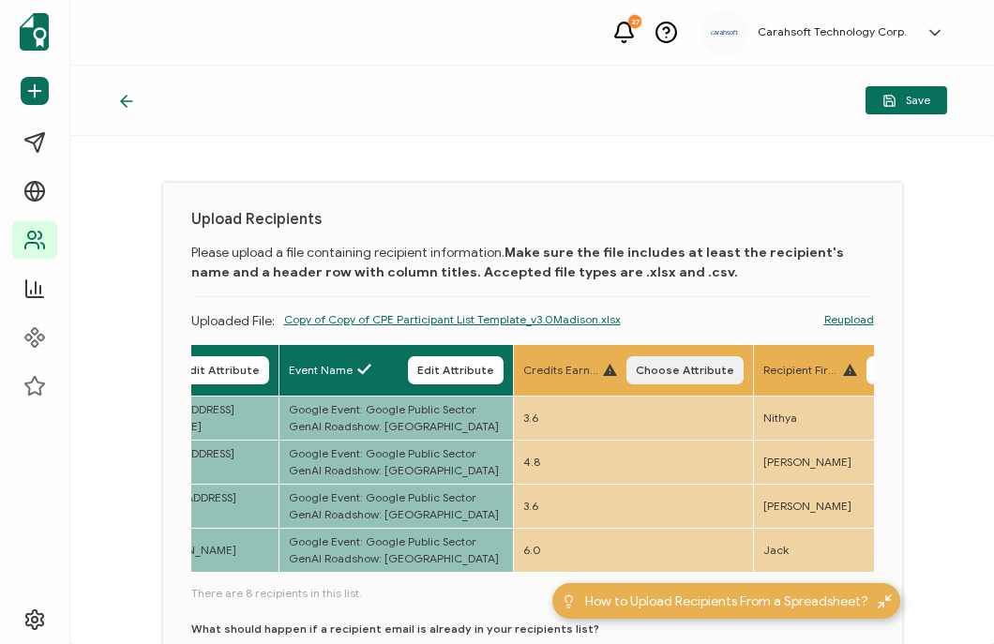
click at [727, 358] on button "Choose Attribute" at bounding box center [684, 370] width 117 height 28
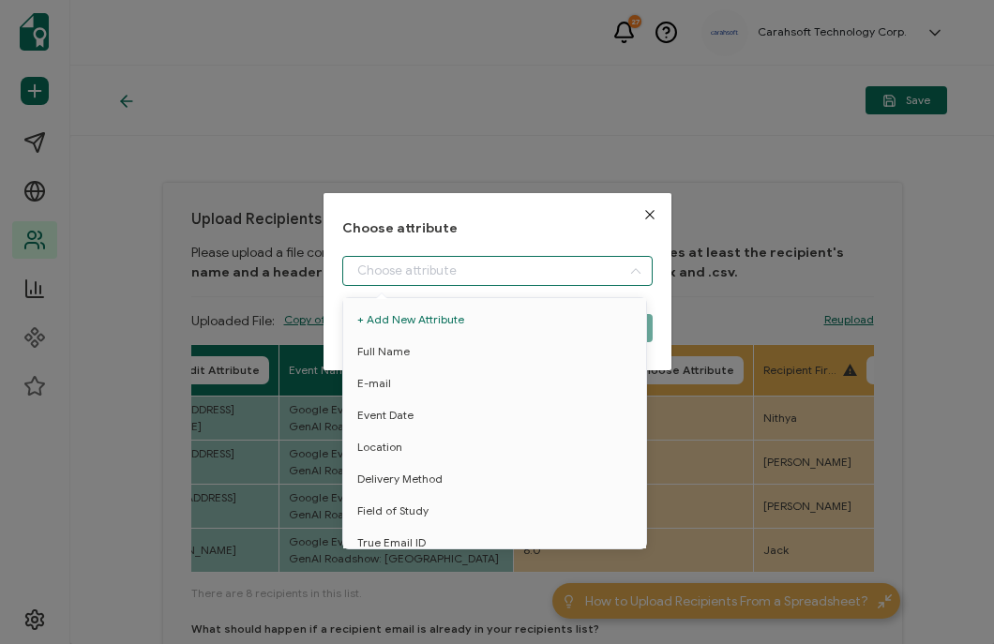
click at [483, 264] on input "dialog" at bounding box center [497, 271] width 310 height 30
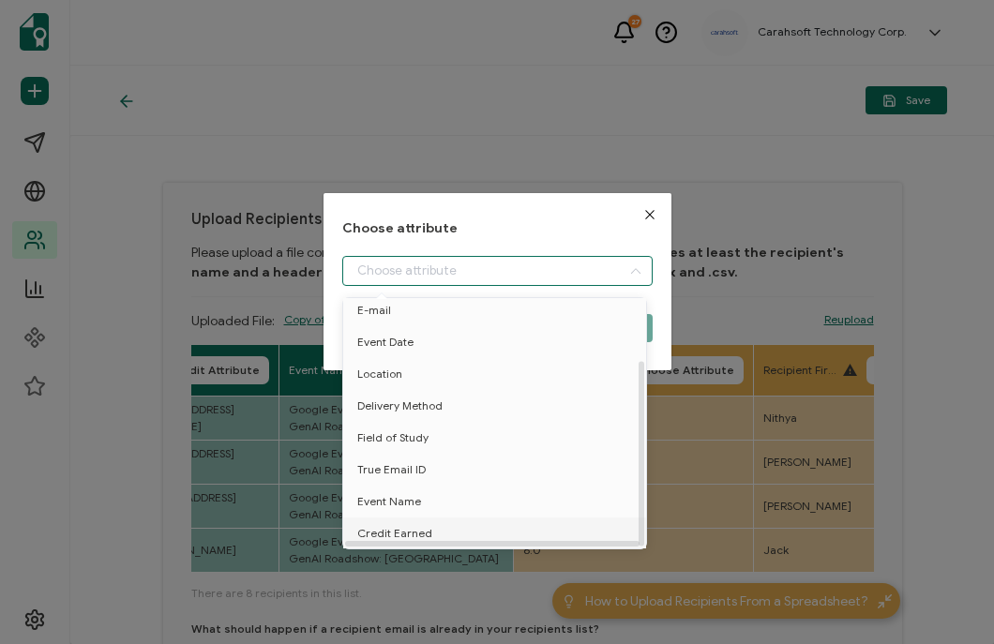
click at [377, 520] on span "Credit Earned" at bounding box center [394, 534] width 75 height 32
type input "Credit Earned"
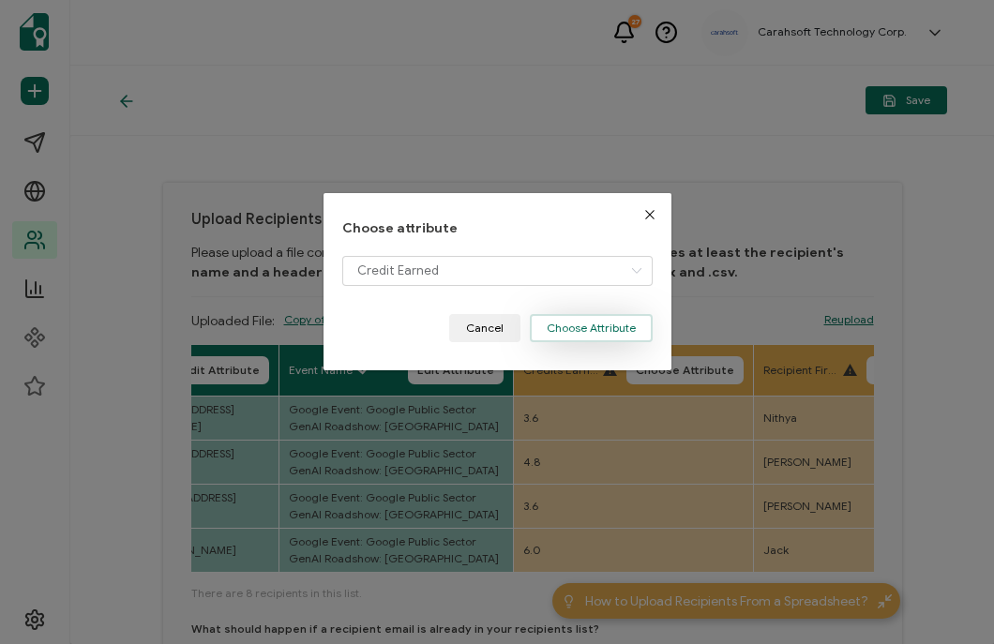
click at [585, 333] on button "Choose Attribute" at bounding box center [591, 328] width 123 height 28
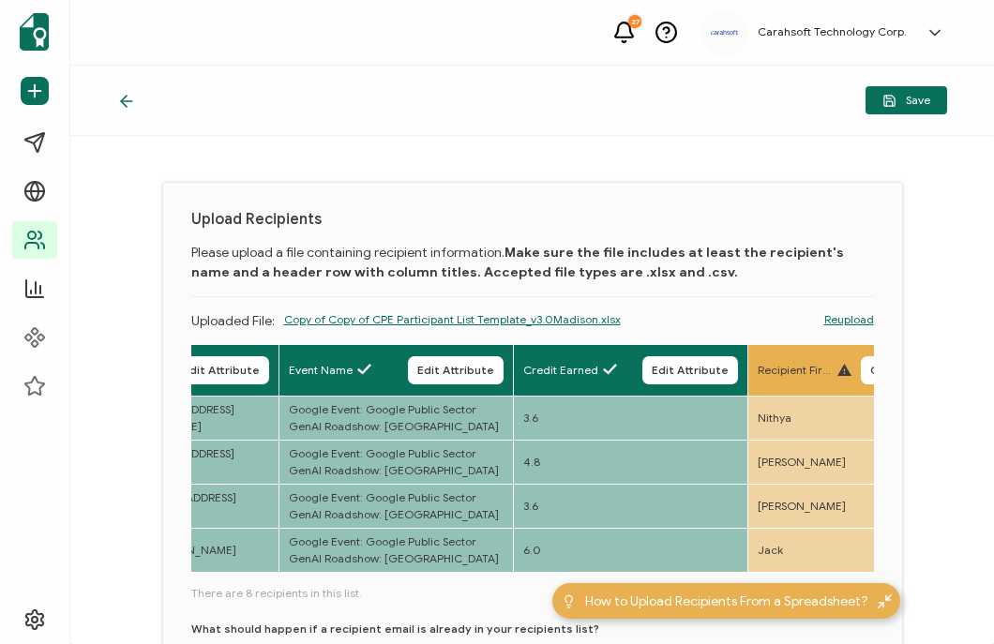
scroll to position [231, 0]
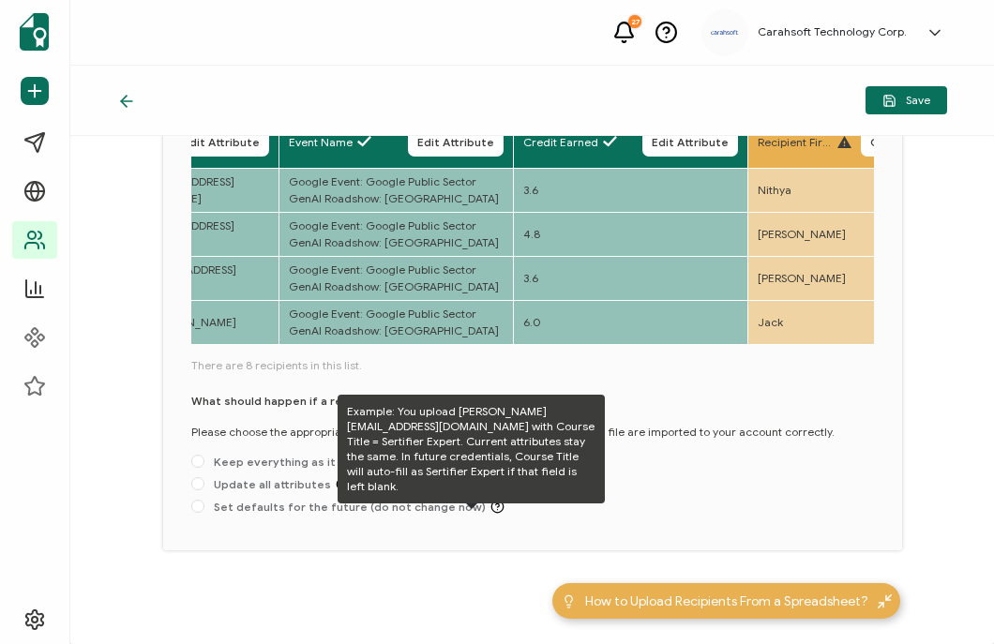
click at [490, 504] on icon at bounding box center [497, 507] width 14 height 14
click at [204, 504] on input "Set defaults for the future (do not change now)" at bounding box center [197, 507] width 13 height 15
radio input "true"
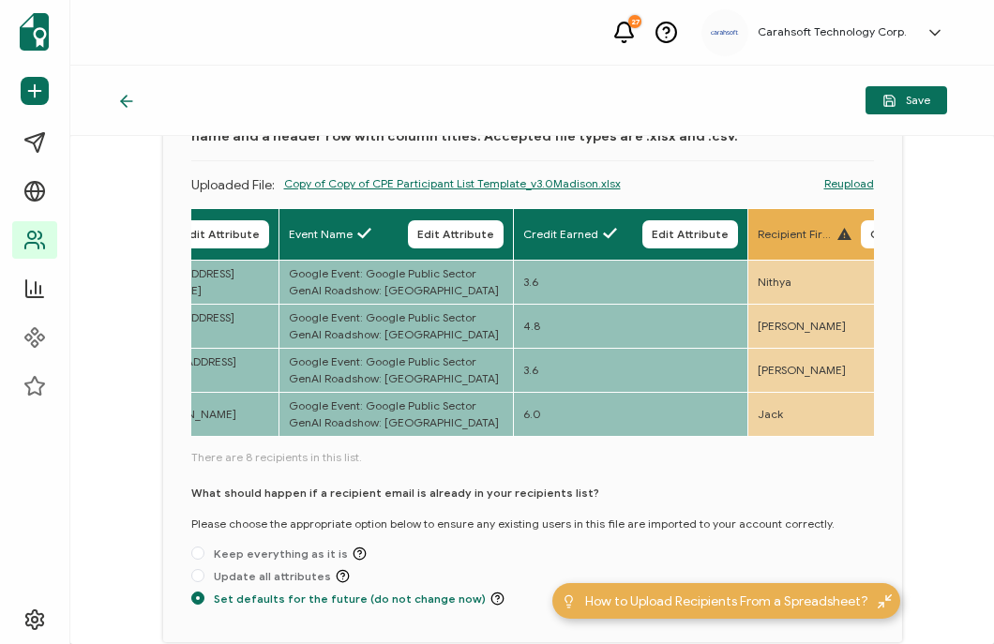
scroll to position [135, 0]
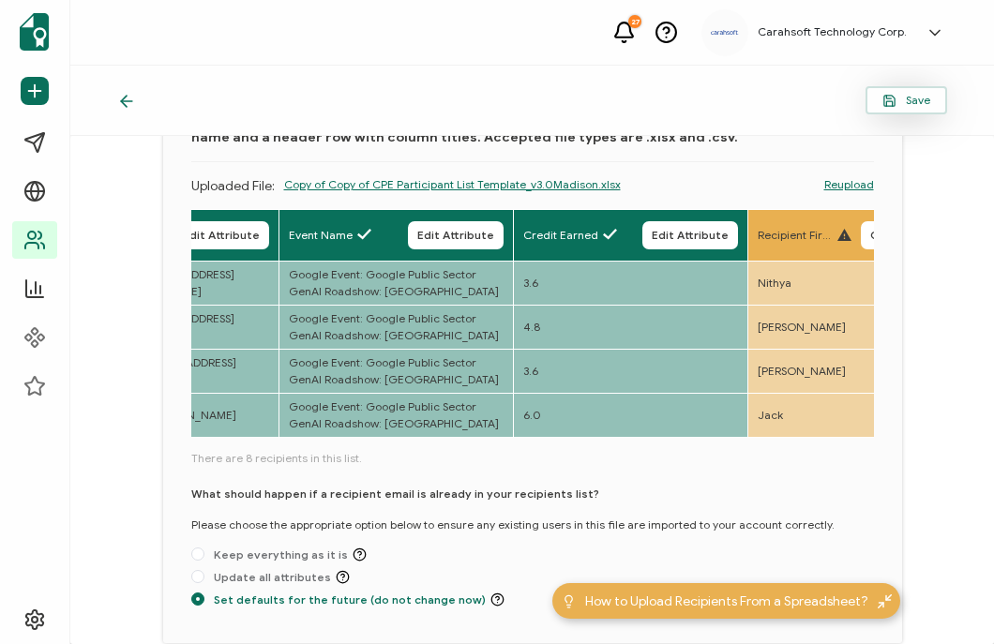
click at [905, 95] on span "Save" at bounding box center [906, 101] width 48 height 14
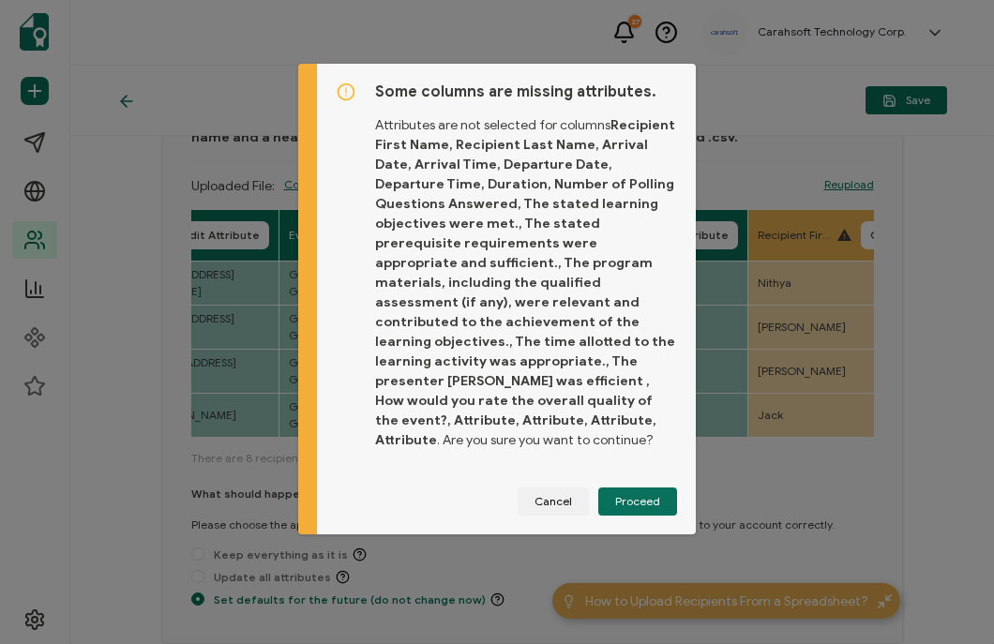
click at [641, 465] on div "Some columns are missing attributes. Attributes are not selected for columns Re…" at bounding box center [506, 299] width 379 height 471
click at [625, 496] on span "Proceed" at bounding box center [637, 501] width 45 height 11
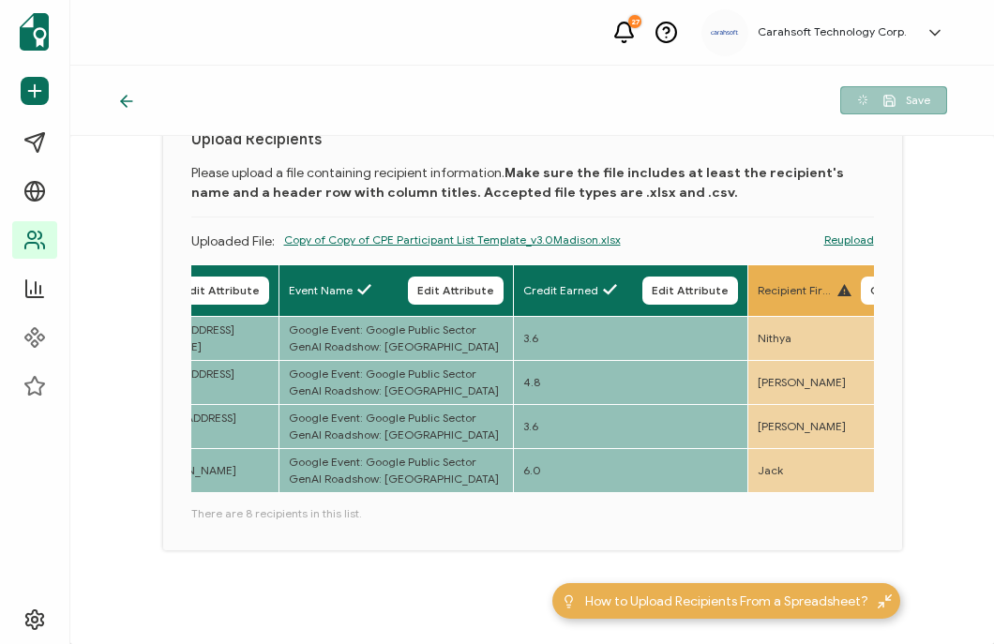
scroll to position [83, 0]
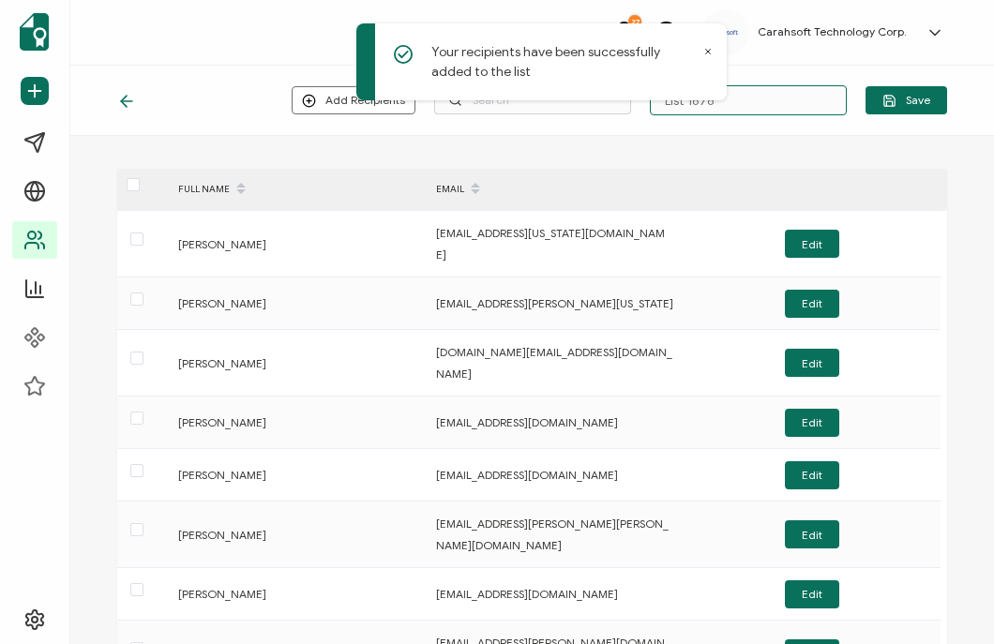
click at [772, 108] on input "List 1678" at bounding box center [748, 100] width 197 height 30
paste input "10-7-25_71877_Google Event"
type input "10-7-25_71877_Google Event"
click at [917, 100] on span "Save" at bounding box center [906, 101] width 48 height 14
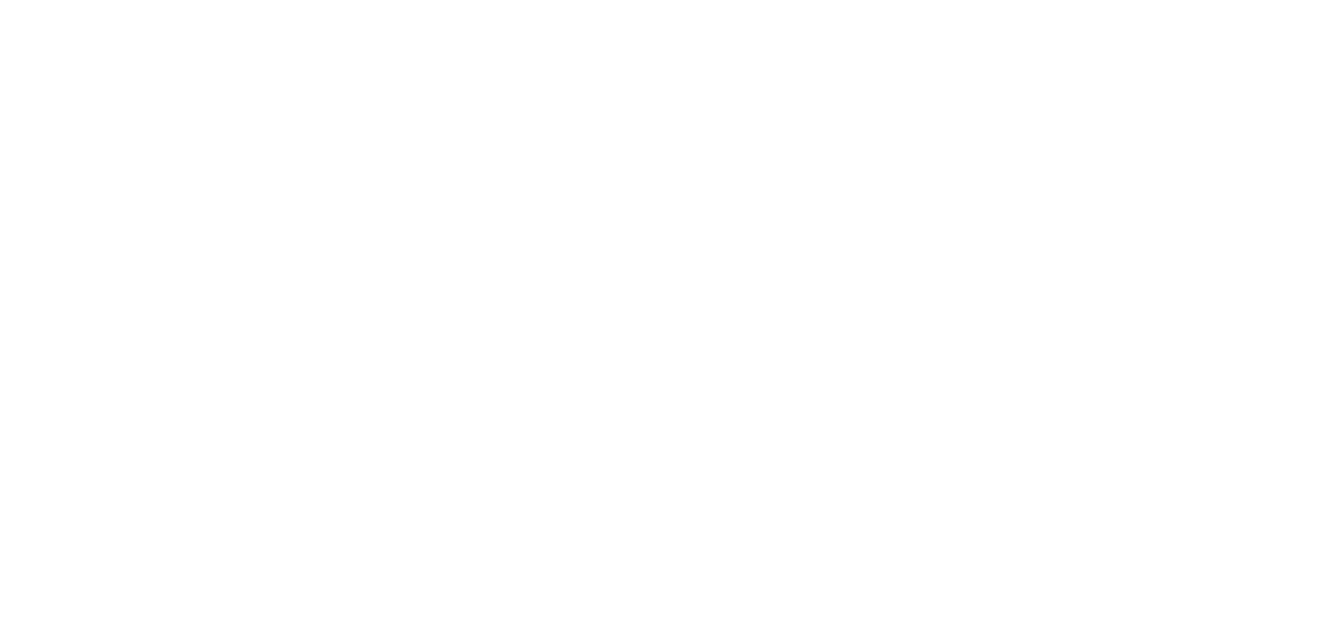
scroll to position [29, 0]
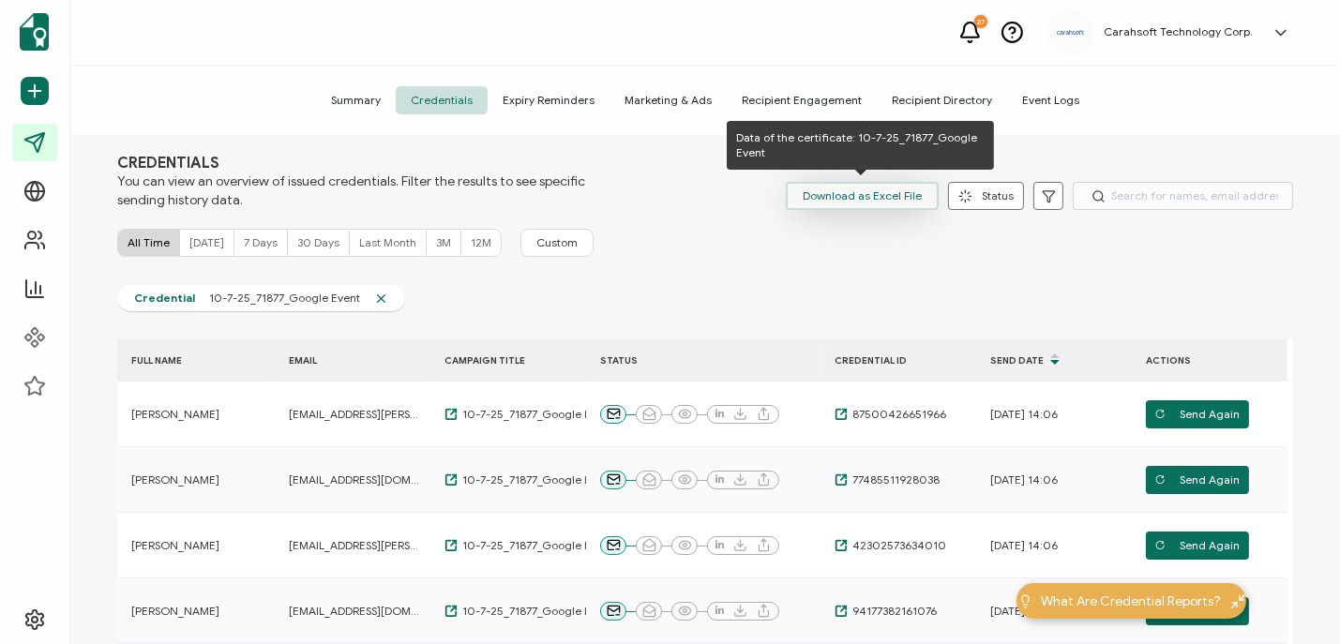
click at [910, 182] on span "Download as Excel File" at bounding box center [862, 196] width 119 height 28
